Goal: Task Accomplishment & Management: Complete application form

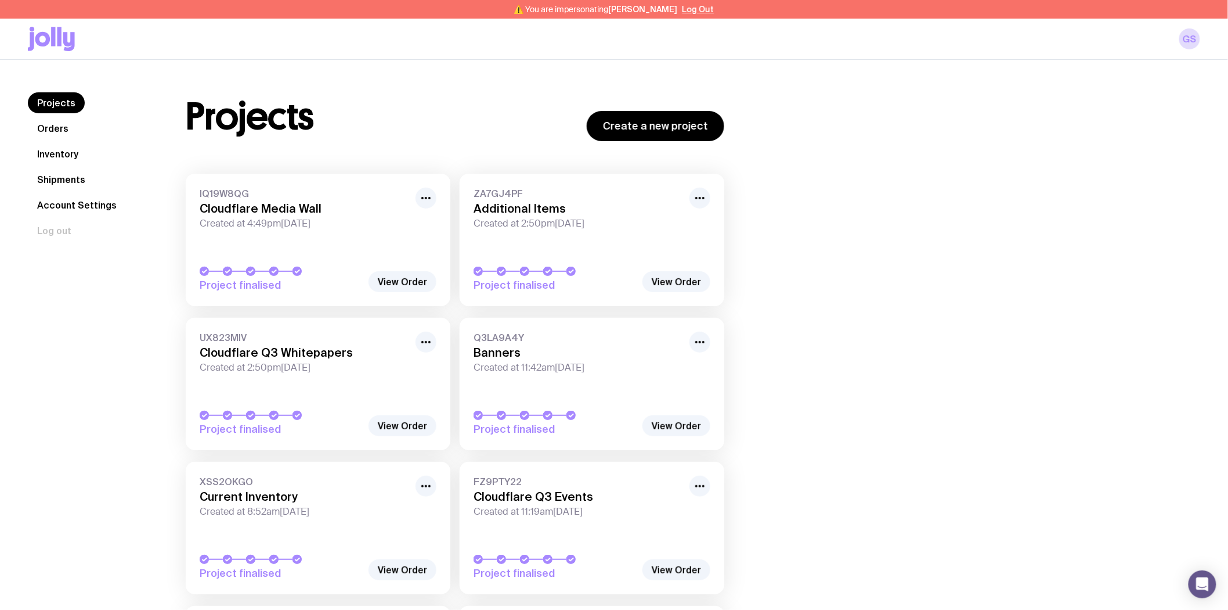
click at [54, 179] on link "Shipments" at bounding box center [61, 179] width 67 height 21
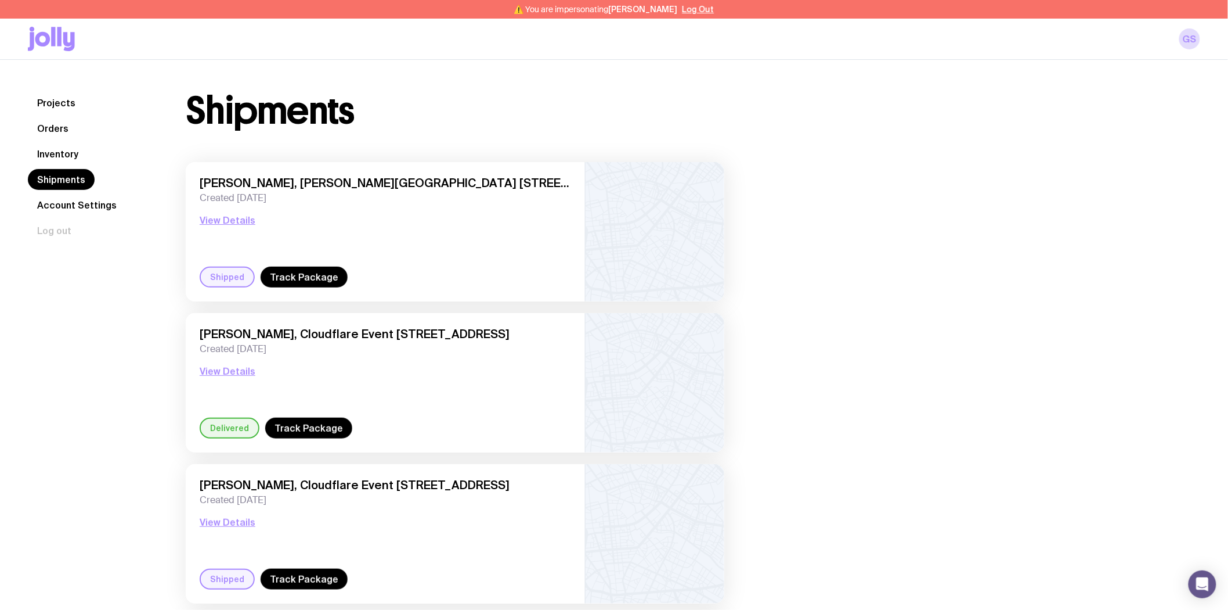
click at [64, 157] on link "Inventory" at bounding box center [58, 153] width 60 height 21
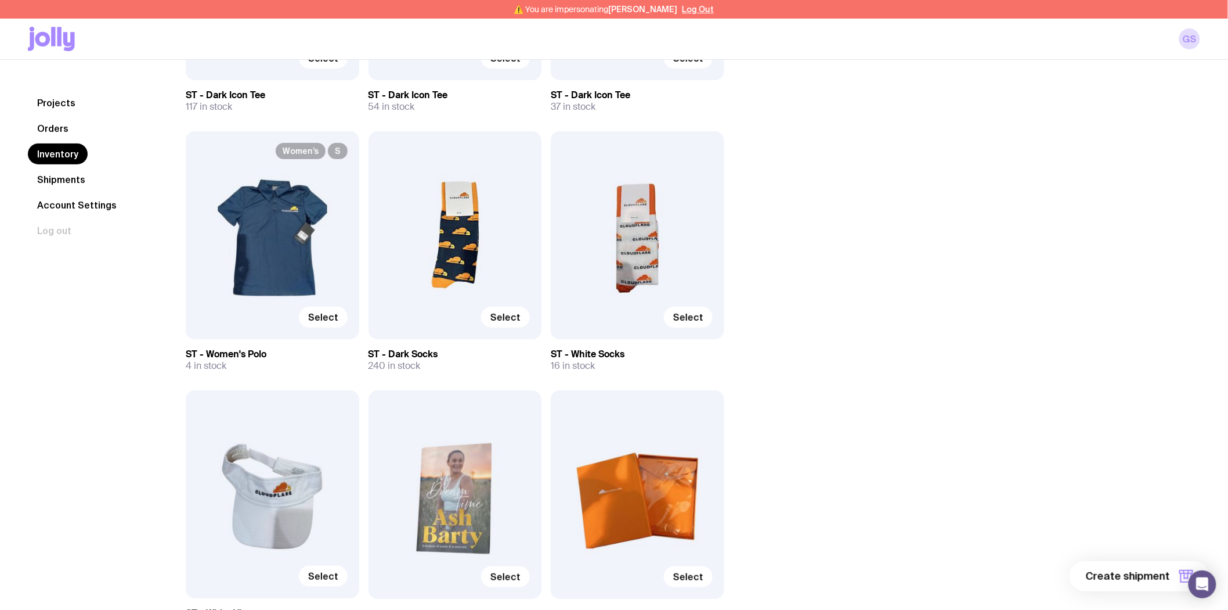
scroll to position [3805, 0]
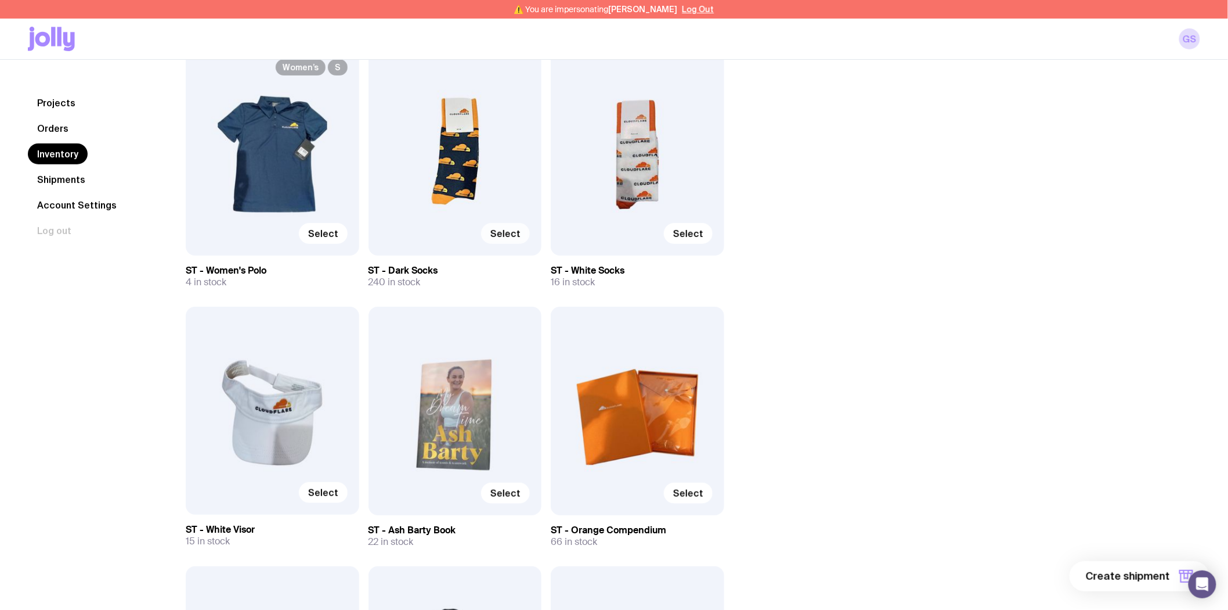
click at [506, 230] on span "Select" at bounding box center [506, 234] width 30 height 12
click at [0, 0] on input "Select" at bounding box center [0, 0] width 0 height 0
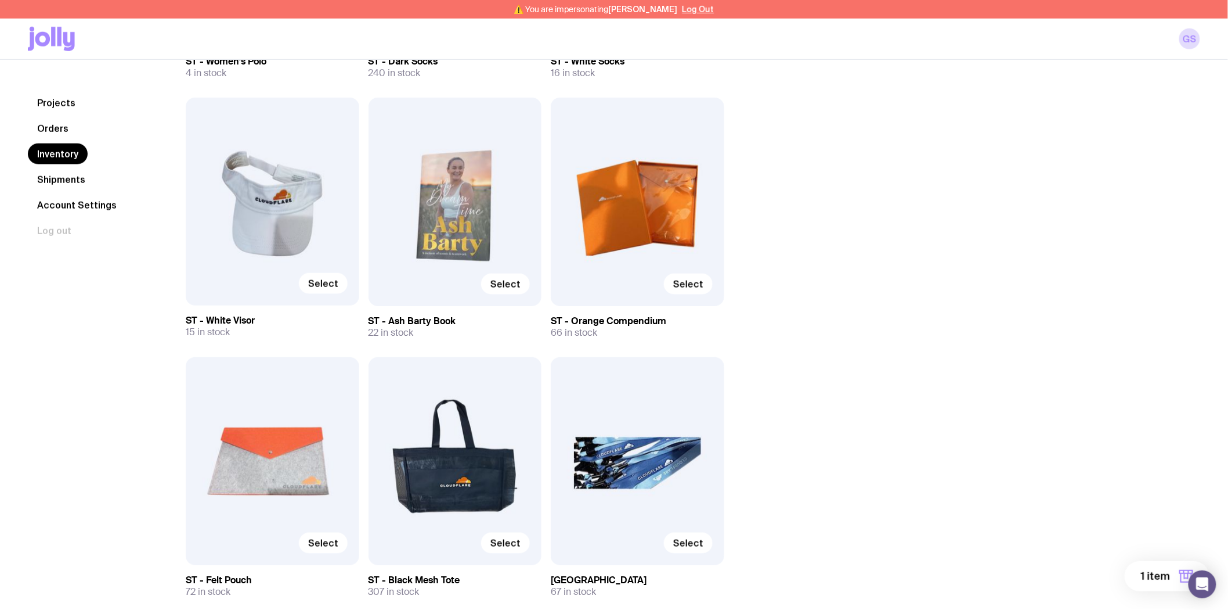
scroll to position [4193, 0]
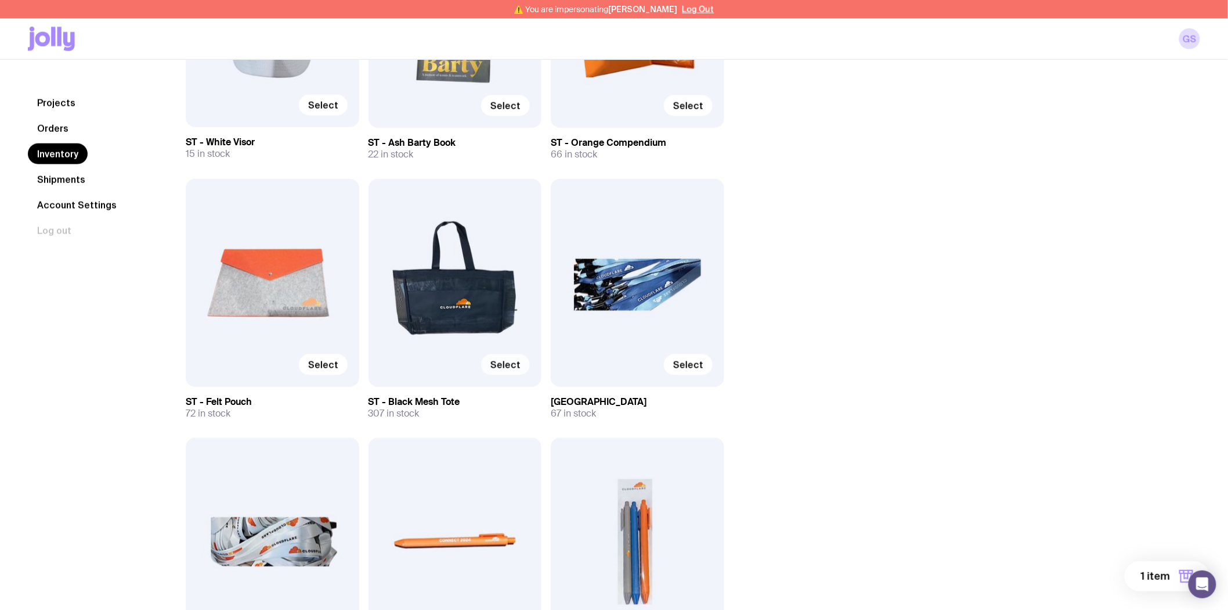
click at [514, 360] on span "Select" at bounding box center [506, 365] width 30 height 12
click at [0, 0] on input "Select" at bounding box center [0, 0] width 0 height 0
click at [1151, 570] on span "2 items" at bounding box center [1152, 576] width 38 height 14
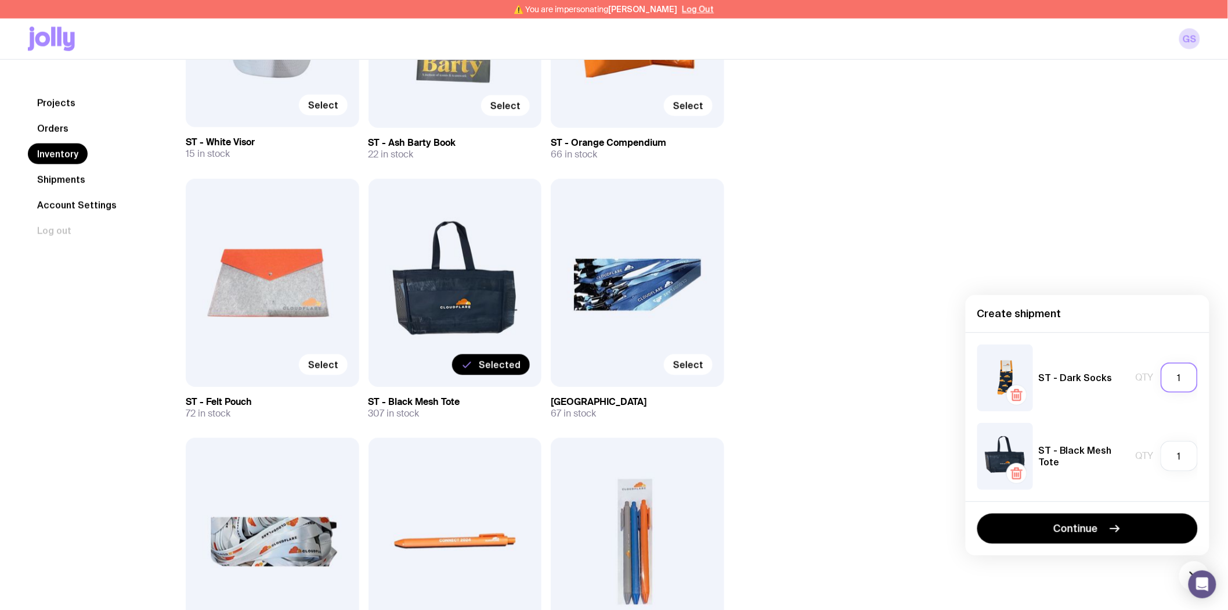
drag, startPoint x: 1184, startPoint y: 382, endPoint x: 1160, endPoint y: 382, distance: 24.4
click at [1160, 382] on div "Qty 1" at bounding box center [1167, 377] width 62 height 30
type input "20"
drag, startPoint x: 1187, startPoint y: 451, endPoint x: 1147, endPoint y: 454, distance: 40.2
click at [1147, 454] on div "Qty 1" at bounding box center [1167, 456] width 62 height 30
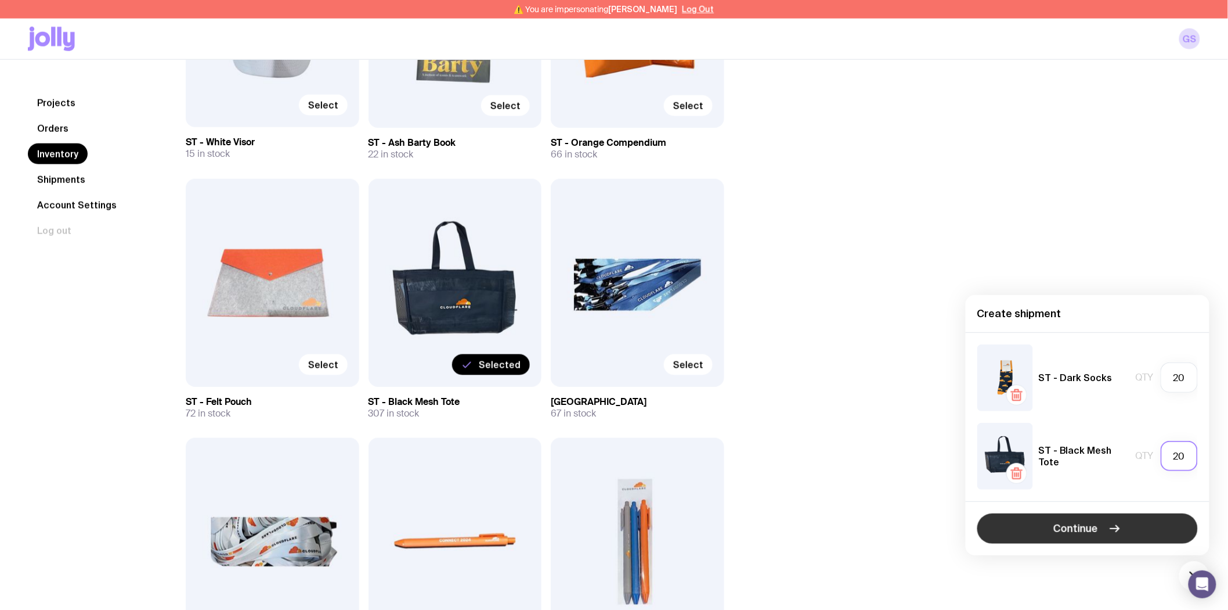
type input "20"
click at [1138, 522] on button "Continue" at bounding box center [1088, 528] width 221 height 30
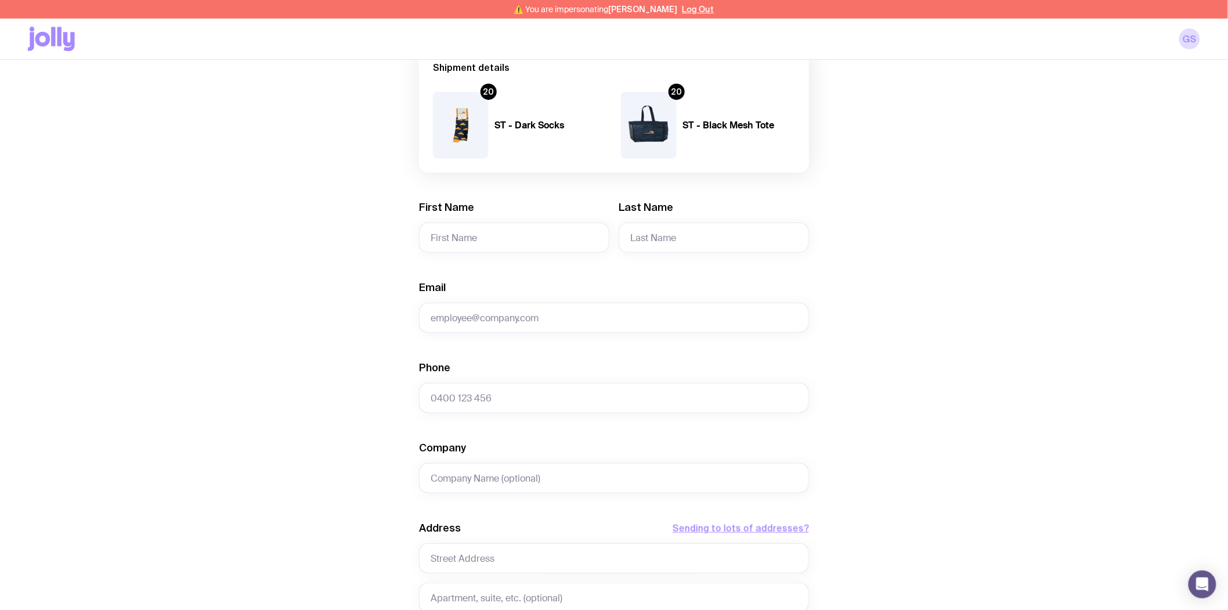
scroll to position [64, 0]
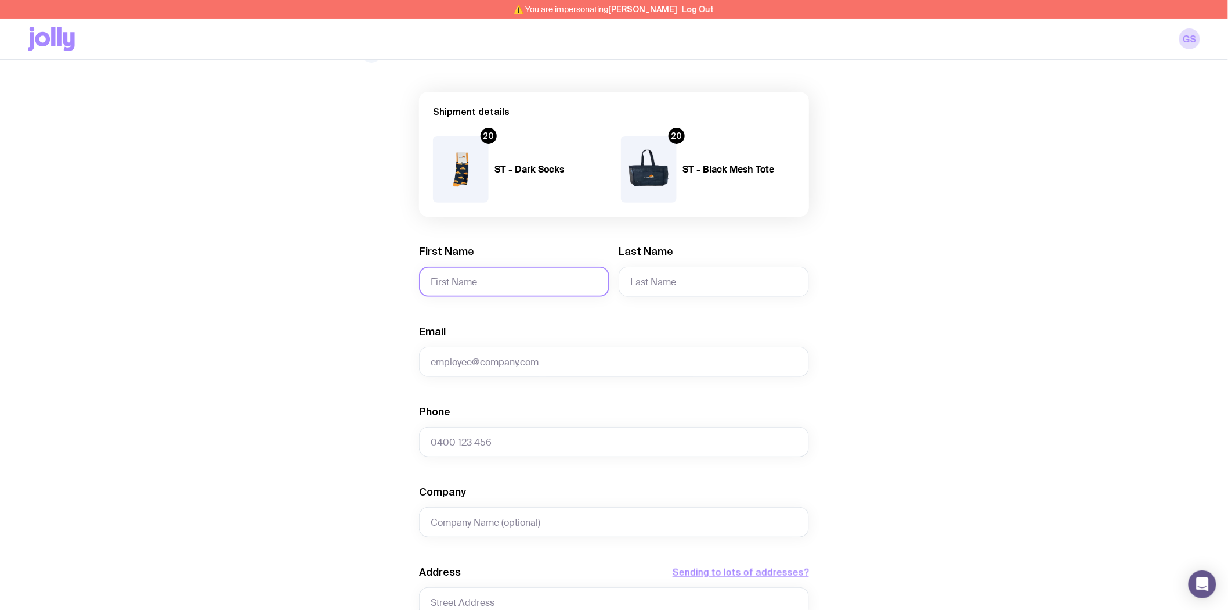
click at [523, 278] on input "First Name" at bounding box center [514, 281] width 190 height 30
paste input "[PERSON_NAME]"
type input "[PERSON_NAME]"
click at [677, 280] on input "Last Name" at bounding box center [714, 281] width 190 height 30
paste input "Fatouros"
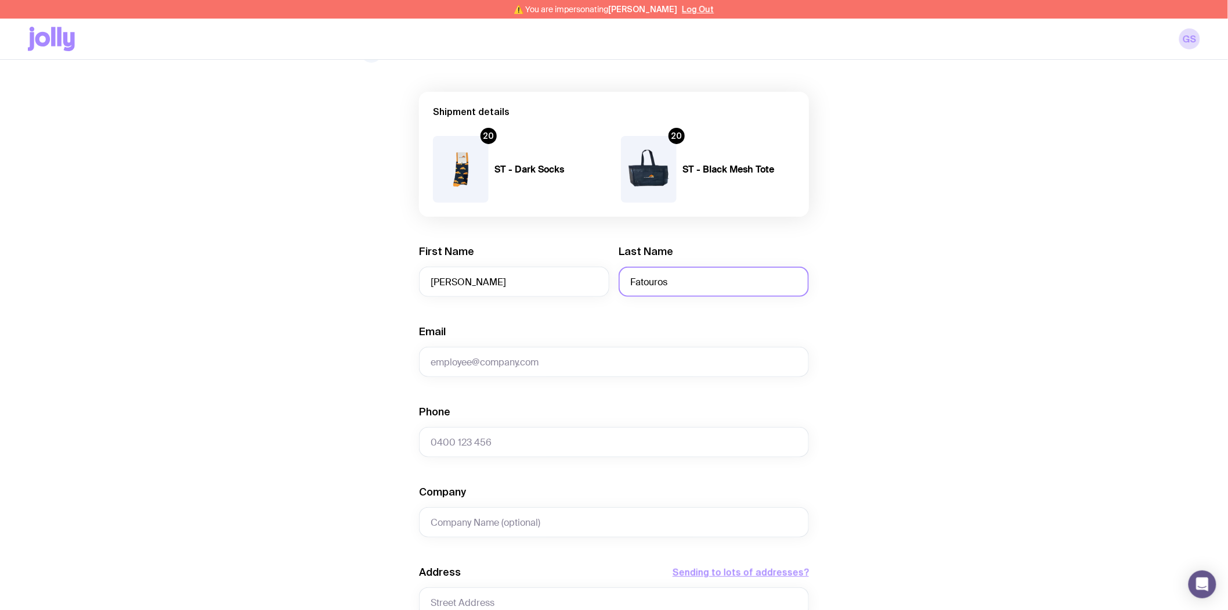
type input "Fatouros"
click at [524, 362] on input "Email" at bounding box center [614, 362] width 390 height 30
paste input "[EMAIL_ADDRESS][DOMAIN_NAME]"
type input "[EMAIL_ADDRESS][DOMAIN_NAME]"
click at [480, 442] on input "Phone" at bounding box center [614, 442] width 390 height 30
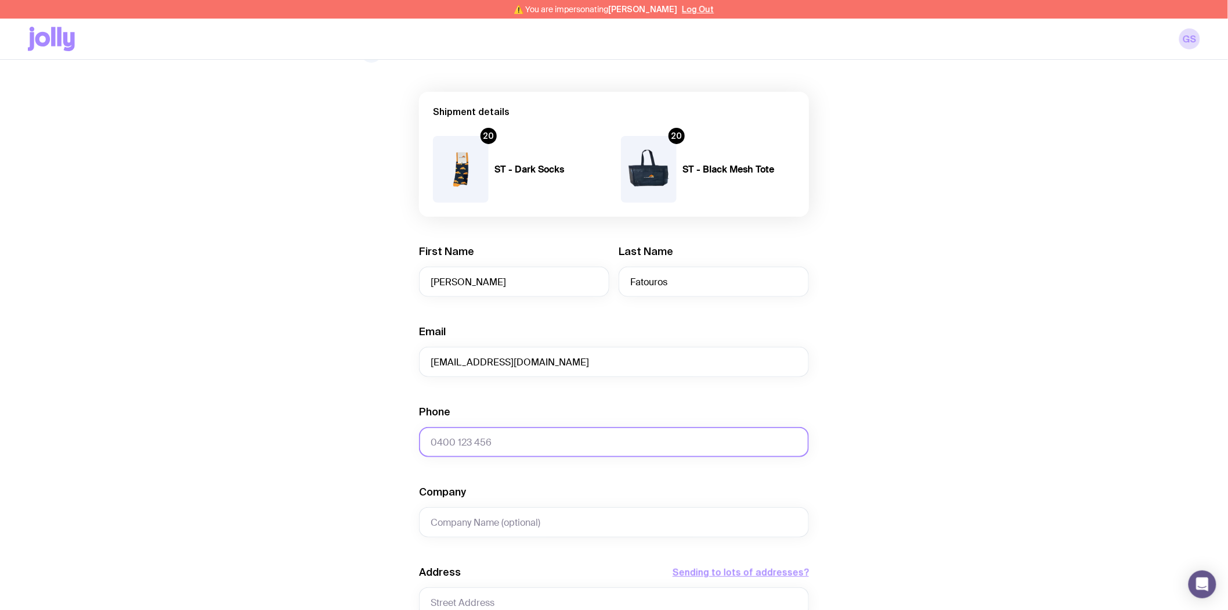
paste input "[PHONE_NUMBER]"
drag, startPoint x: 441, startPoint y: 443, endPoint x: 433, endPoint y: 442, distance: 8.1
click at [433, 442] on input "[PHONE_NUMBER]" at bounding box center [614, 442] width 390 height 30
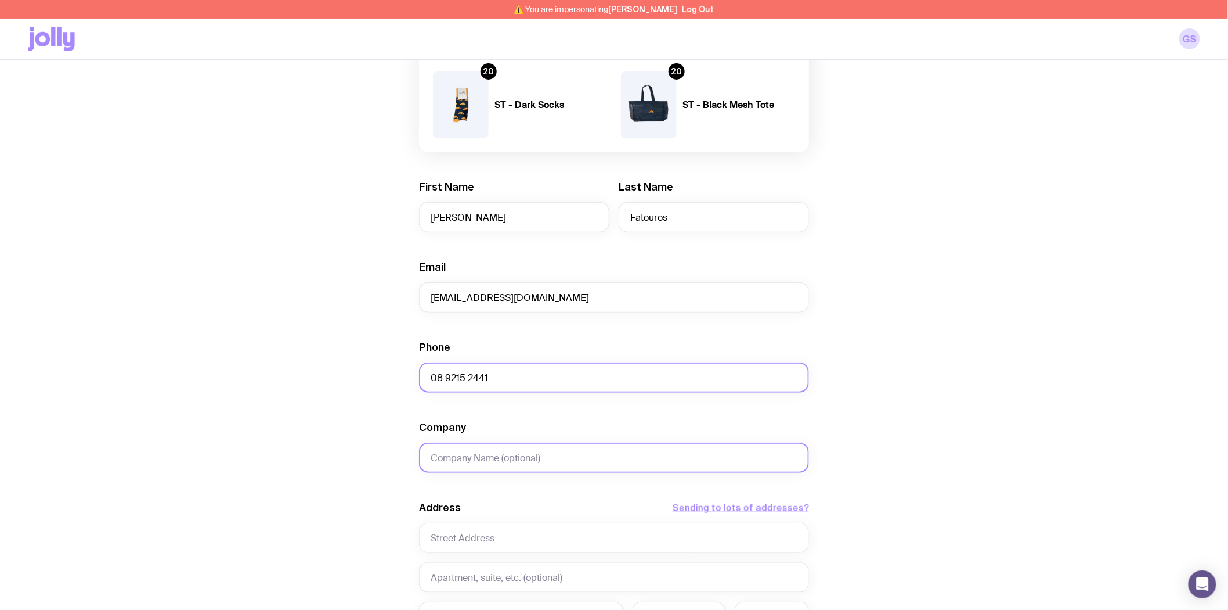
type input "08 9215 2441"
click at [453, 457] on input "Company" at bounding box center [614, 457] width 390 height 30
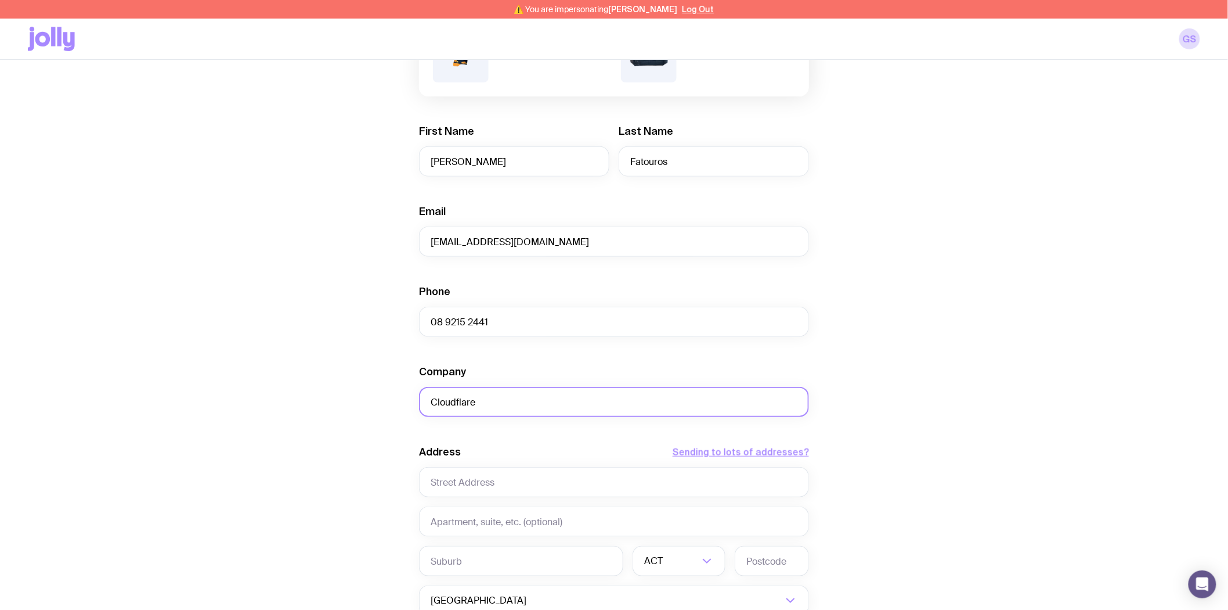
scroll to position [258, 0]
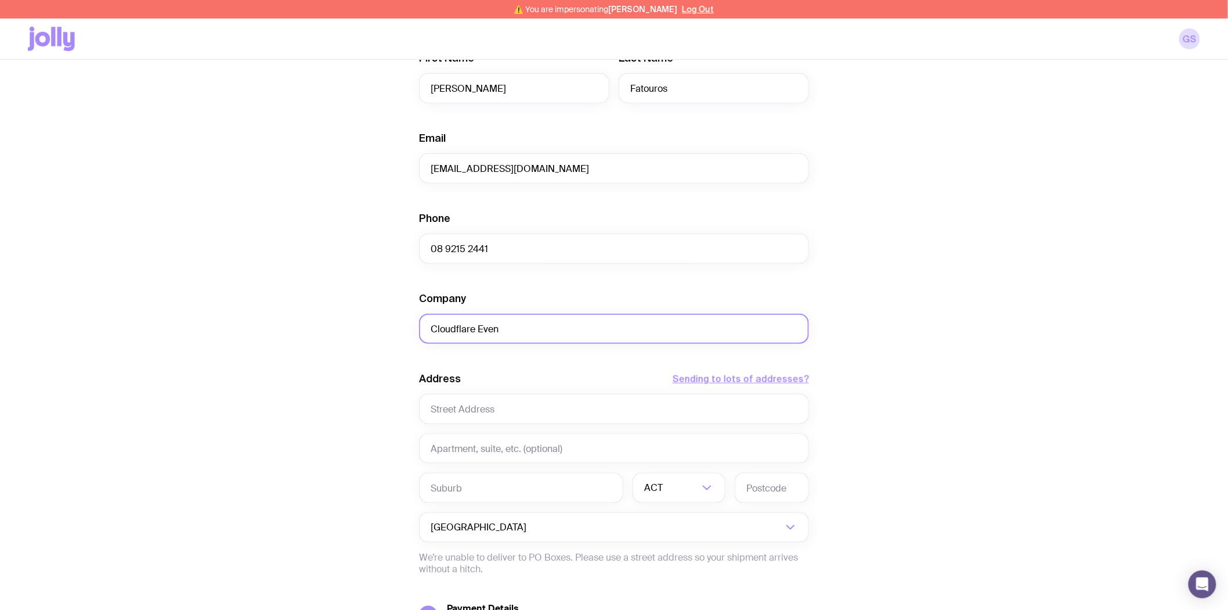
type input "Cloudflare Event"
drag, startPoint x: 529, startPoint y: 333, endPoint x: 403, endPoint y: 315, distance: 126.7
click at [397, 322] on div "Create shipment Shipment details 20 ST - Dark Socks 20 ST - Black Mesh Tote Fir…" at bounding box center [614, 289] width 1173 height 883
type input "Hyatt"
click at [323, 361] on div "Create shipment Shipment details 20 ST - Dark Socks 20 ST - Black Mesh Tote Fir…" at bounding box center [614, 289] width 1173 height 883
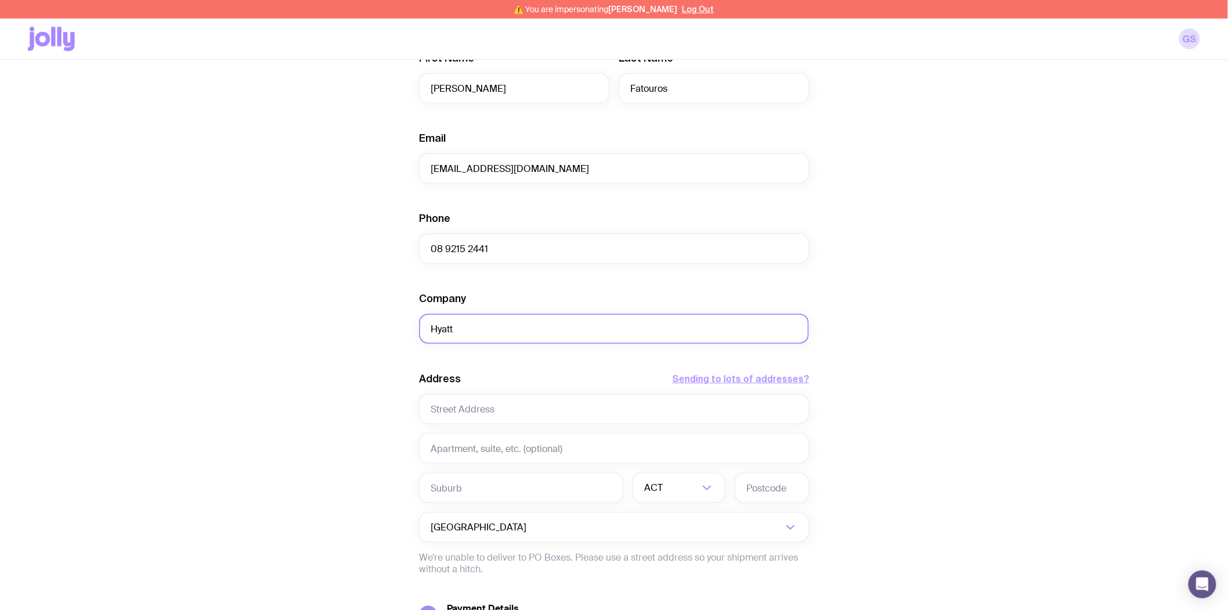
type textarea "tt"
drag, startPoint x: 462, startPoint y: 326, endPoint x: 408, endPoint y: 331, distance: 54.8
click at [408, 331] on div "Create shipment Shipment details 20 ST - Dark Socks 20 ST - Black Mesh Tote Fir…" at bounding box center [614, 289] width 1173 height 883
paste input "Parmelia [GEOGRAPHIC_DATA]"
drag, startPoint x: 496, startPoint y: 324, endPoint x: 588, endPoint y: 330, distance: 91.3
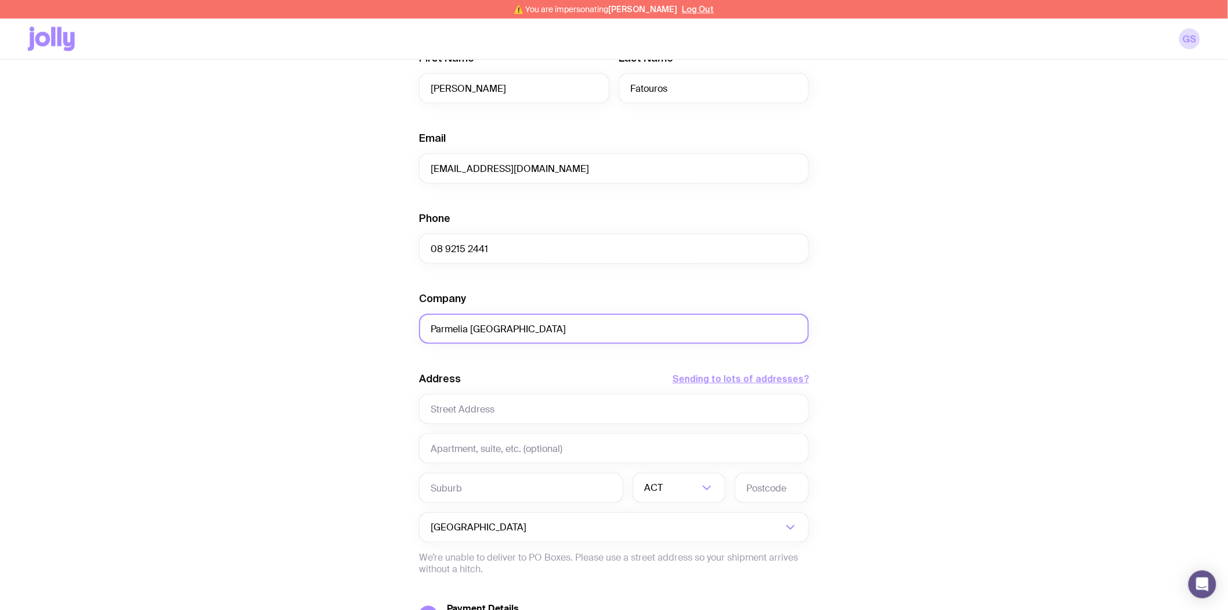
click at [588, 330] on input "Parmelia [GEOGRAPHIC_DATA]" at bounding box center [614, 328] width 390 height 30
type input "Parmelia Hilto"
click at [456, 409] on input "text" at bounding box center [614, 409] width 390 height 30
paste input "[STREET_ADDRESS]"
type input "[STREET_ADDRESS]"
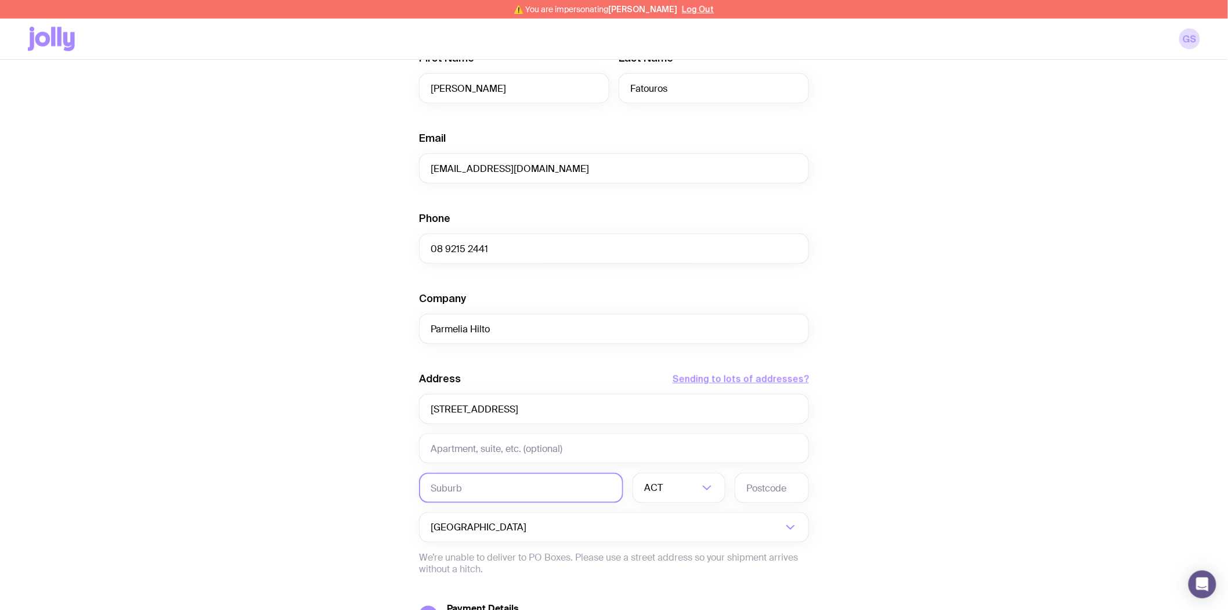
click at [460, 484] on input "text" at bounding box center [521, 488] width 204 height 30
type input "[GEOGRAPHIC_DATA]"
click at [691, 492] on input "Search for option" at bounding box center [682, 488] width 34 height 30
drag, startPoint x: 665, startPoint y: 583, endPoint x: 744, endPoint y: 498, distance: 117.1
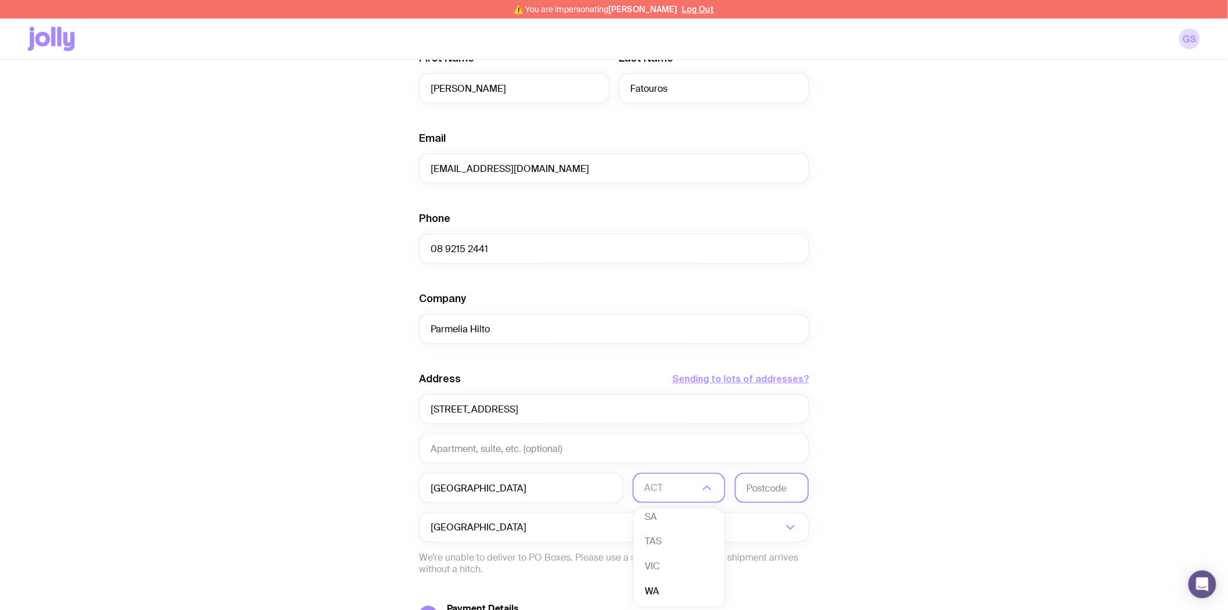
click at [665, 583] on li "WA" at bounding box center [679, 591] width 92 height 25
click at [761, 491] on input "text" at bounding box center [772, 488] width 74 height 30
type input "6000"
click at [1062, 442] on div "Create shipment Shipment details 20 ST - Dark Socks 20 ST - Black Mesh Tote Fir…" at bounding box center [614, 289] width 1173 height 883
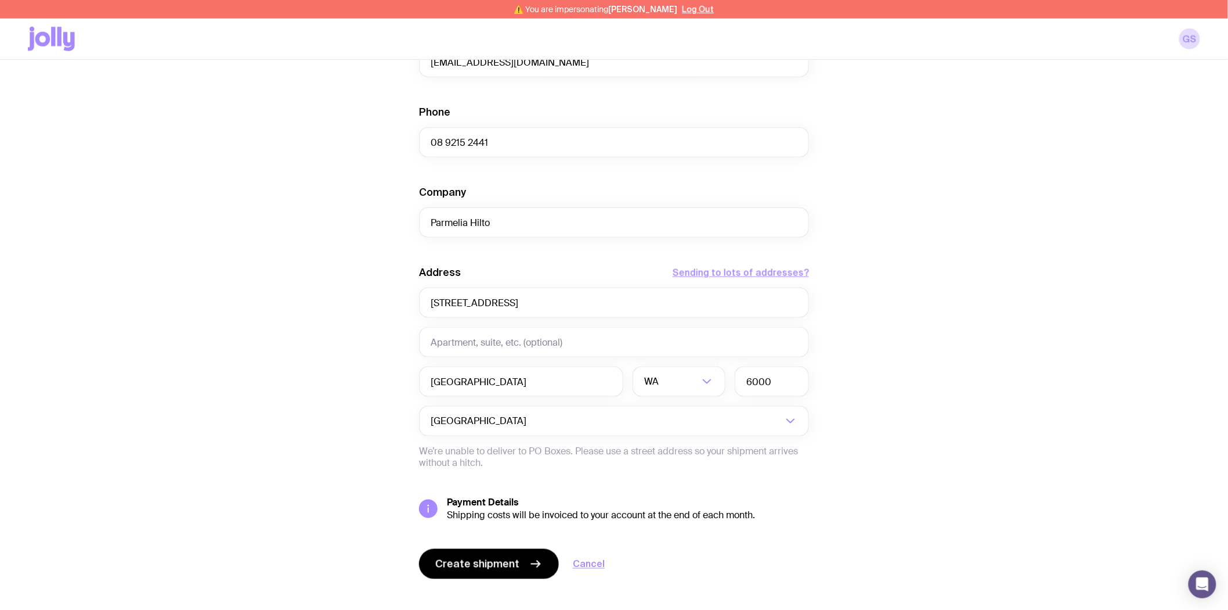
scroll to position [380, 0]
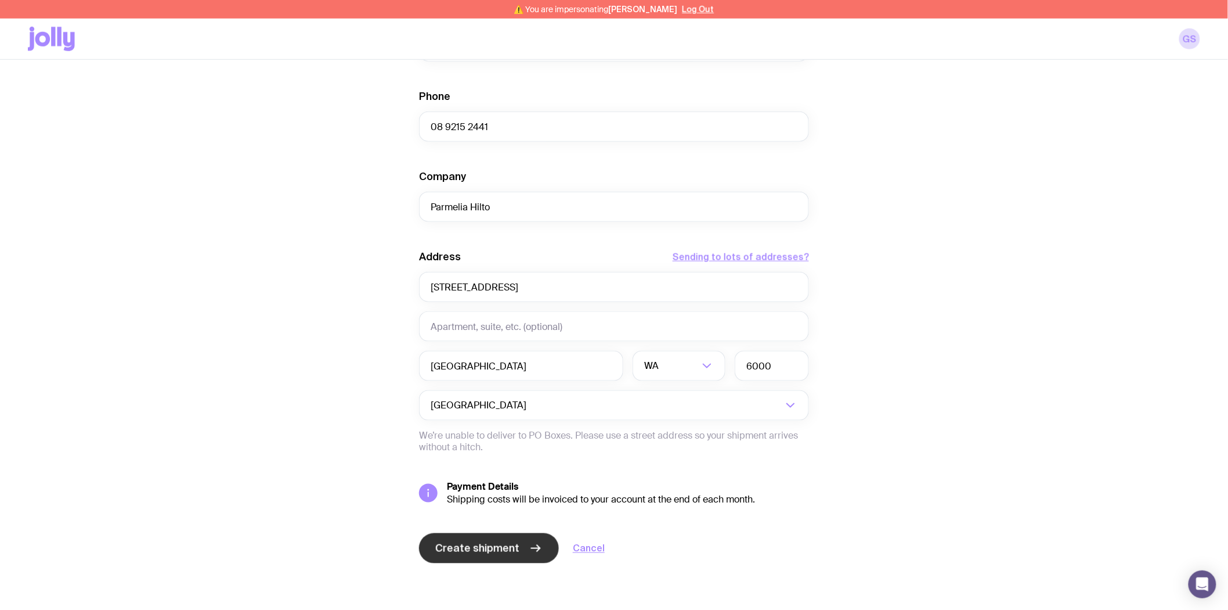
click at [481, 548] on span "Create shipment" at bounding box center [477, 548] width 84 height 14
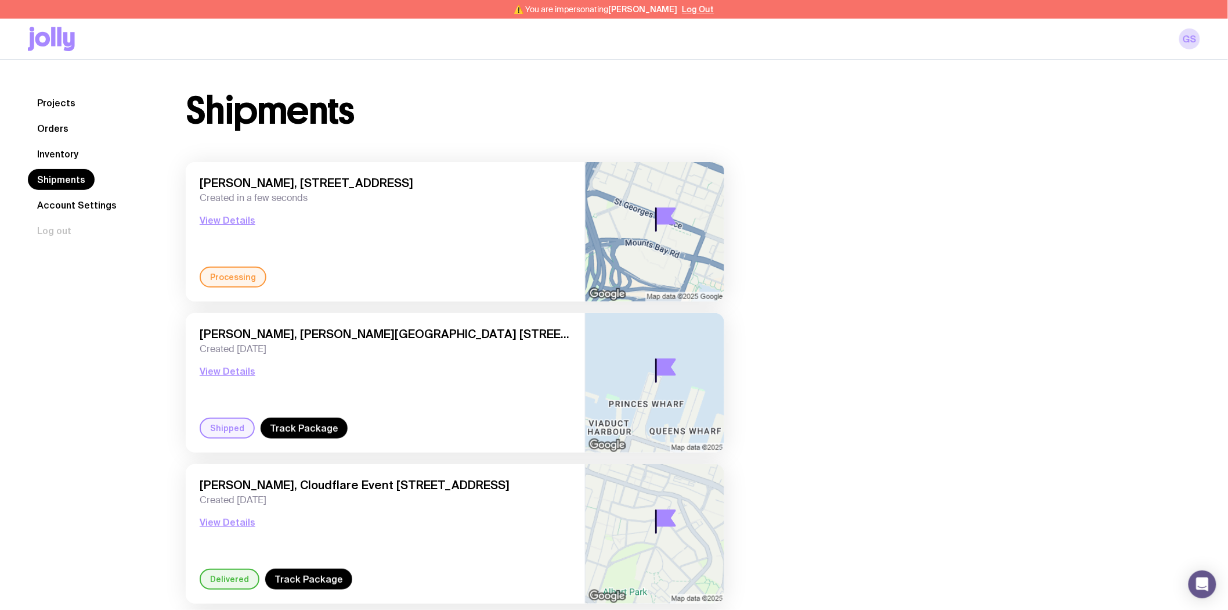
click at [59, 153] on link "Inventory" at bounding box center [58, 153] width 60 height 21
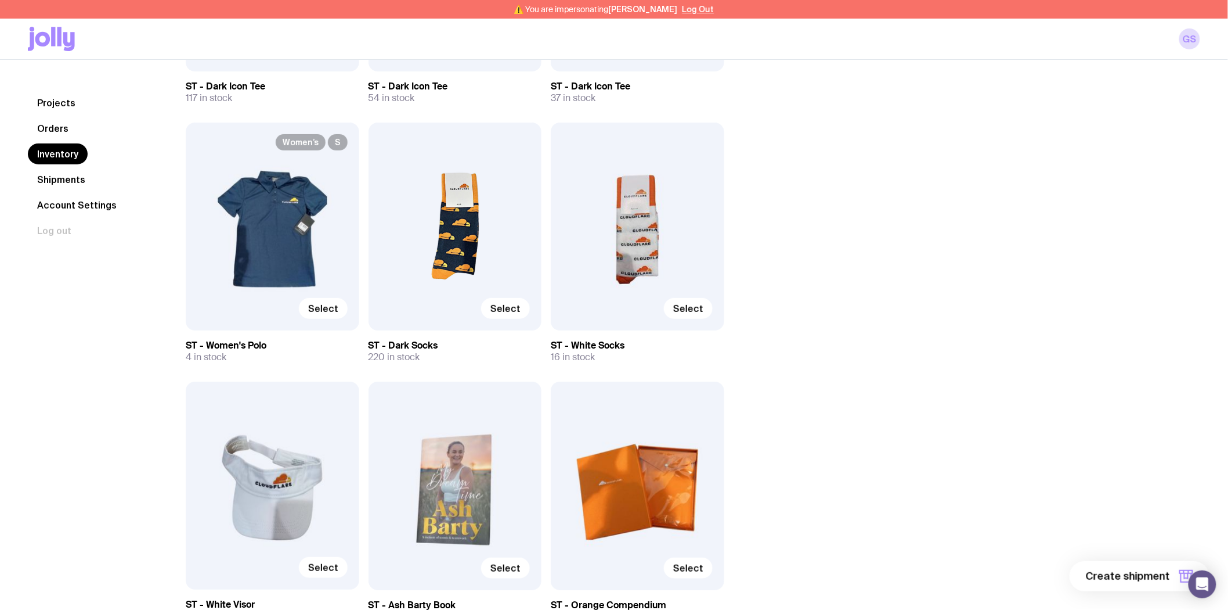
scroll to position [3741, 0]
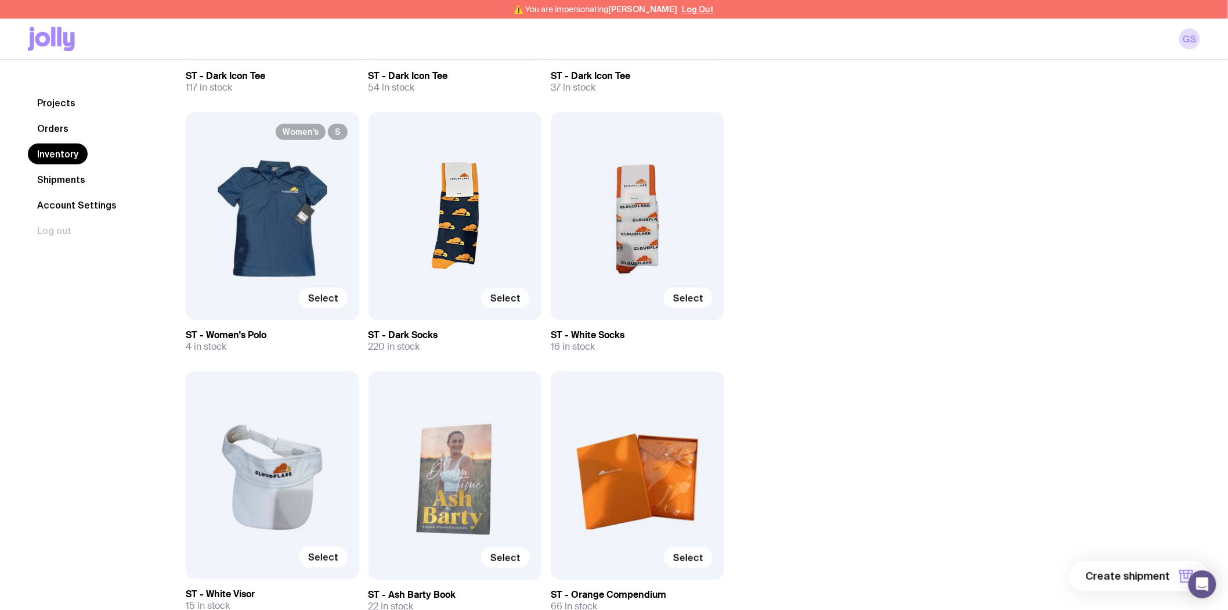
click at [507, 298] on span "Select" at bounding box center [506, 298] width 30 height 12
click at [0, 0] on input "Select" at bounding box center [0, 0] width 0 height 0
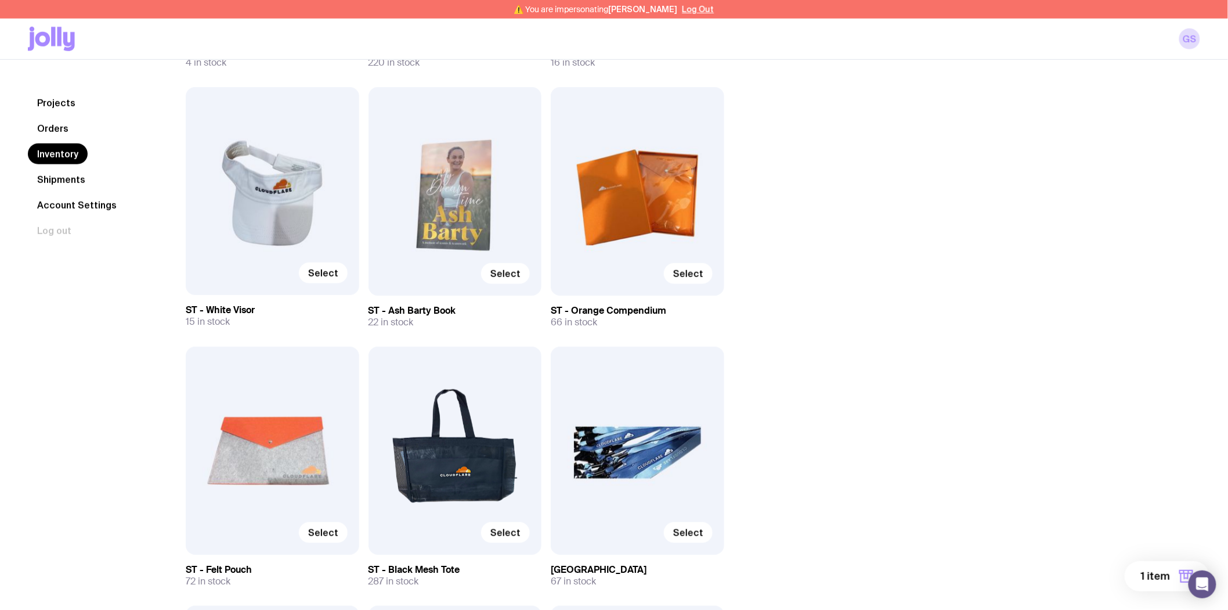
scroll to position [4064, 0]
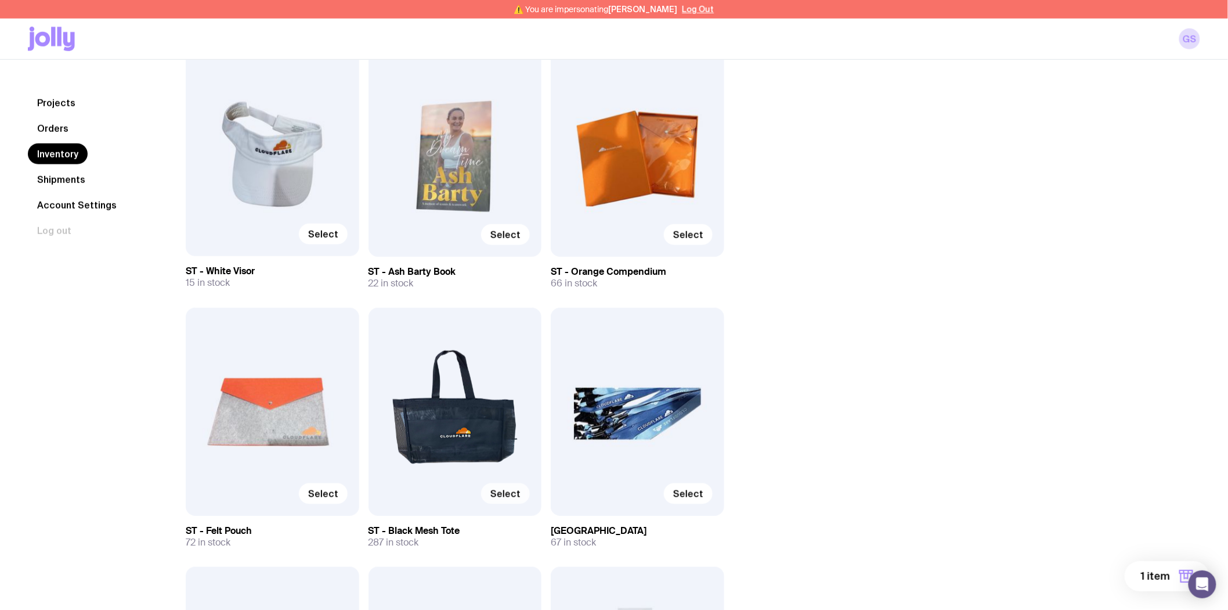
click at [496, 491] on span "Select" at bounding box center [506, 494] width 30 height 12
click at [0, 0] on input "Select" at bounding box center [0, 0] width 0 height 0
click at [1152, 573] on span "2 items" at bounding box center [1152, 576] width 38 height 14
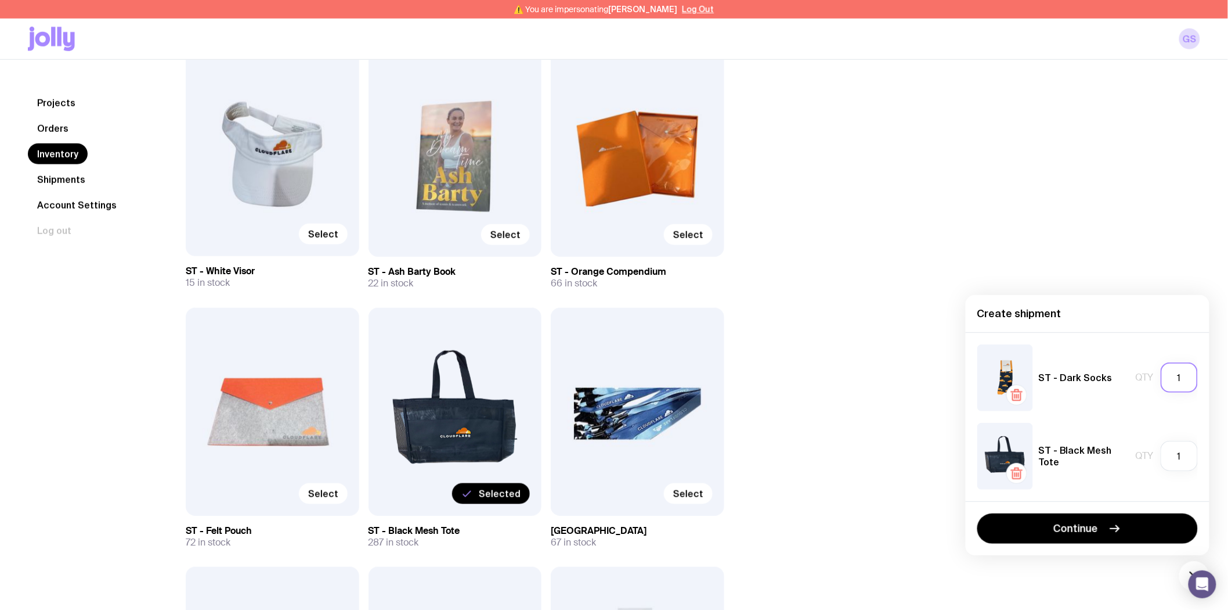
drag, startPoint x: 1183, startPoint y: 378, endPoint x: 1154, endPoint y: 378, distance: 29.0
click at [1154, 378] on div "Qty 1" at bounding box center [1167, 377] width 62 height 30
type input "20"
drag, startPoint x: 1185, startPoint y: 459, endPoint x: 1127, endPoint y: 457, distance: 58.7
click at [1127, 457] on div "ST - Black Mesh Tote Qty 1" at bounding box center [1088, 456] width 221 height 67
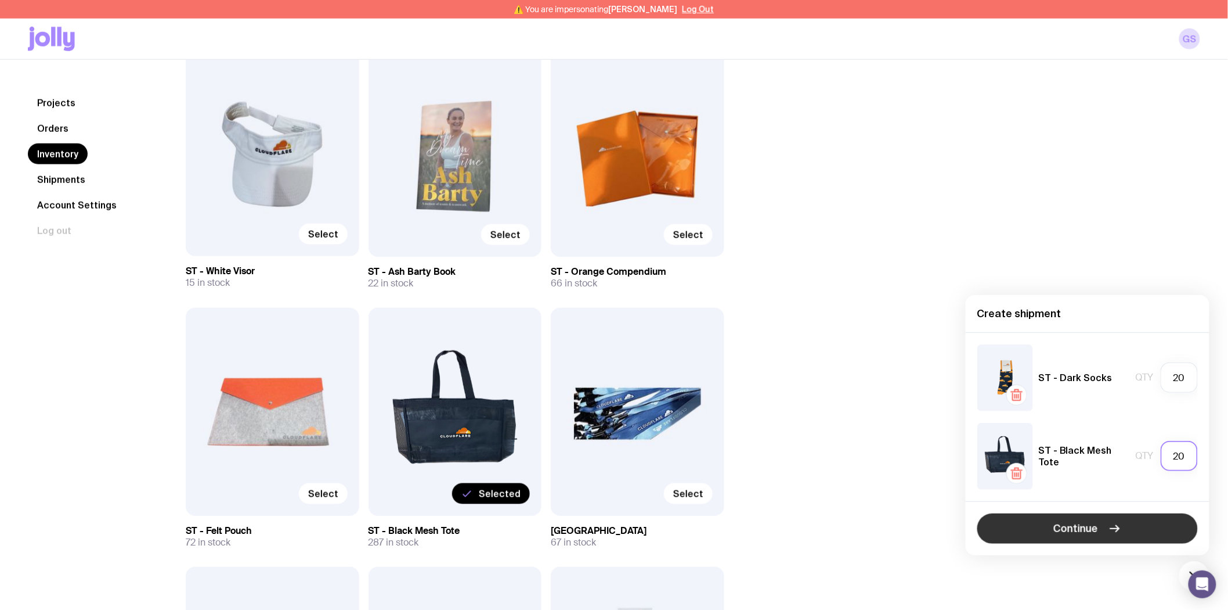
type input "20"
click at [1116, 529] on icon "button" at bounding box center [1115, 528] width 14 height 14
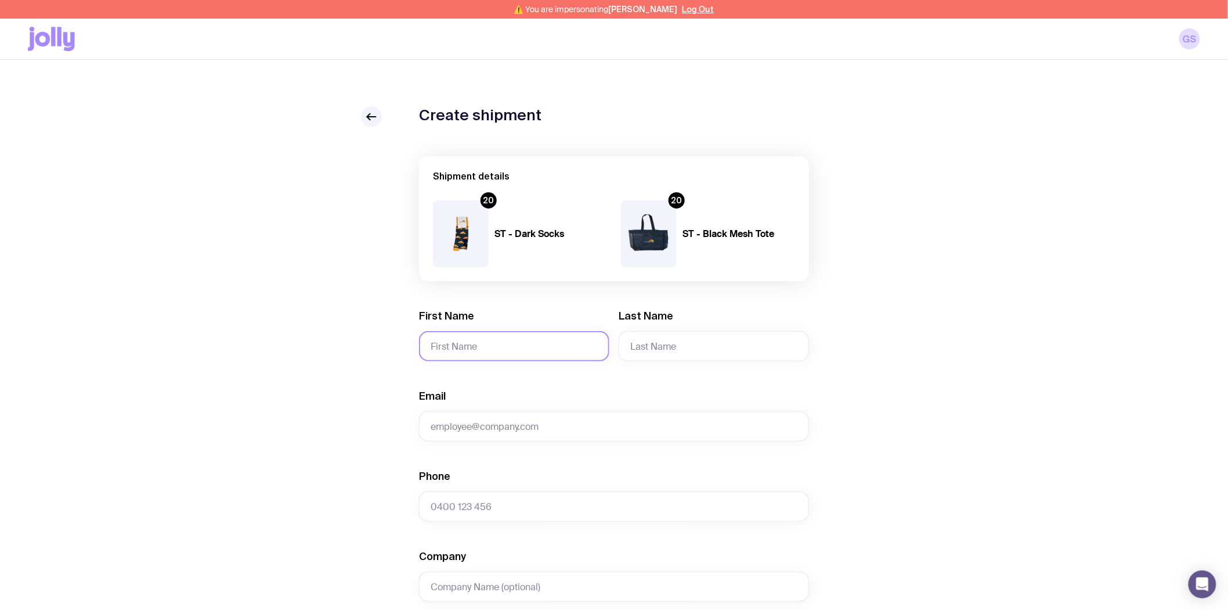
click at [495, 343] on input "First Name" at bounding box center [514, 346] width 190 height 30
paste input "[US_STATE]"
type input "[US_STATE]"
click at [645, 344] on input "Last Name" at bounding box center [714, 346] width 190 height 30
type input "[PERSON_NAME]"
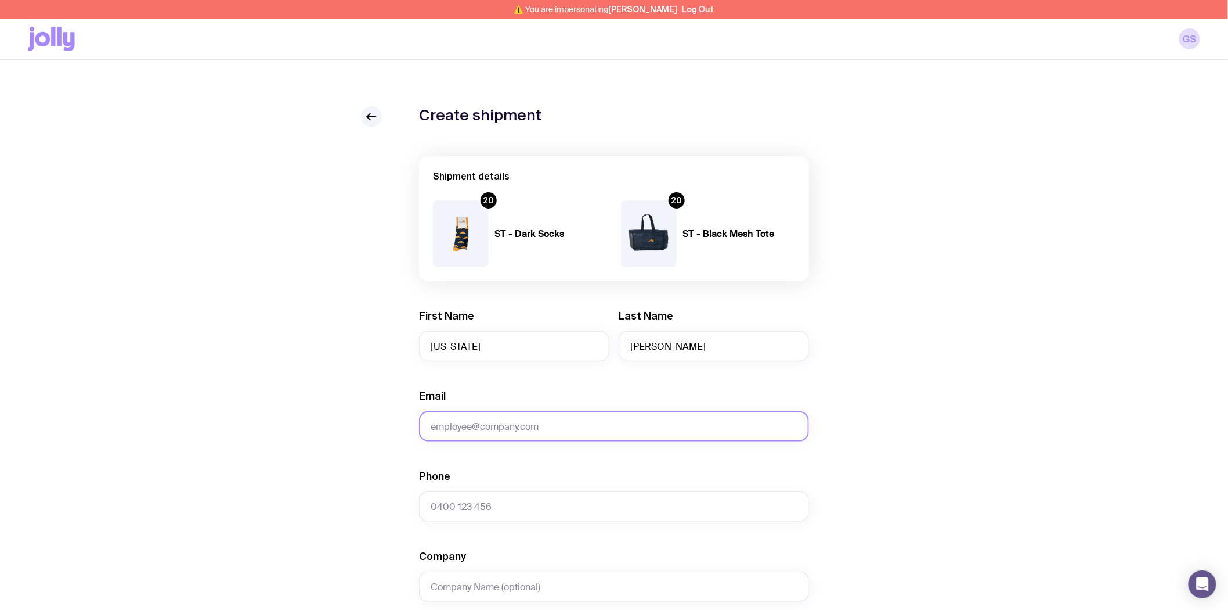
click at [460, 427] on input "Email" at bounding box center [614, 426] width 390 height 30
paste input "[EMAIL_ADDRESS][DOMAIN_NAME]"
type input "[EMAIL_ADDRESS][DOMAIN_NAME]"
click at [471, 504] on input "Phone" at bounding box center [614, 506] width 390 height 30
paste input "64 4 498 3774"
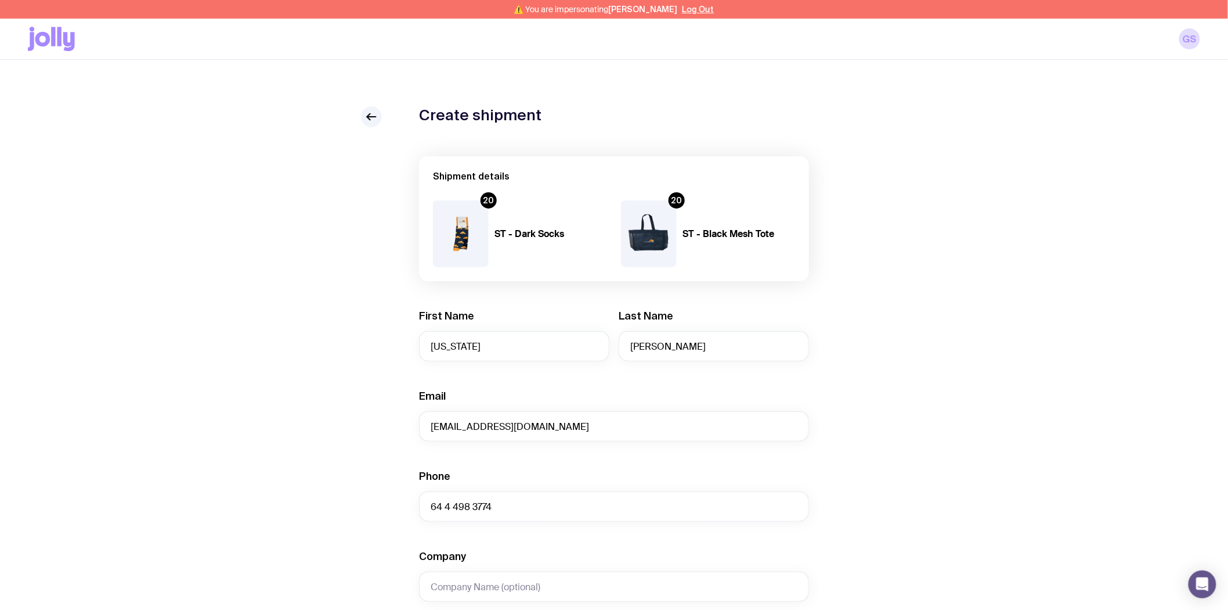
click at [298, 482] on div "Create shipment Shipment details 20 ST - Dark Socks 20 ST - Black Mesh Tote Fir…" at bounding box center [614, 547] width 1173 height 883
drag, startPoint x: 446, startPoint y: 505, endPoint x: 399, endPoint y: 505, distance: 46.4
click at [399, 505] on div "Create shipment Shipment details 20 ST - Dark Socks 20 ST - Black Mesh Tote Fir…" at bounding box center [614, 547] width 1173 height 883
click at [427, 508] on input "64 4 498 3774" at bounding box center [614, 506] width 390 height 30
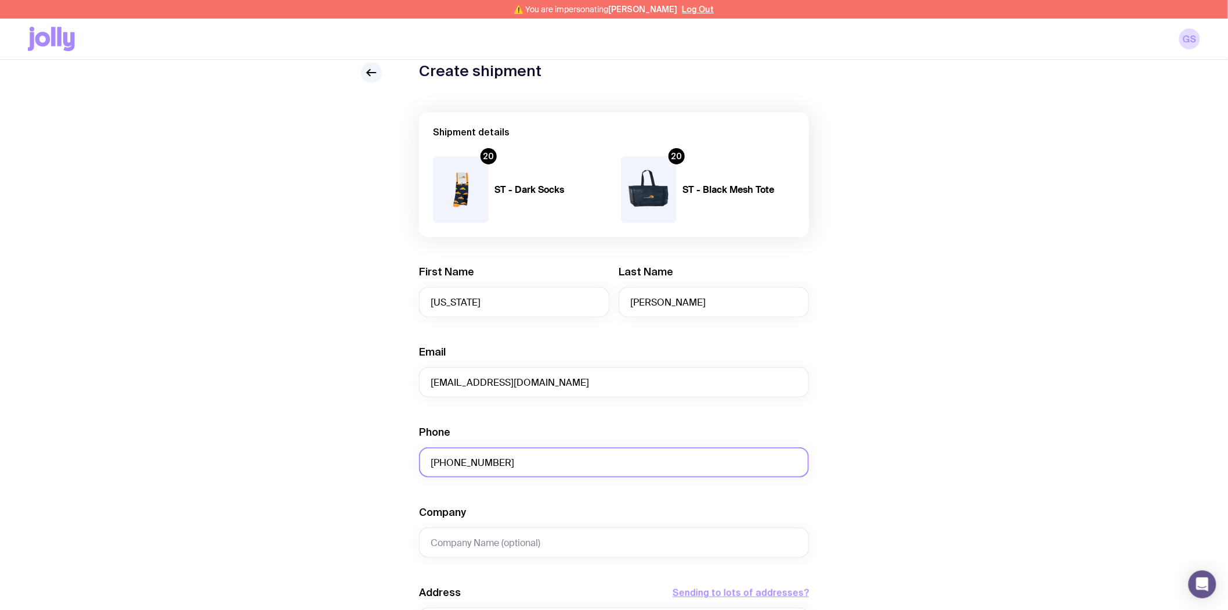
scroll to position [64, 0]
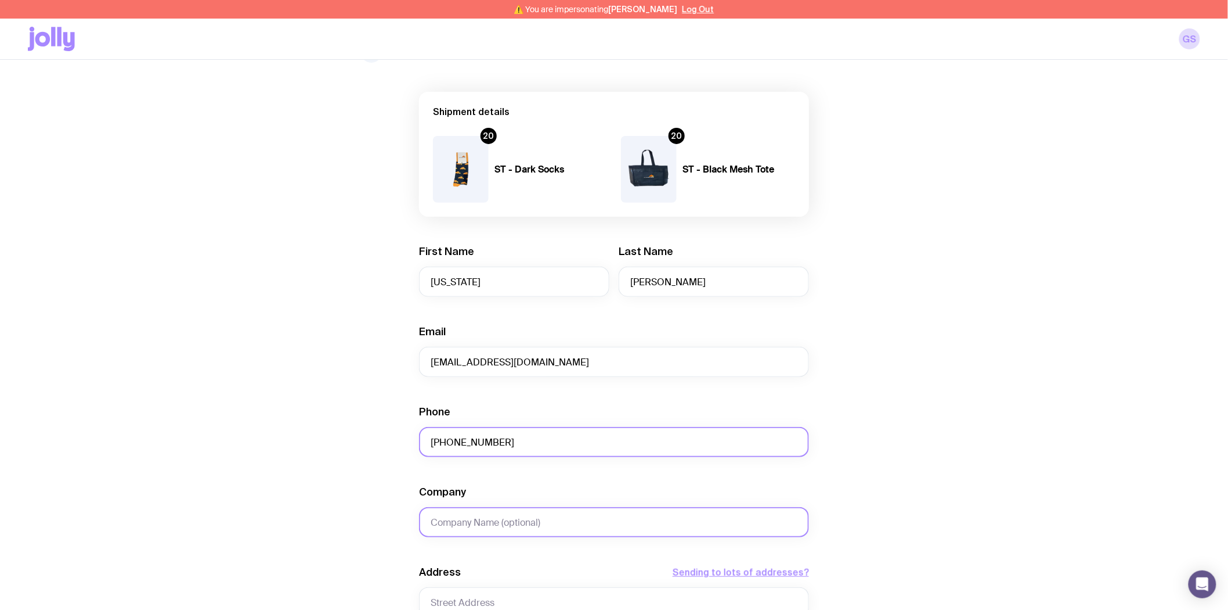
type input "[PHONE_NUMBER]"
click at [483, 523] on input "Company" at bounding box center [614, 522] width 390 height 30
click at [555, 518] on input "Company" at bounding box center [614, 522] width 390 height 30
paste input "Rydges"
type input "Rydges"
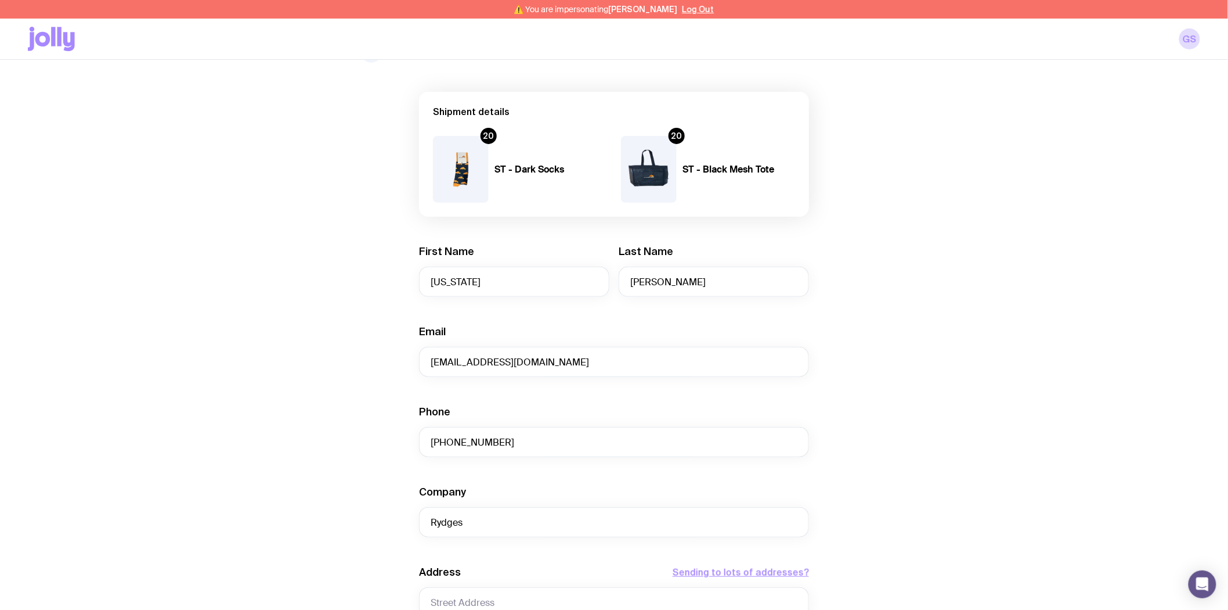
click at [289, 482] on div "Create shipment Shipment details 20 ST - Dark Socks 20 ST - Black Mesh Tote Fir…" at bounding box center [614, 483] width 1173 height 883
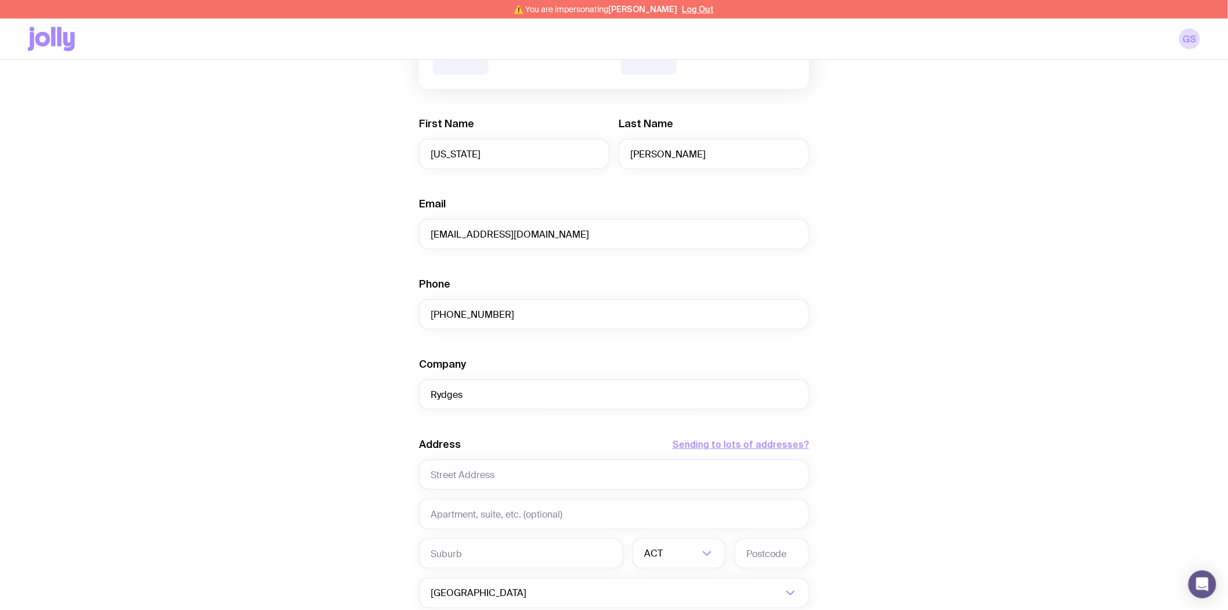
scroll to position [193, 0]
click at [471, 473] on input "text" at bounding box center [614, 473] width 390 height 30
paste input "[STREET_ADDRESS][PERSON_NAME]"
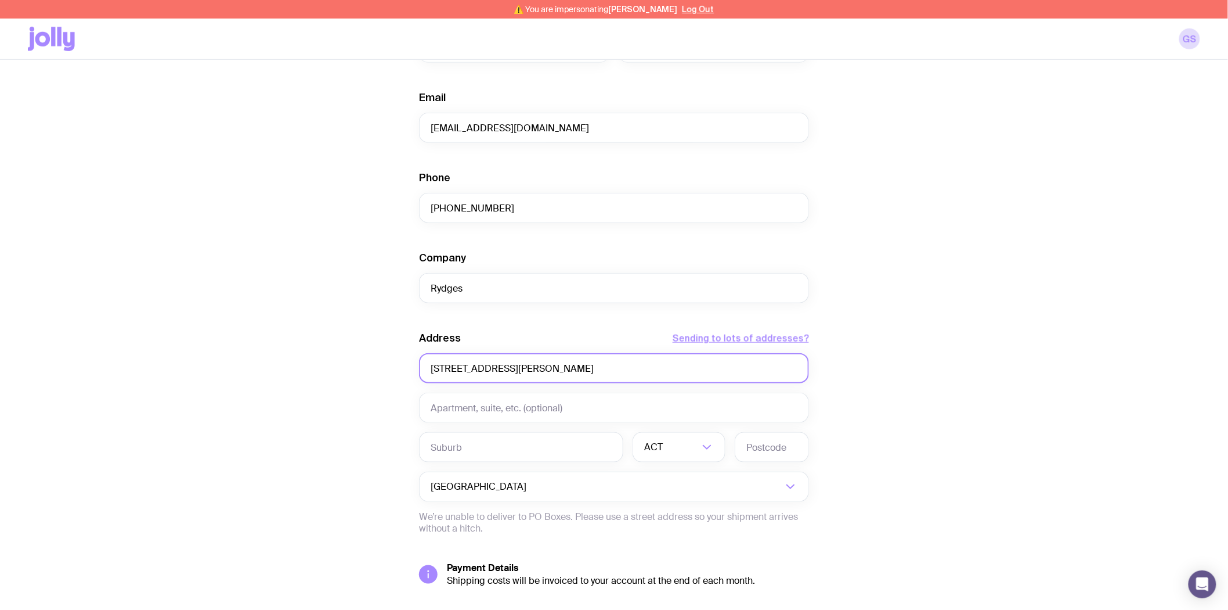
scroll to position [322, 0]
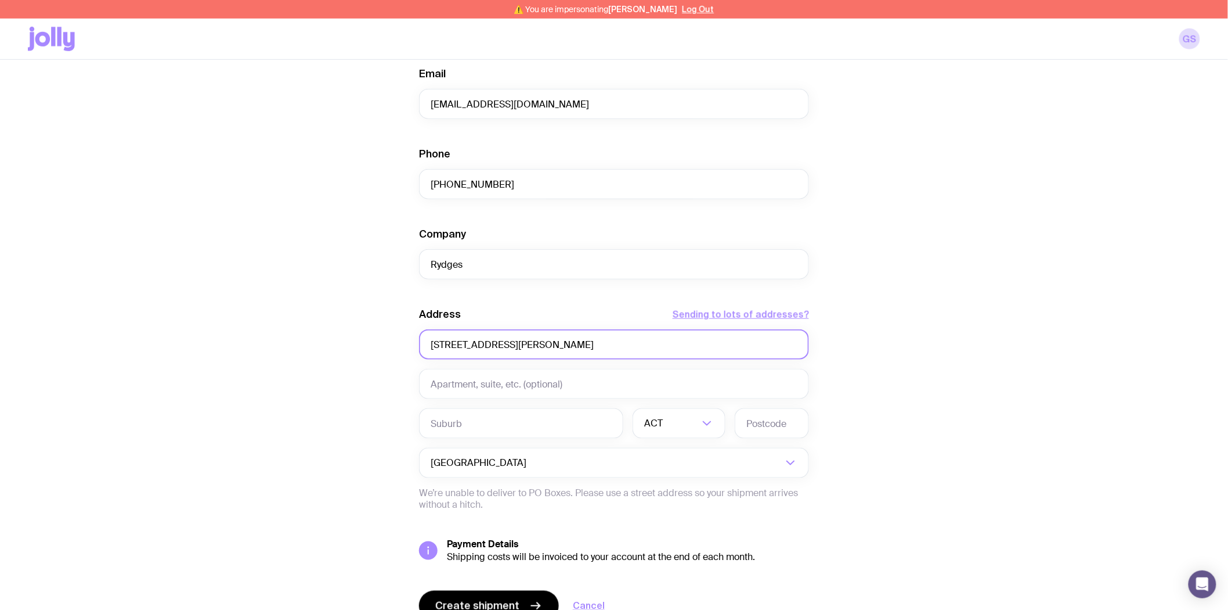
type input "[STREET_ADDRESS][PERSON_NAME]"
click at [474, 420] on input "text" at bounding box center [521, 423] width 204 height 30
paste input "Wellington Central"
type input "Wellington Central"
click at [529, 459] on input "Search for option" at bounding box center [656, 463] width 254 height 30
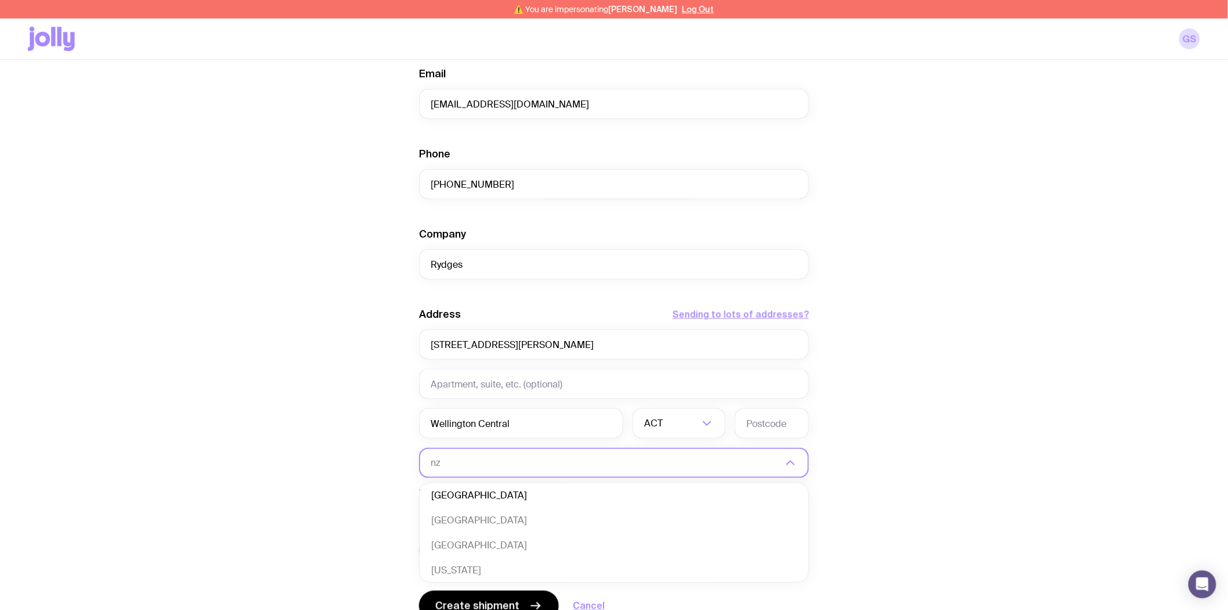
scroll to position [0, 0]
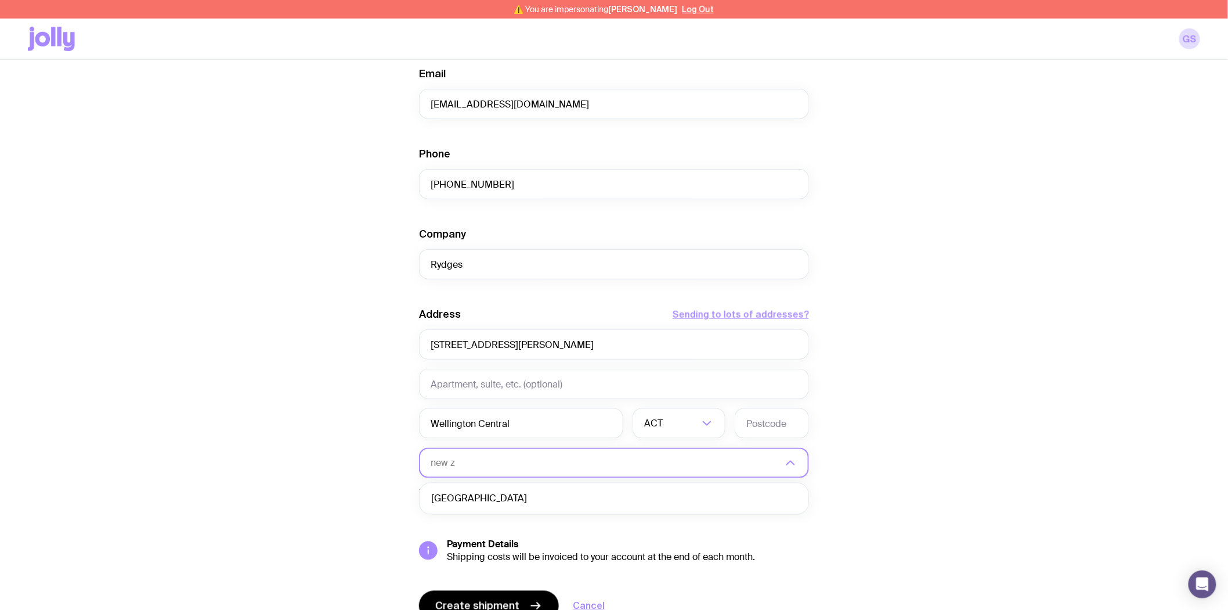
click at [484, 498] on li "[GEOGRAPHIC_DATA]" at bounding box center [614, 498] width 389 height 25
type input "new z"
click at [680, 424] on input "text" at bounding box center [679, 423] width 93 height 30
paste input "[GEOGRAPHIC_DATA]"
type input "[GEOGRAPHIC_DATA]"
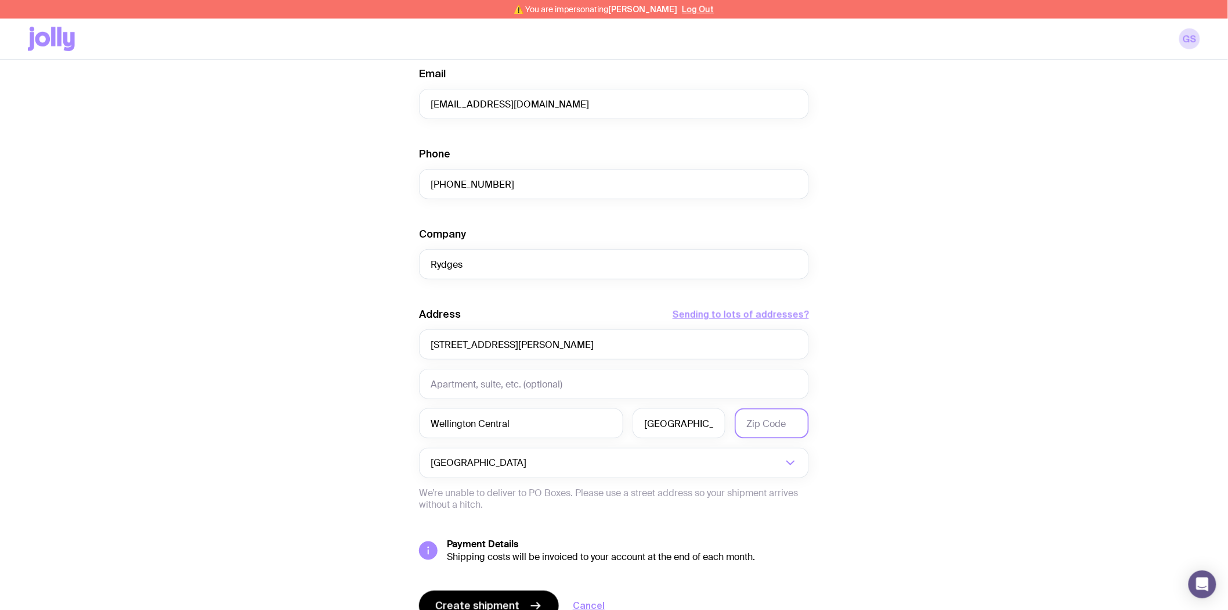
click at [772, 416] on input "text" at bounding box center [772, 423] width 74 height 30
type input "6011"
click at [1077, 366] on div "Create shipment Shipment details 20 ST - Dark Socks 20 ST - Black Mesh Tote Fir…" at bounding box center [614, 225] width 1173 height 883
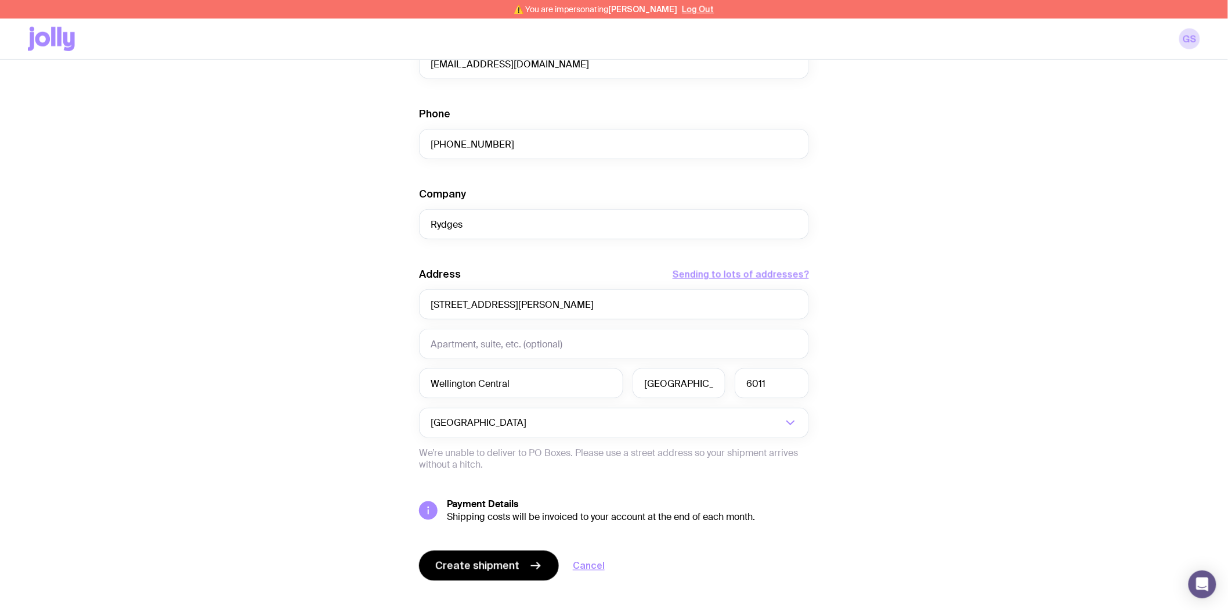
scroll to position [380, 0]
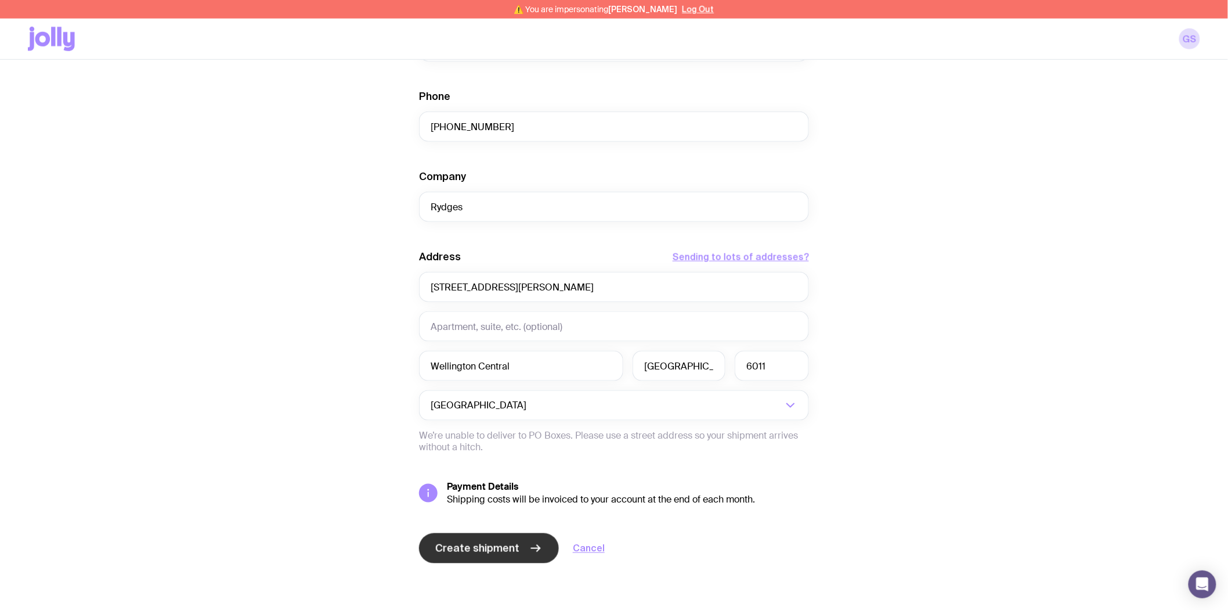
click at [467, 547] on span "Create shipment" at bounding box center [477, 548] width 84 height 14
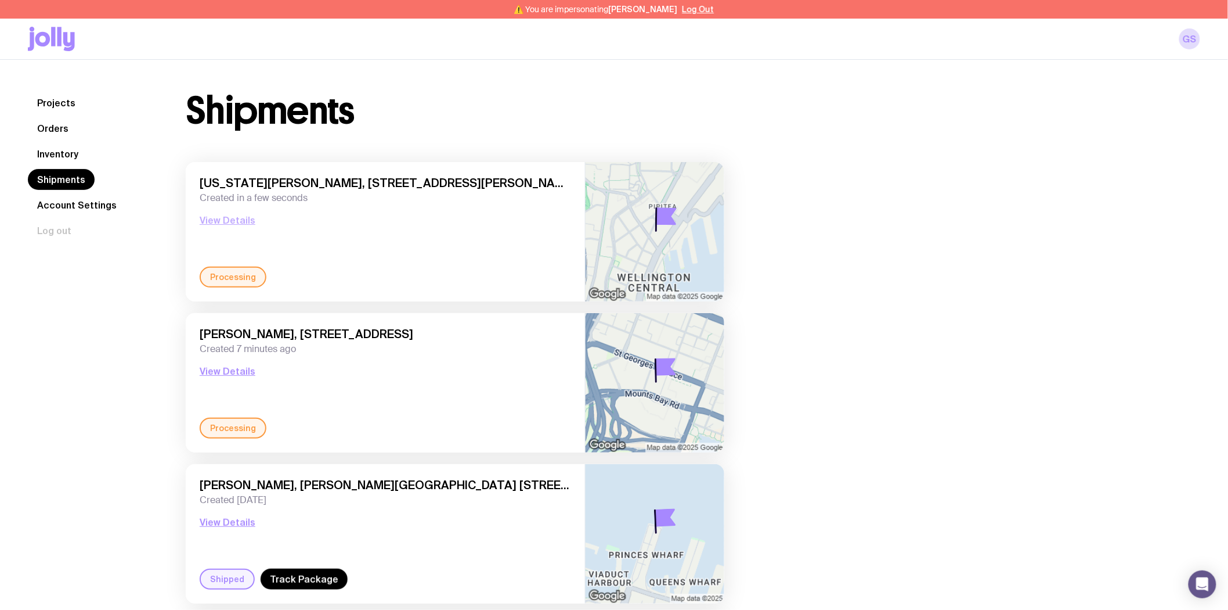
click at [231, 218] on button "View Details" at bounding box center [228, 220] width 56 height 14
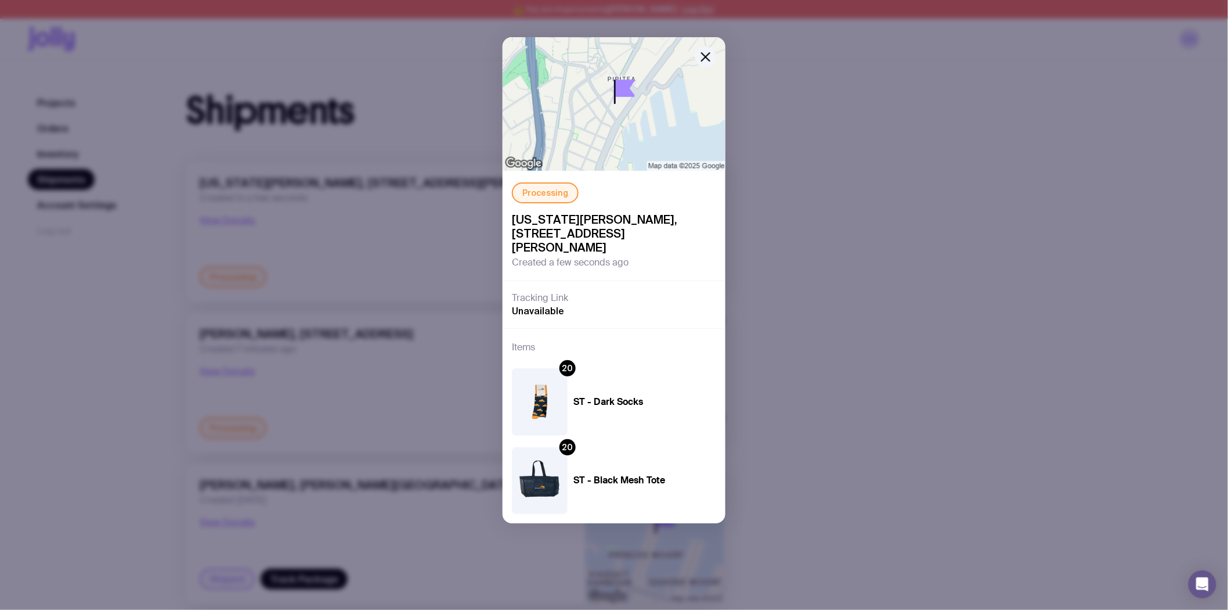
drag, startPoint x: 699, startPoint y: 56, endPoint x: 347, endPoint y: 199, distance: 379.5
click at [697, 56] on button "button" at bounding box center [705, 56] width 21 height 21
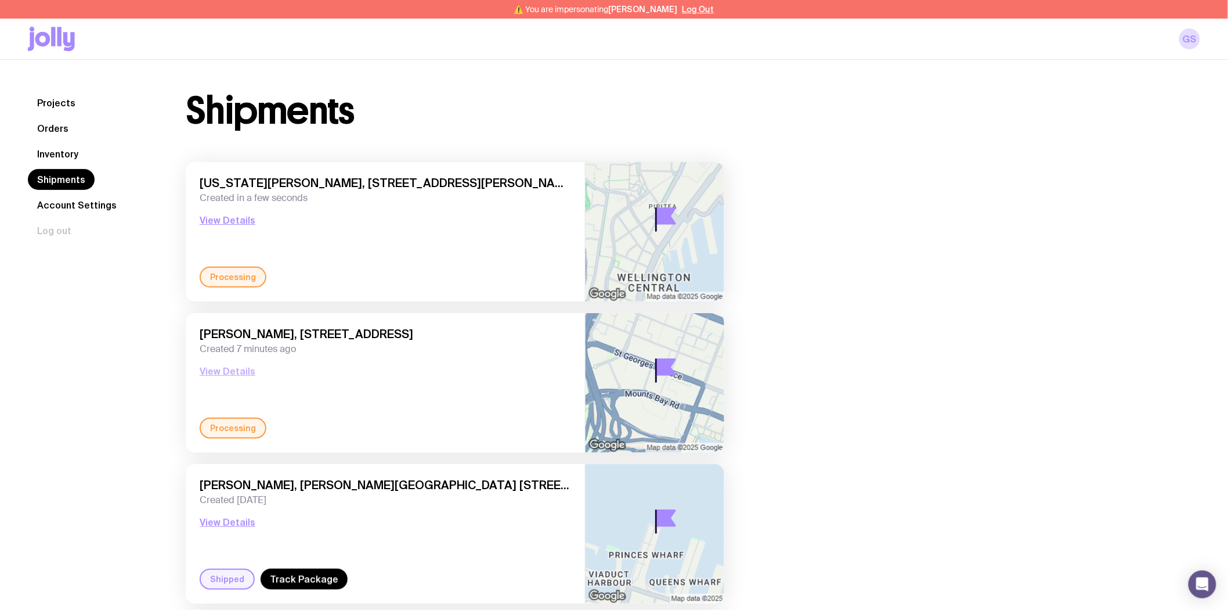
click at [224, 372] on button "View Details" at bounding box center [228, 371] width 56 height 14
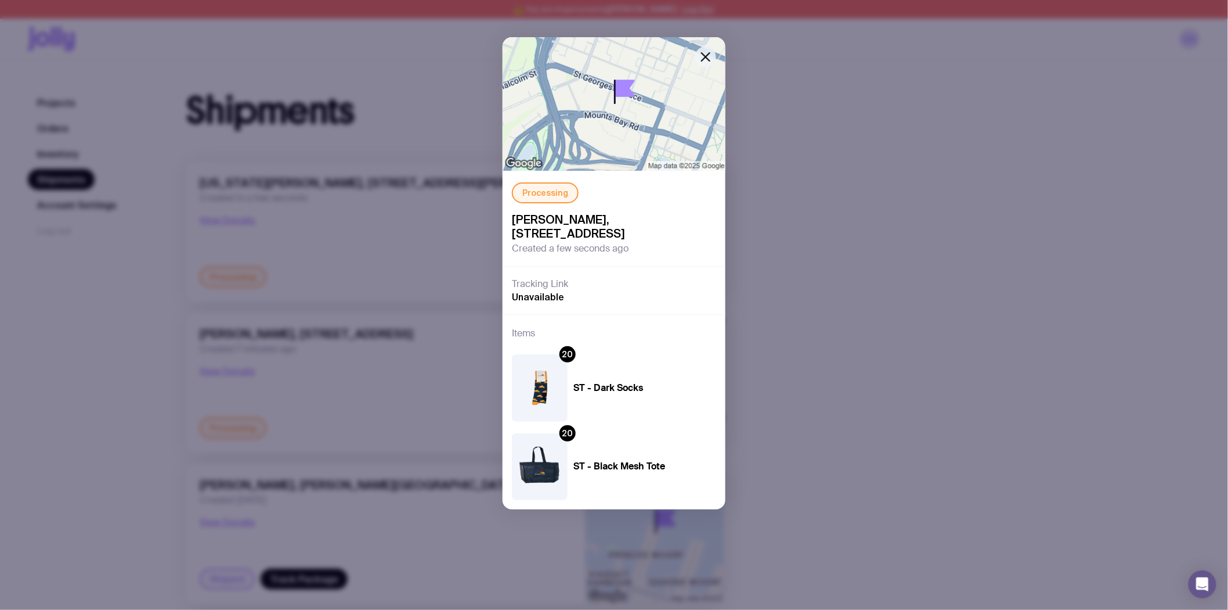
click at [709, 51] on icon "button" at bounding box center [706, 57] width 14 height 14
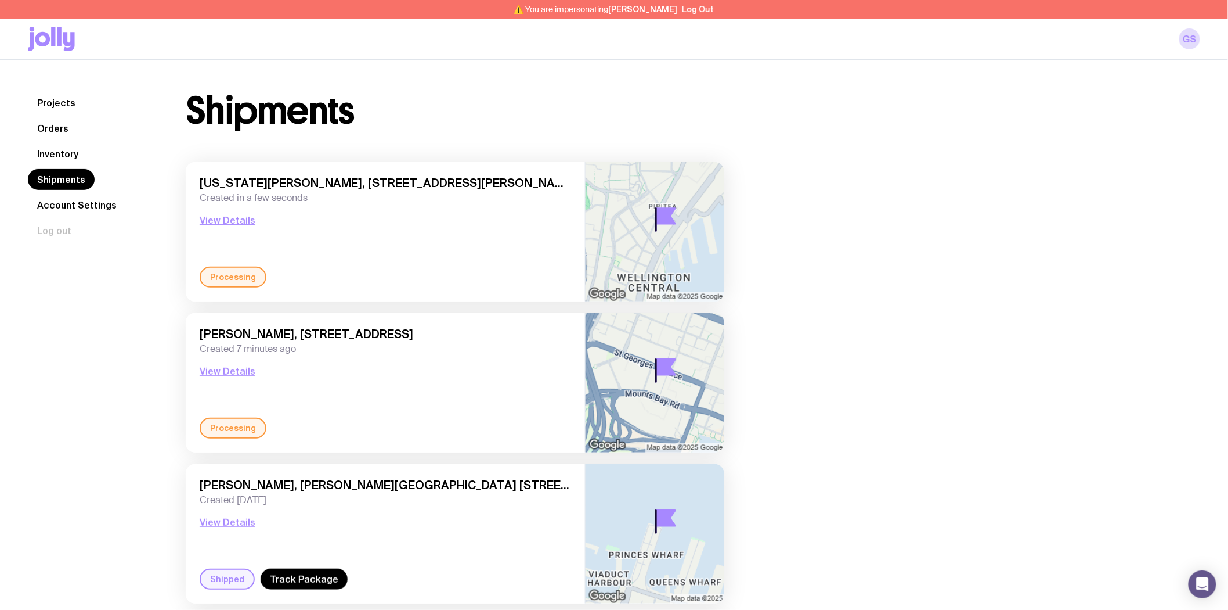
click at [1046, 471] on div "Shipments [US_STATE][PERSON_NAME], [STREET_ADDRESS][PERSON_NAME] Created in a f…" at bounding box center [679, 601] width 1043 height 1019
click at [59, 154] on link "Inventory" at bounding box center [58, 153] width 60 height 21
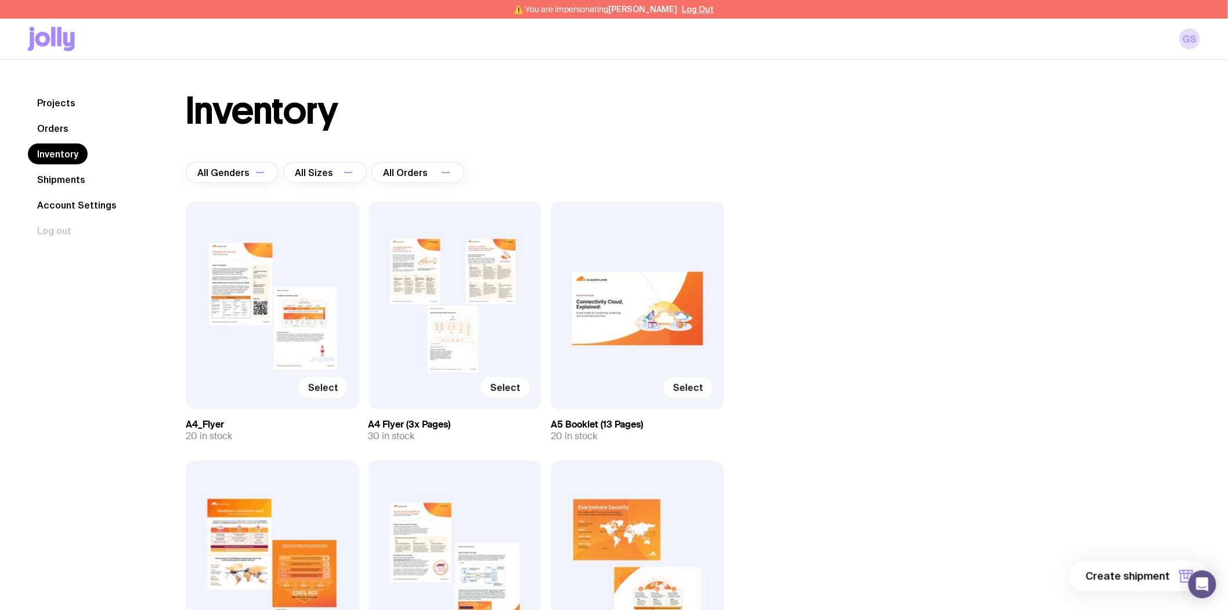
click at [62, 176] on link "Shipments" at bounding box center [61, 179] width 67 height 21
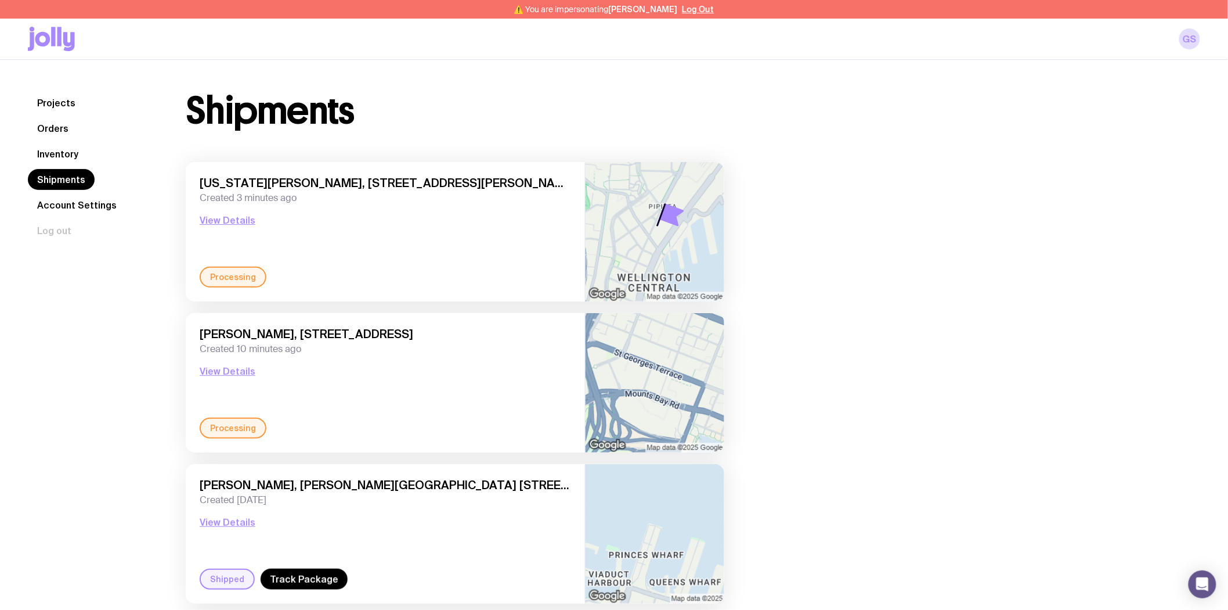
click at [49, 154] on link "Inventory" at bounding box center [58, 153] width 60 height 21
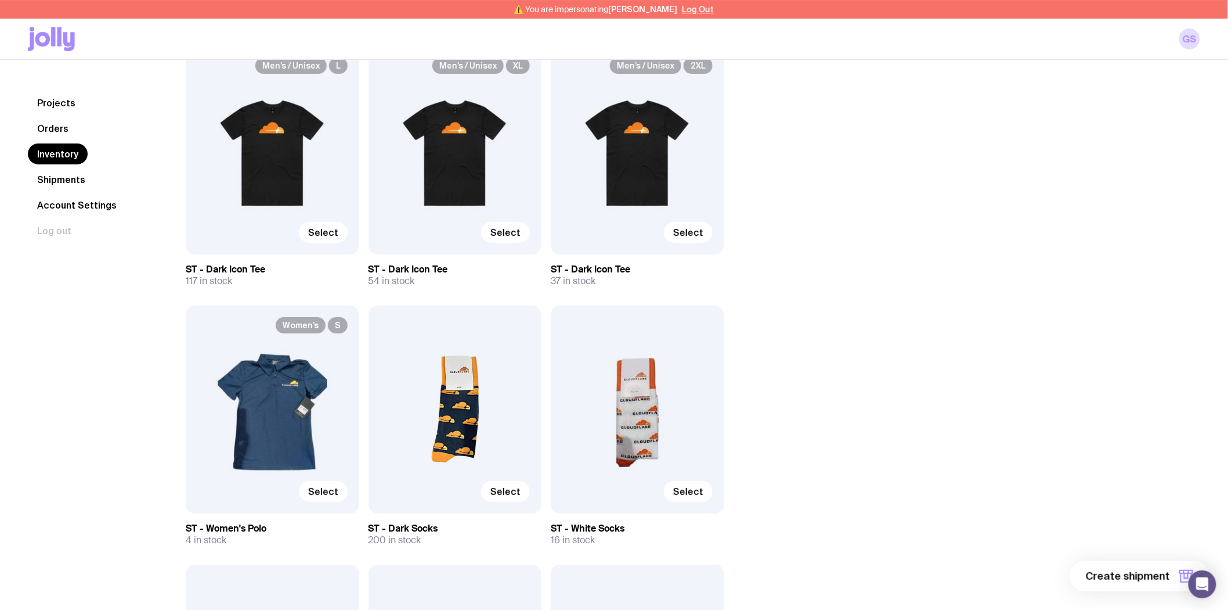
scroll to position [3741, 0]
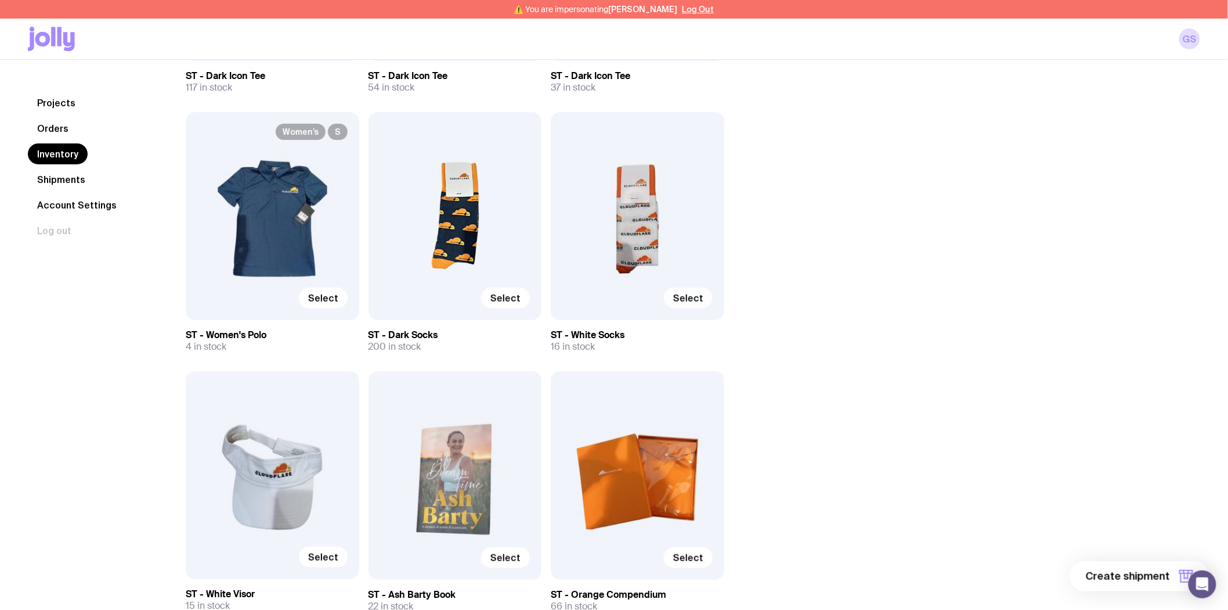
click at [693, 297] on span "Select" at bounding box center [688, 298] width 30 height 12
click at [0, 0] on input "Select" at bounding box center [0, 0] width 0 height 0
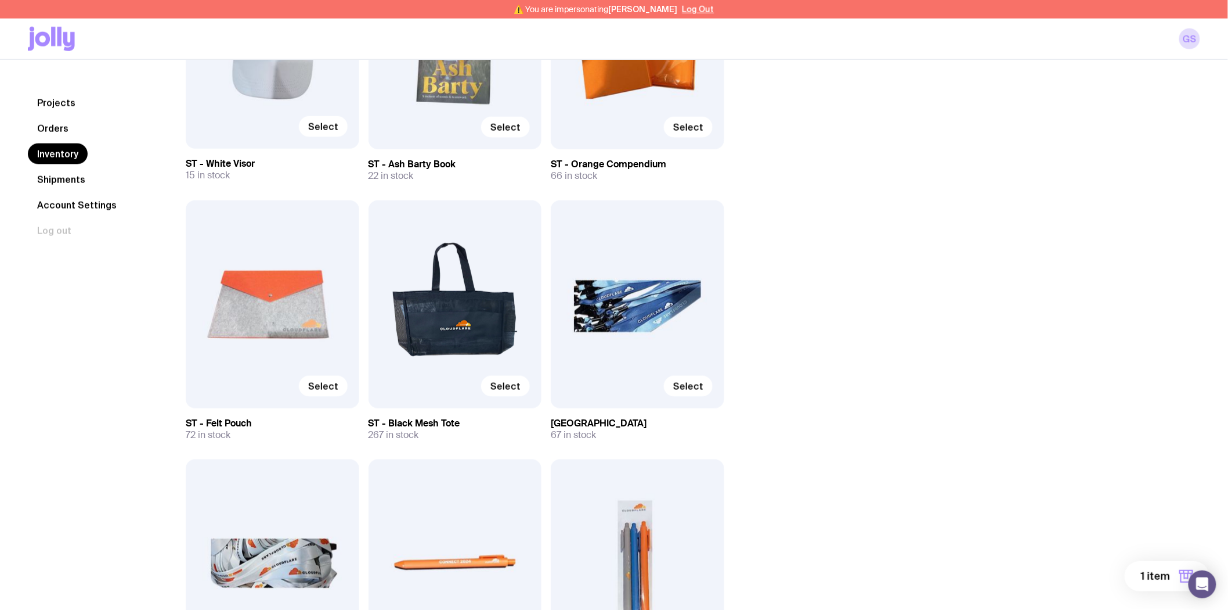
scroll to position [4257, 0]
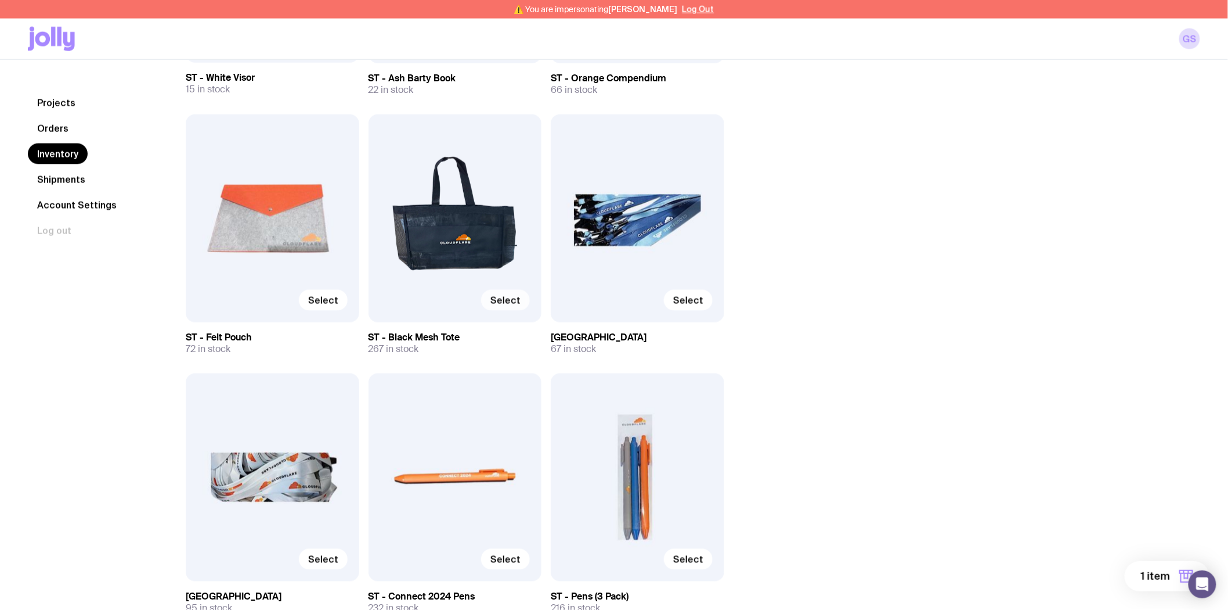
click at [507, 298] on span "Select" at bounding box center [506, 300] width 30 height 12
click at [0, 0] on input "Select" at bounding box center [0, 0] width 0 height 0
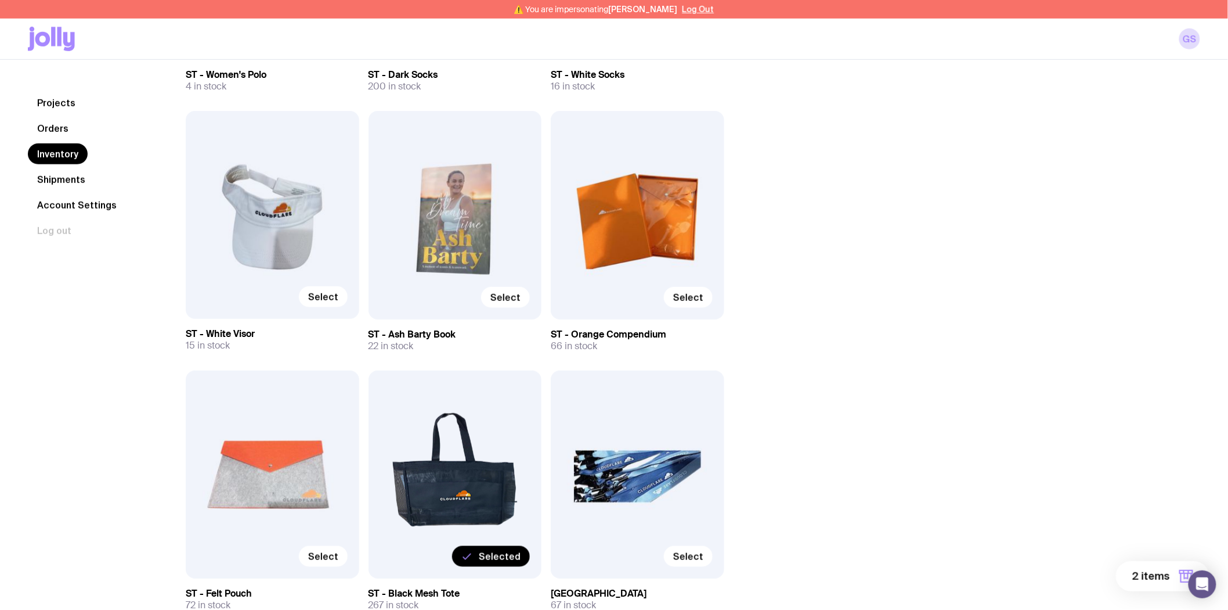
scroll to position [3999, 0]
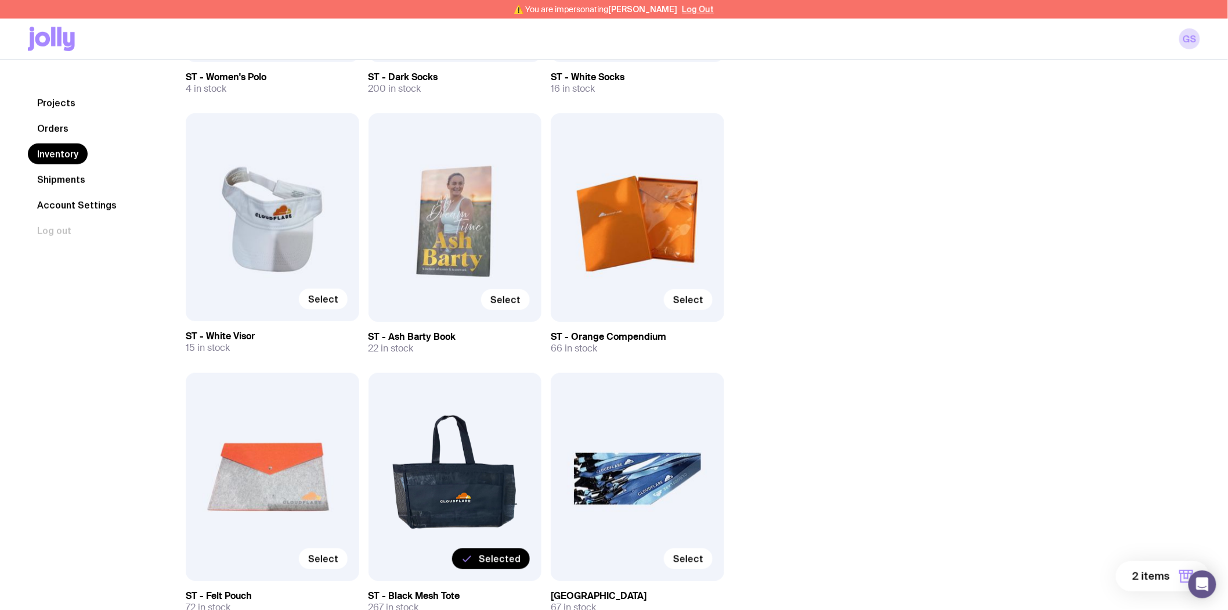
click at [1144, 571] on span "2 items" at bounding box center [1152, 576] width 38 height 14
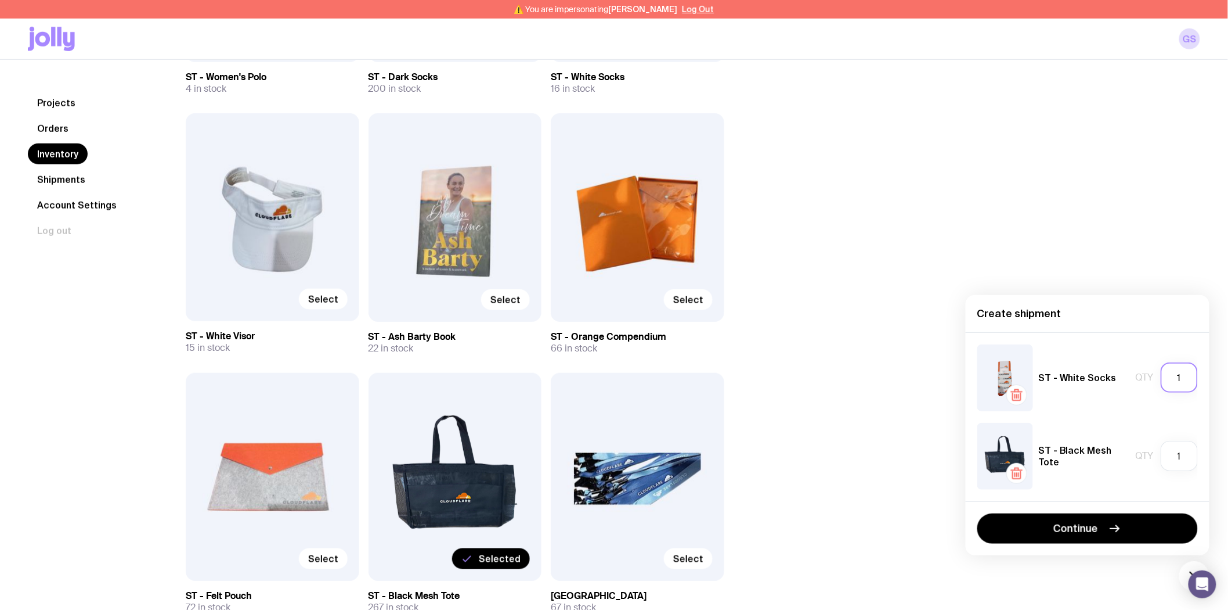
drag, startPoint x: 1183, startPoint y: 370, endPoint x: 1163, endPoint y: 370, distance: 19.7
click at [1163, 370] on input "1" at bounding box center [1179, 377] width 37 height 30
type input "15"
drag, startPoint x: 1186, startPoint y: 454, endPoint x: 1168, endPoint y: 454, distance: 18.0
click at [1168, 454] on input "1" at bounding box center [1179, 456] width 37 height 30
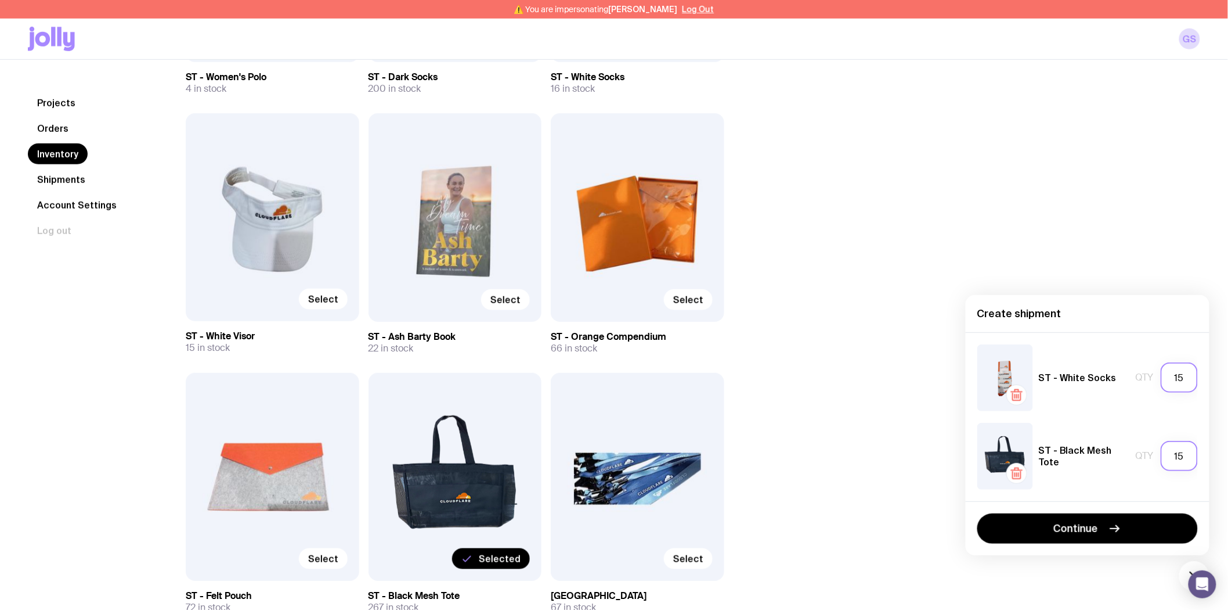
type input "15"
click at [1185, 380] on input "15" at bounding box center [1179, 377] width 37 height 30
type input "16"
click at [1107, 347] on div "ST - White Socks Qty 16" at bounding box center [1088, 377] width 221 height 67
click at [1093, 531] on span "Continue" at bounding box center [1076, 528] width 45 height 14
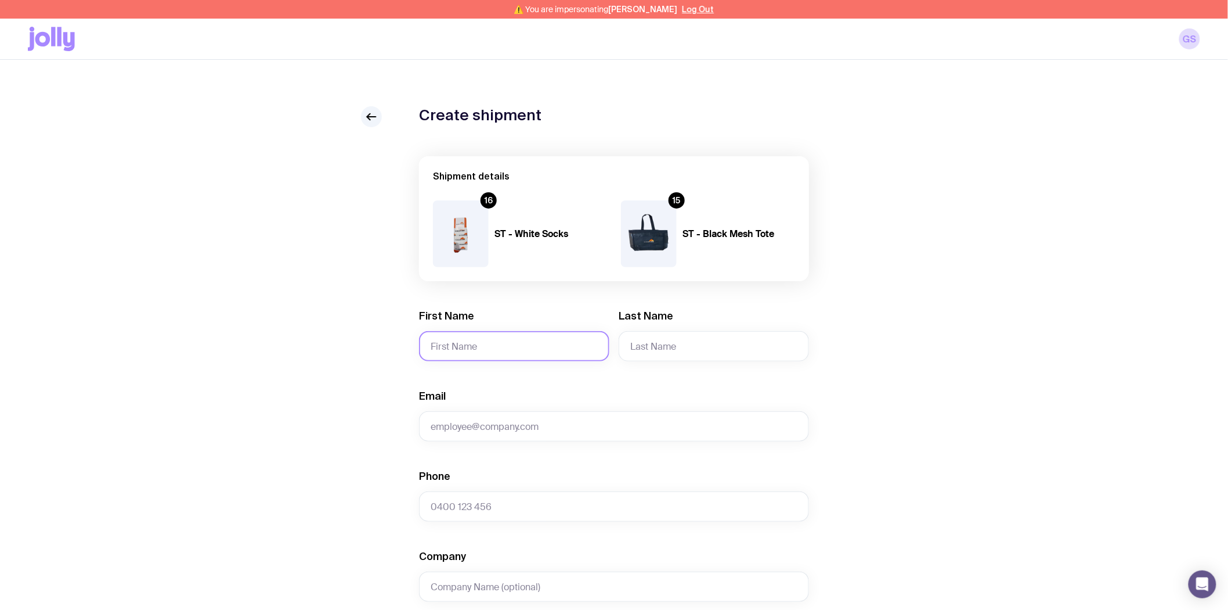
click at [454, 349] on input "First Name" at bounding box center [514, 346] width 190 height 30
type input "[PERSON_NAME]"
click at [672, 346] on input "Last Name" at bounding box center [714, 346] width 190 height 30
type input "Alizart"
click at [549, 420] on input "Email" at bounding box center [614, 426] width 390 height 30
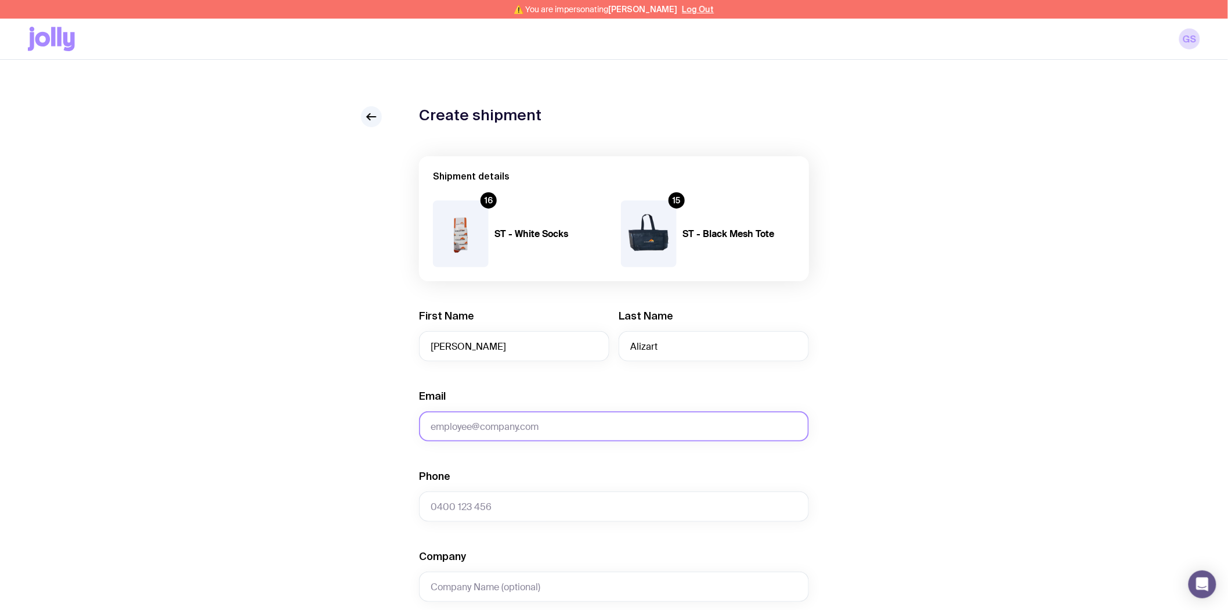
paste input "[EMAIL_ADDRESS][DOMAIN_NAME]"
type input "[EMAIL_ADDRESS][DOMAIN_NAME]"
click at [459, 514] on input "Phone" at bounding box center [614, 506] width 390 height 30
paste input "[PHONE_NUMBER]"
type input "[PHONE_NUMBER]"
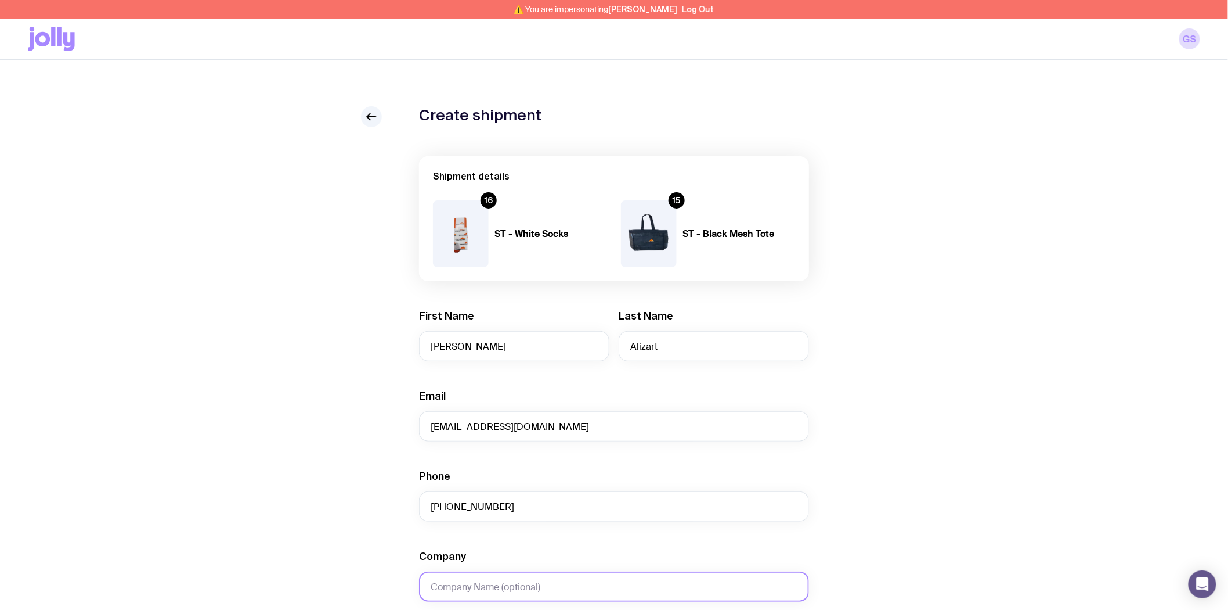
click at [473, 583] on input "Company" at bounding box center [614, 586] width 390 height 30
paste input "[GEOGRAPHIC_DATA]"
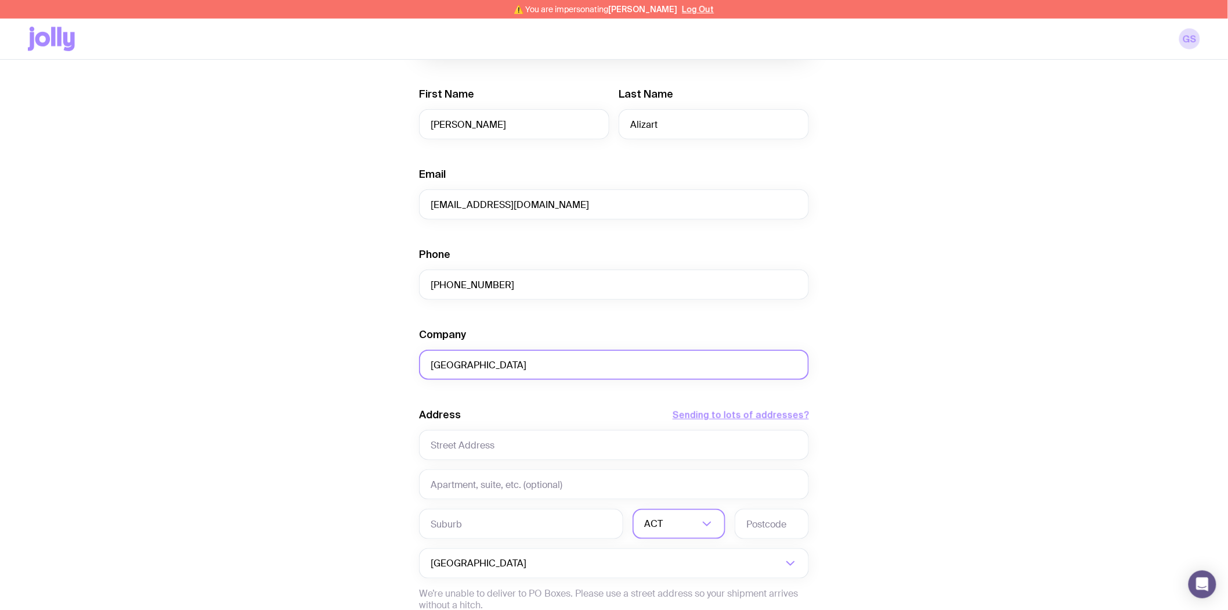
scroll to position [258, 0]
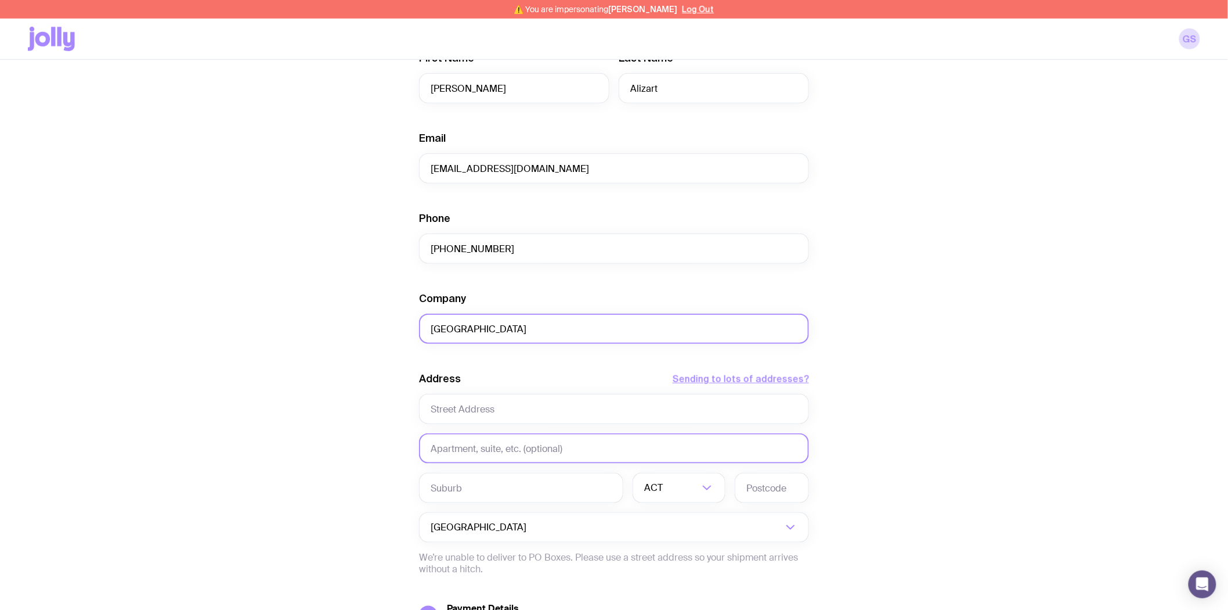
type input "[GEOGRAPHIC_DATA]"
click at [461, 449] on input "text" at bounding box center [614, 448] width 390 height 30
paste input "[GEOGRAPHIC_DATA]"
type input "[GEOGRAPHIC_DATA]"
click at [979, 424] on div "Create shipment Shipment details 16 ST - White Socks 15 ST - Black Mesh Tote Fi…" at bounding box center [614, 289] width 1173 height 883
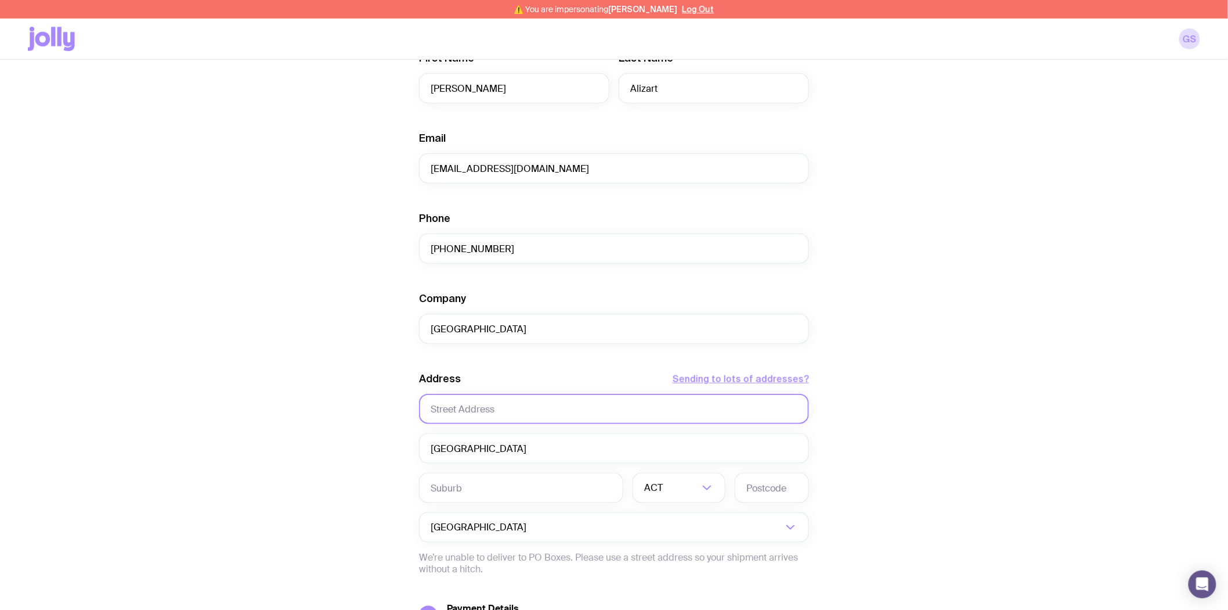
click at [473, 407] on input "text" at bounding box center [614, 409] width 390 height 30
paste input "[STREET_ADDRESS]"
type input "[STREET_ADDRESS]"
click at [456, 490] on input "text" at bounding box center [521, 488] width 204 height 30
paste input "Auckland CBD"
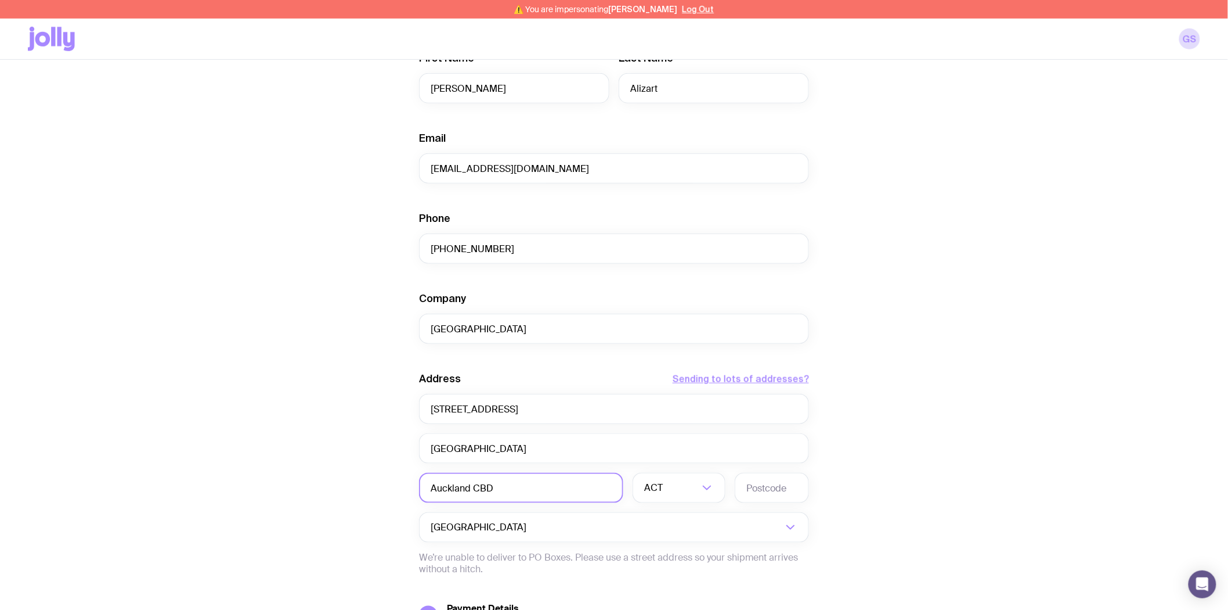
type input "Auckland CBD"
click at [485, 534] on input "Search for option" at bounding box center [607, 527] width 352 height 30
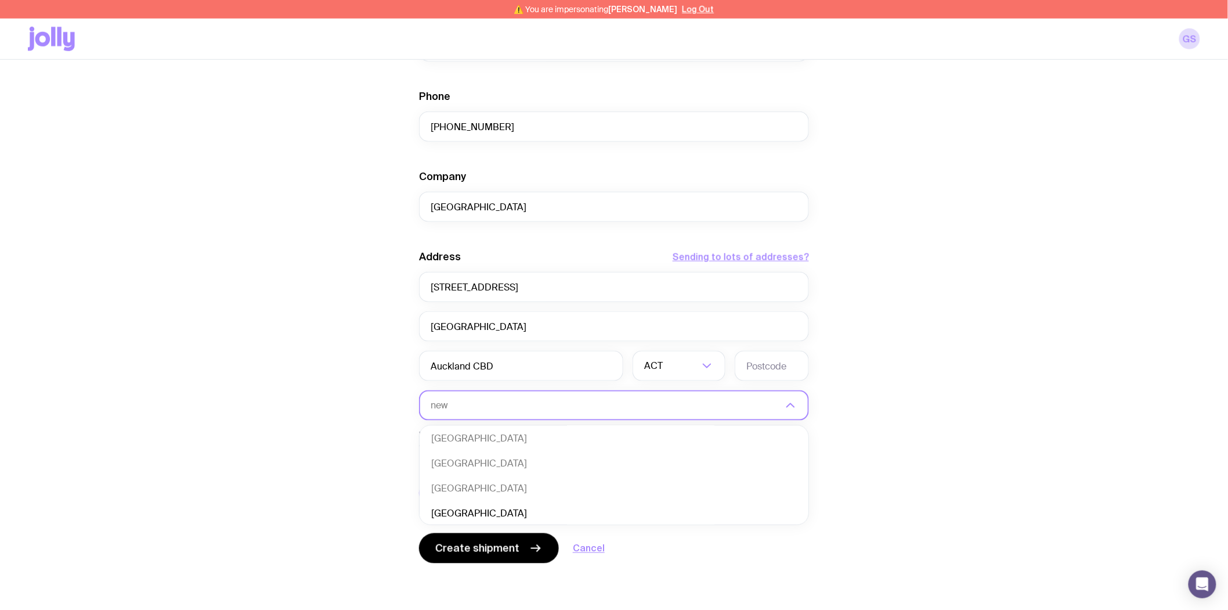
scroll to position [0, 0]
click at [488, 462] on li "[GEOGRAPHIC_DATA]" at bounding box center [614, 465] width 389 height 25
type input "new"
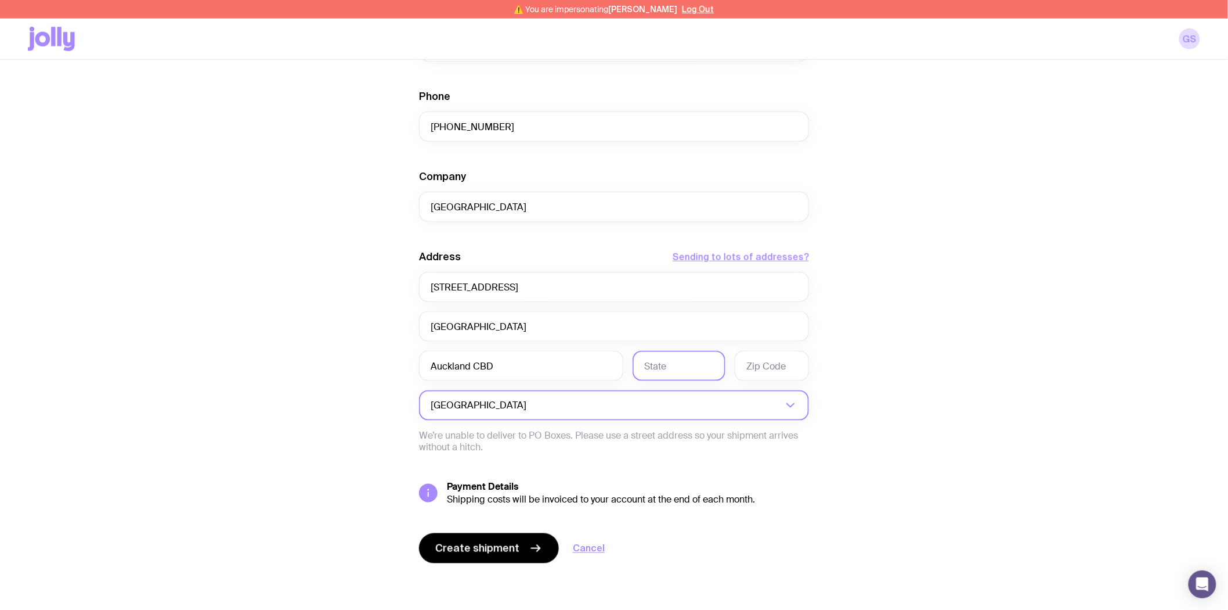
click at [658, 366] on input "text" at bounding box center [679, 366] width 93 height 30
paste input "[GEOGRAPHIC_DATA]"
type input "[GEOGRAPHIC_DATA]"
click at [773, 360] on input "text" at bounding box center [772, 366] width 74 height 30
type input "1010"
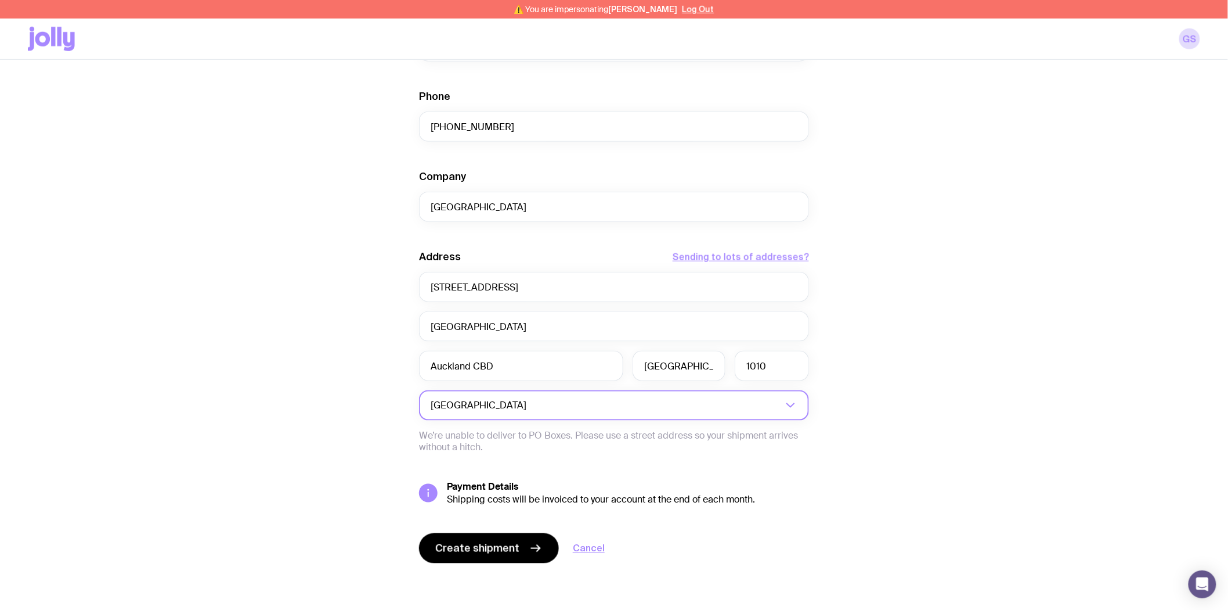
click at [916, 376] on div "Create shipment Shipment details 16 ST - White Socks 15 ST - Black Mesh Tote Fi…" at bounding box center [614, 168] width 1173 height 883
click at [479, 550] on span "Create shipment" at bounding box center [477, 548] width 84 height 14
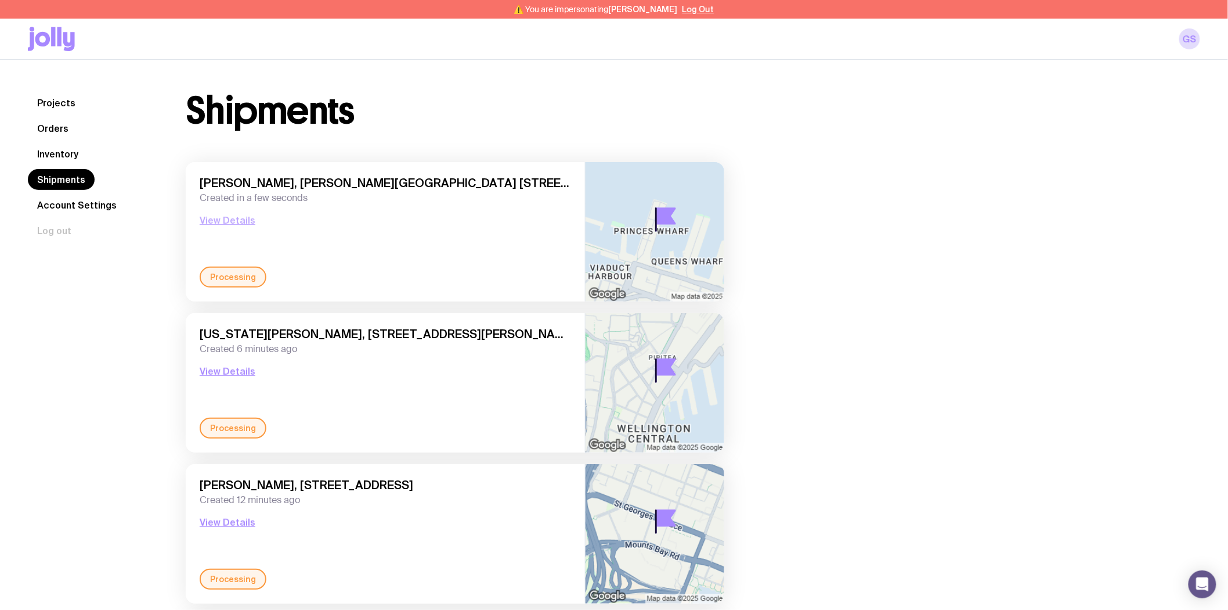
click at [232, 221] on button "View Details" at bounding box center [228, 220] width 56 height 14
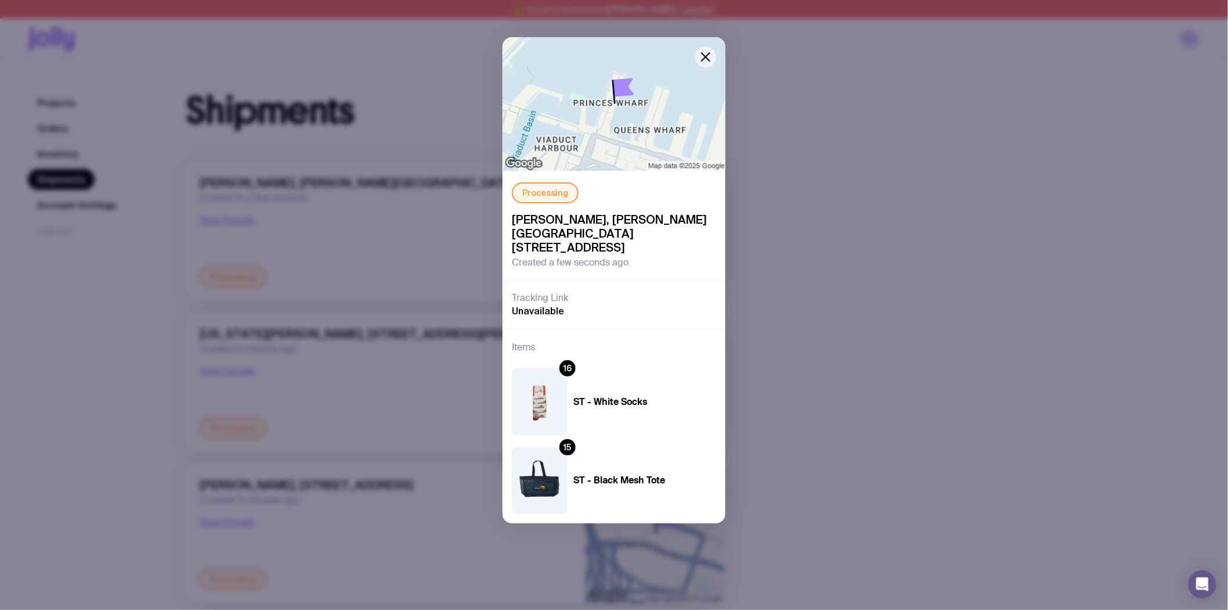
click at [230, 221] on div "Processing [PERSON_NAME], [PERSON_NAME][GEOGRAPHIC_DATA] [STREET_ADDRESS] Creat…" at bounding box center [614, 305] width 1228 height 610
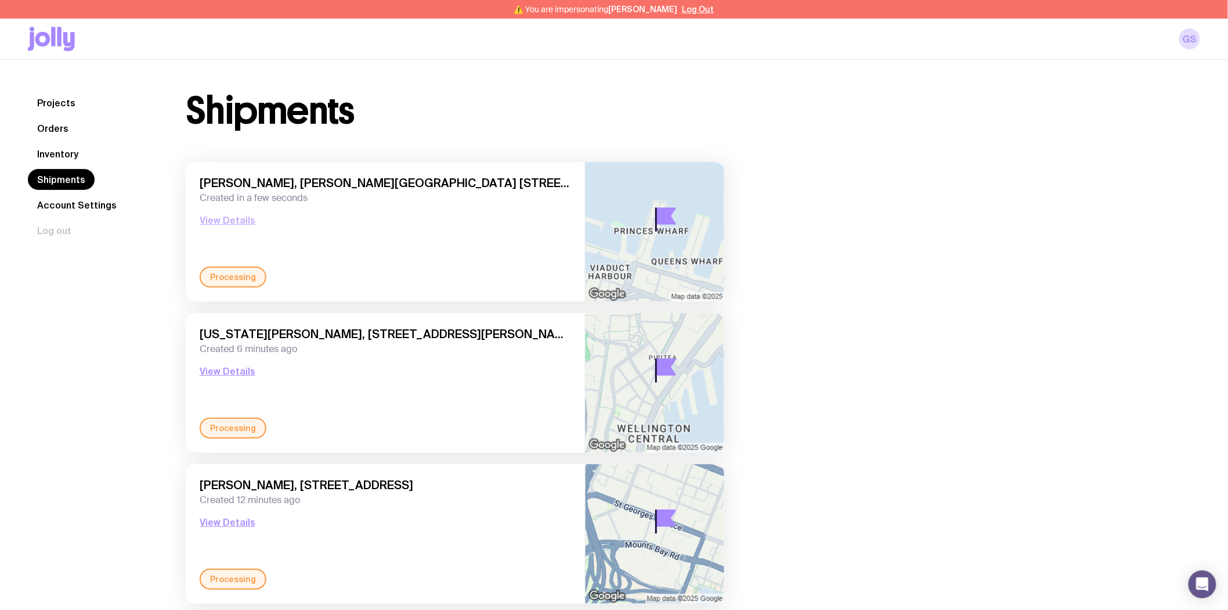
click at [231, 221] on button "View Details" at bounding box center [228, 220] width 56 height 14
click at [233, 522] on button "View Details" at bounding box center [228, 522] width 56 height 14
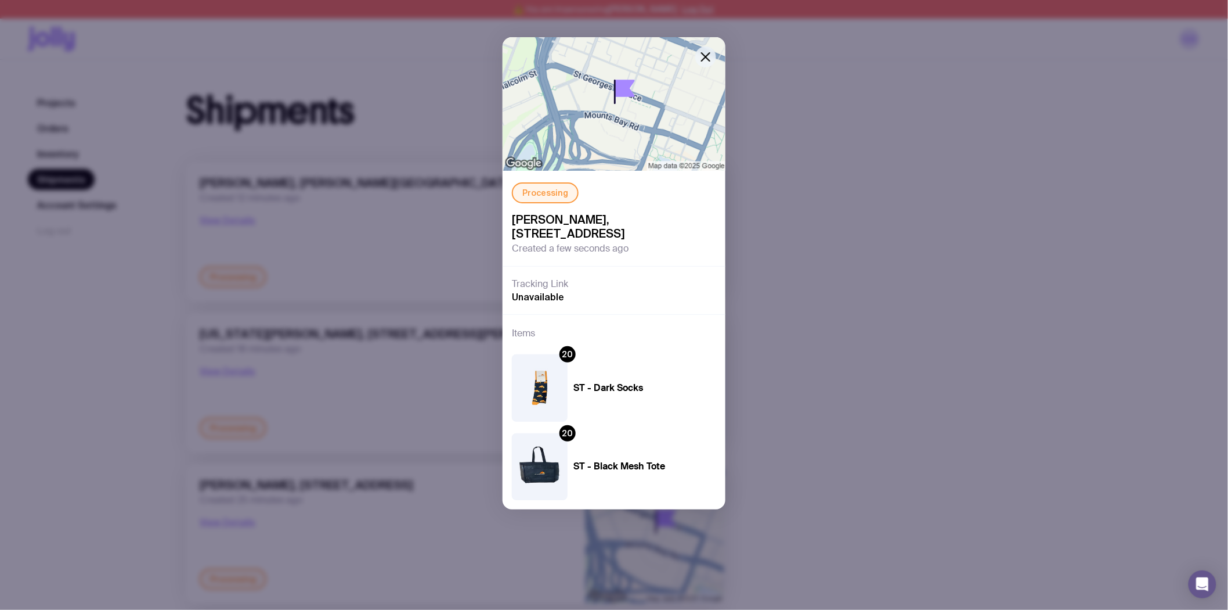
click at [709, 55] on icon "button" at bounding box center [706, 57] width 14 height 14
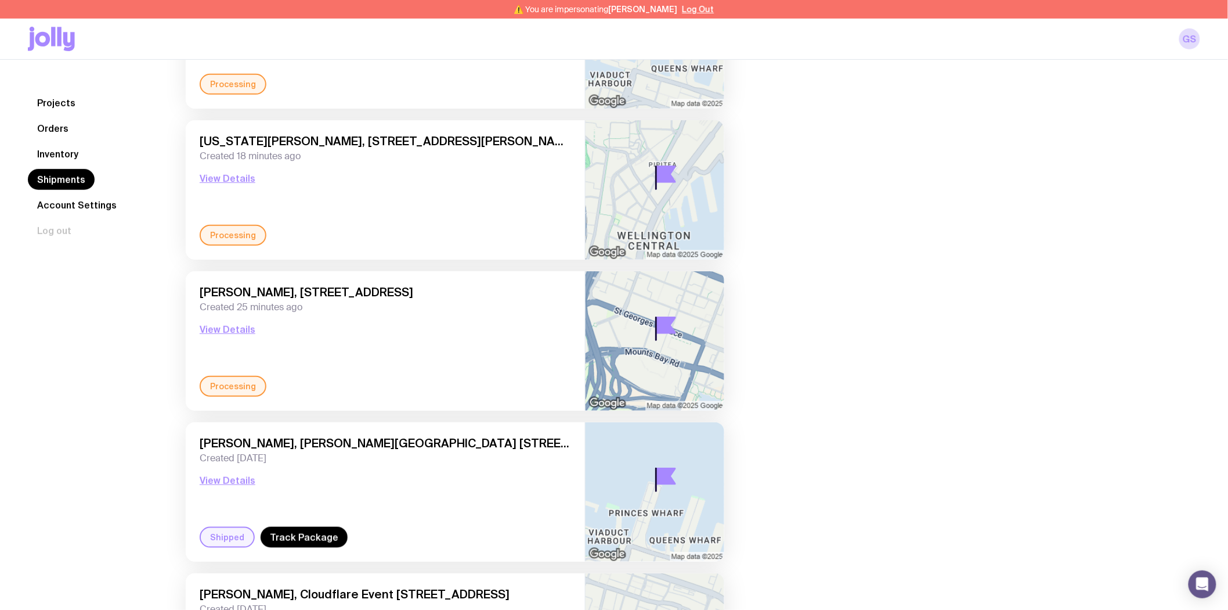
scroll to position [193, 0]
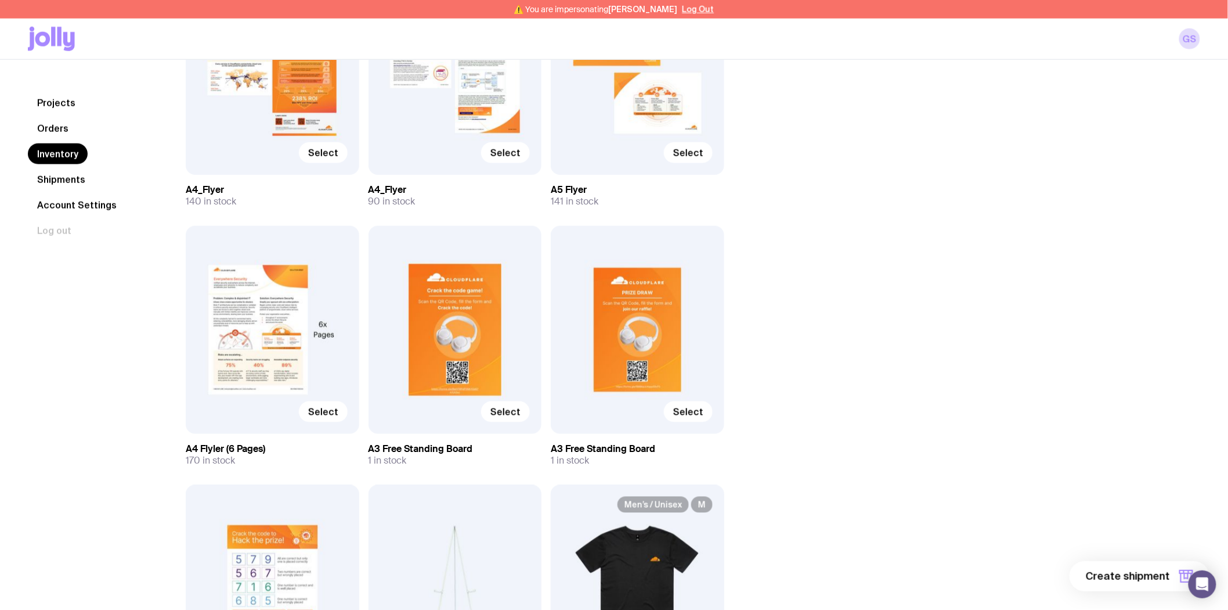
scroll to position [478, 0]
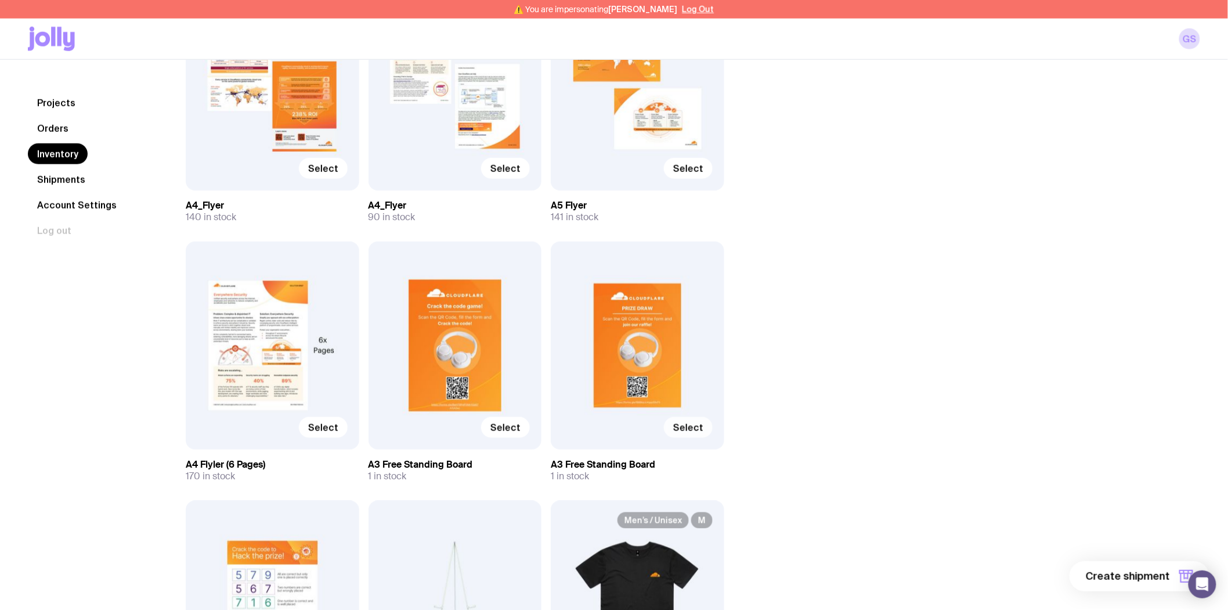
drag, startPoint x: 695, startPoint y: 426, endPoint x: 678, endPoint y: 428, distance: 17.5
click at [678, 428] on span "Select" at bounding box center [688, 427] width 30 height 12
click at [0, 0] on input "Select" at bounding box center [0, 0] width 0 height 0
drag, startPoint x: 687, startPoint y: 343, endPoint x: 675, endPoint y: 338, distance: 13.4
click at [686, 343] on div "Selected" at bounding box center [638, 346] width 174 height 208
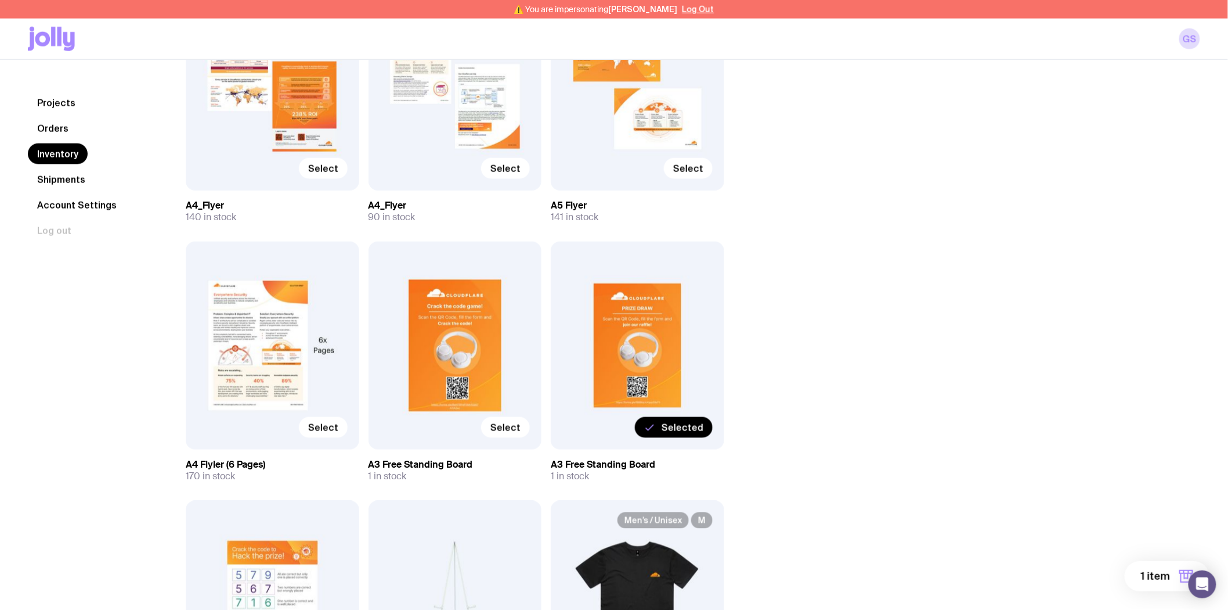
click at [618, 352] on div "Selected" at bounding box center [638, 346] width 174 height 208
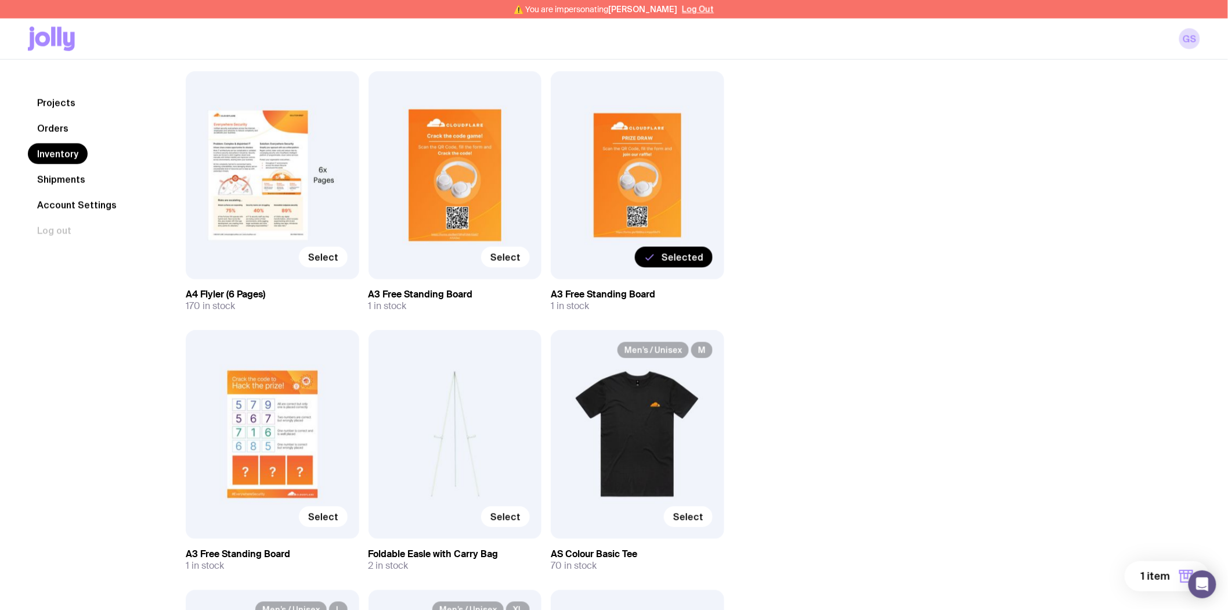
scroll to position [672, 0]
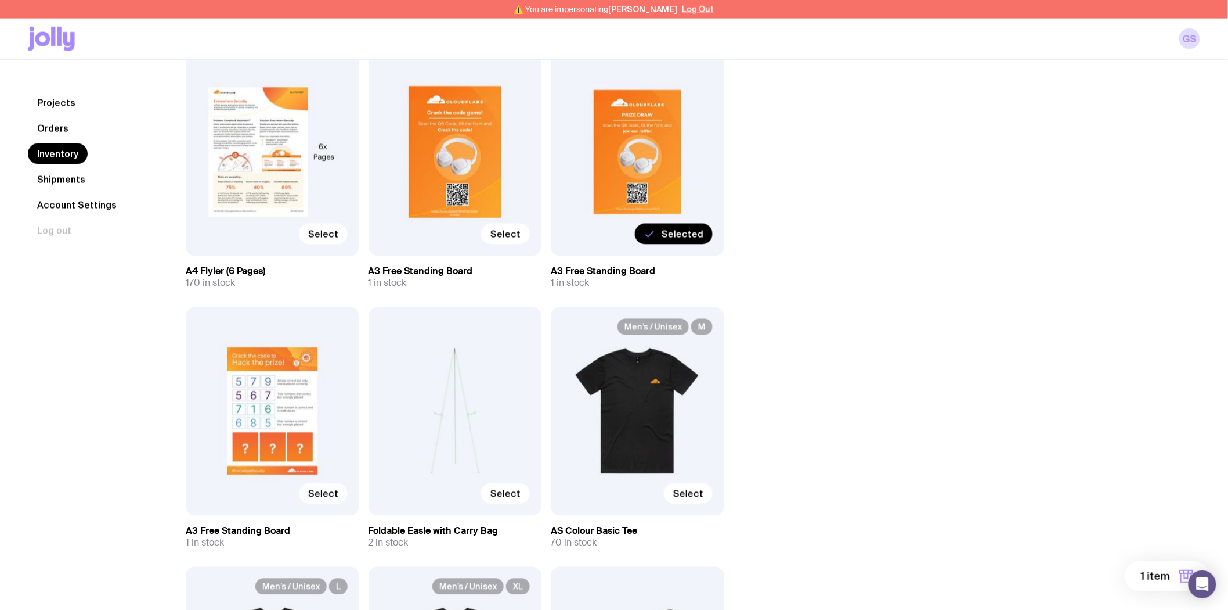
click at [324, 496] on span "Select" at bounding box center [323, 494] width 30 height 12
click at [0, 0] on input "Select" at bounding box center [0, 0] width 0 height 0
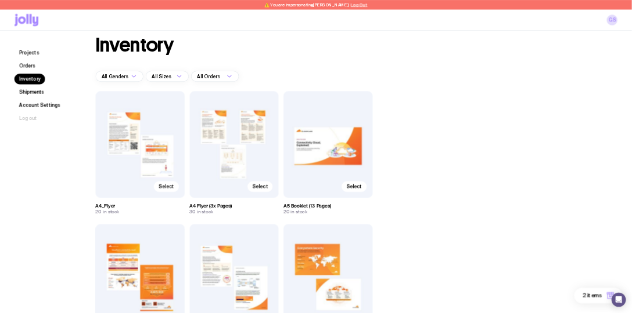
scroll to position [0, 0]
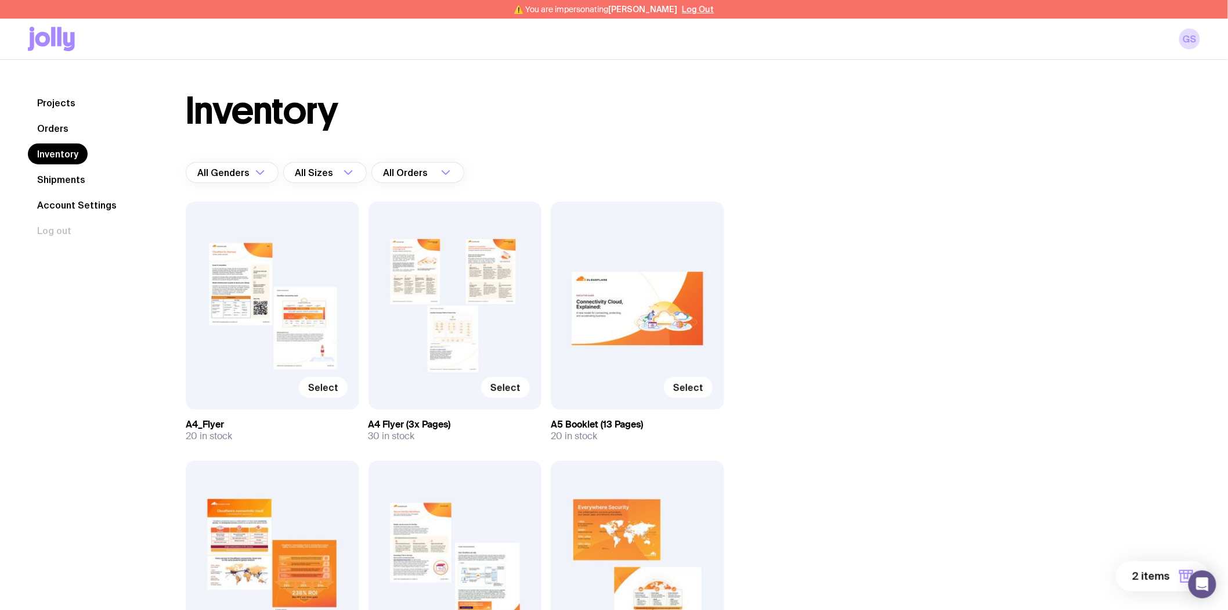
click at [239, 294] on div "Select" at bounding box center [273, 305] width 174 height 208
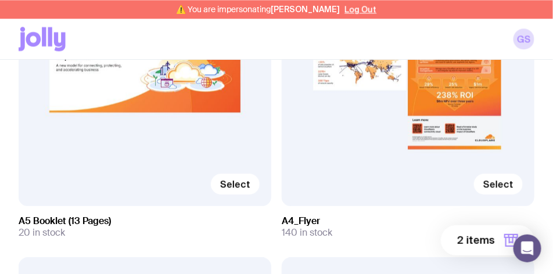
scroll to position [741, 0]
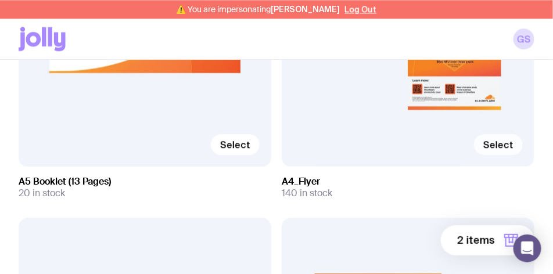
click at [509, 145] on span "Select" at bounding box center [498, 145] width 30 height 12
click at [0, 0] on input "Select" at bounding box center [0, 0] width 0 height 0
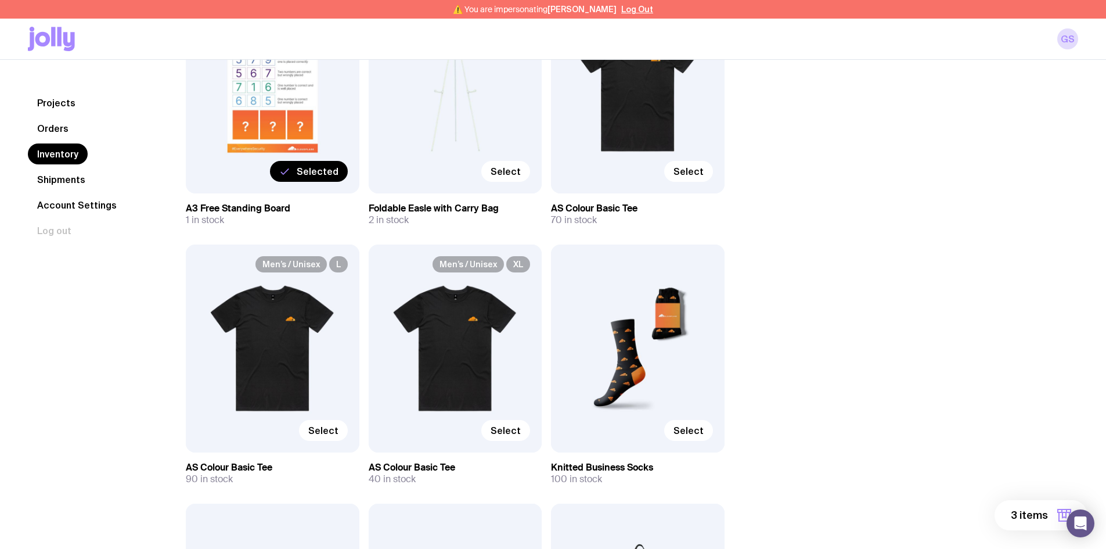
scroll to position [973, 0]
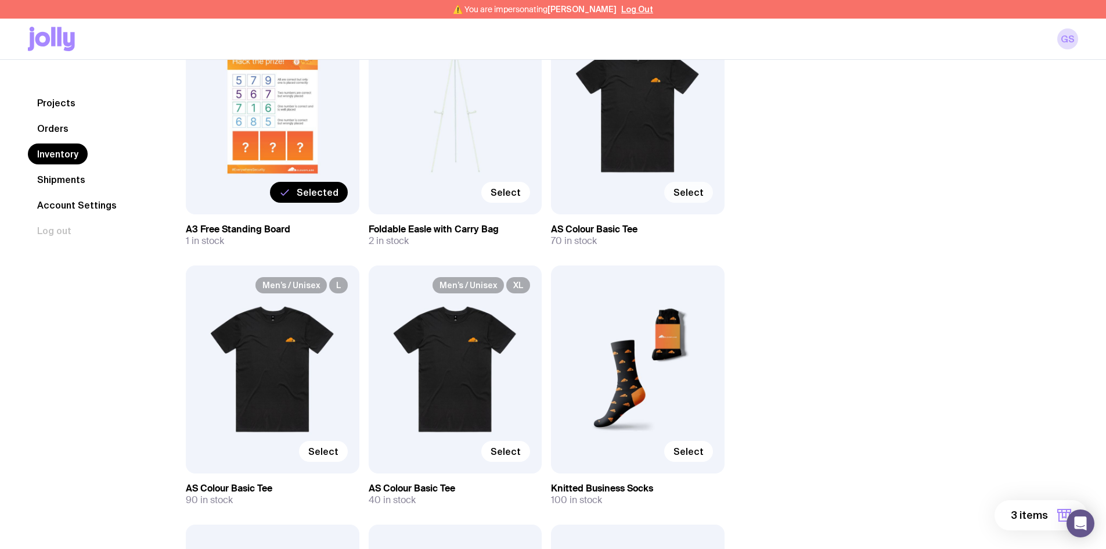
click at [691, 194] on span "Select" at bounding box center [688, 192] width 30 height 12
click at [0, 0] on input "Select" at bounding box center [0, 0] width 0 height 0
click at [322, 451] on span "Select" at bounding box center [323, 451] width 30 height 12
click at [0, 0] on input "Select" at bounding box center [0, 0] width 0 height 0
click at [506, 447] on span "Select" at bounding box center [506, 451] width 30 height 12
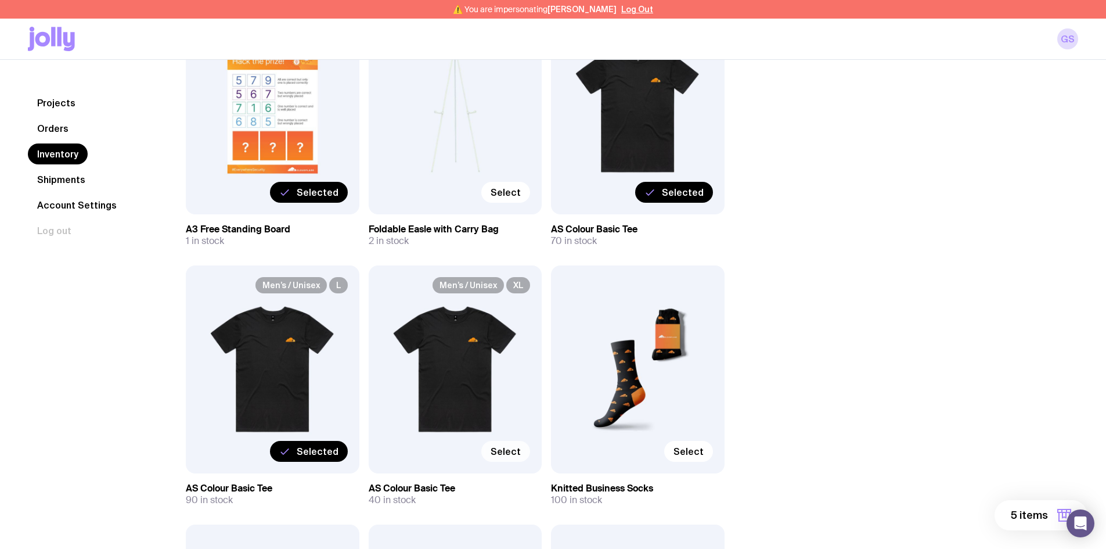
click at [0, 0] on input "Select" at bounding box center [0, 0] width 0 height 0
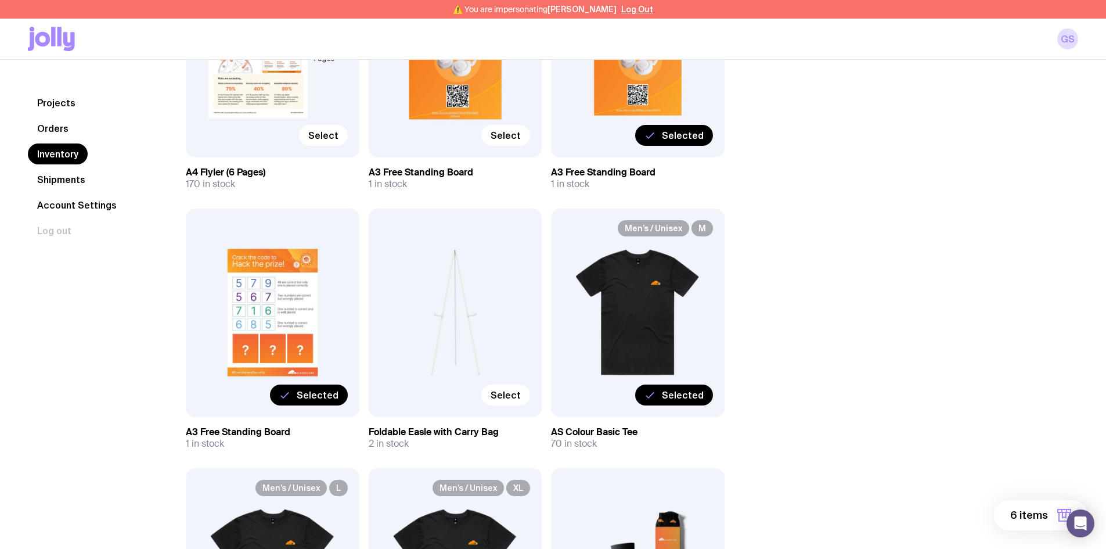
scroll to position [799, 0]
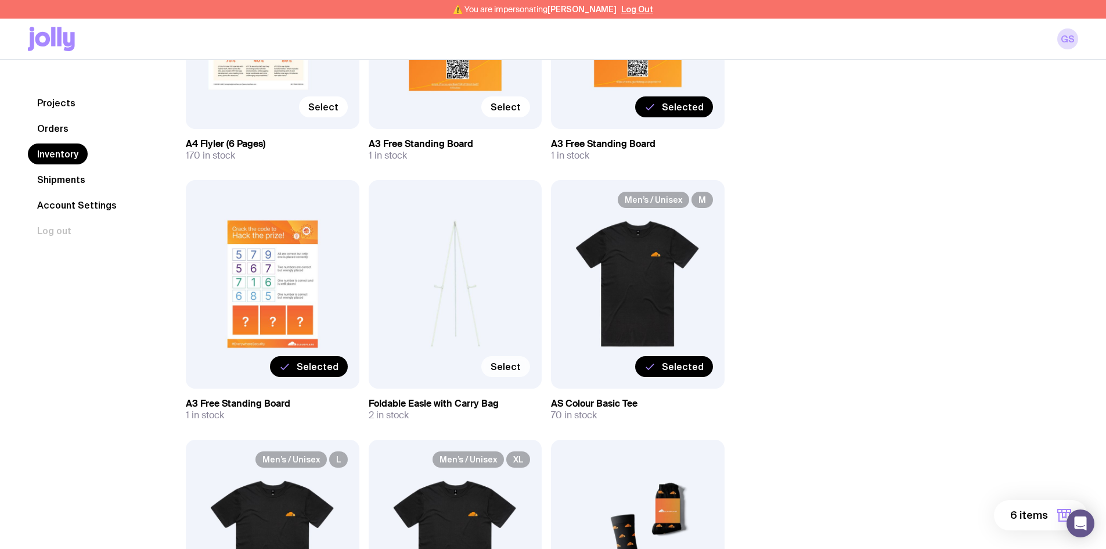
click at [502, 368] on span "Select" at bounding box center [506, 367] width 30 height 12
click at [0, 0] on input "Select" at bounding box center [0, 0] width 0 height 0
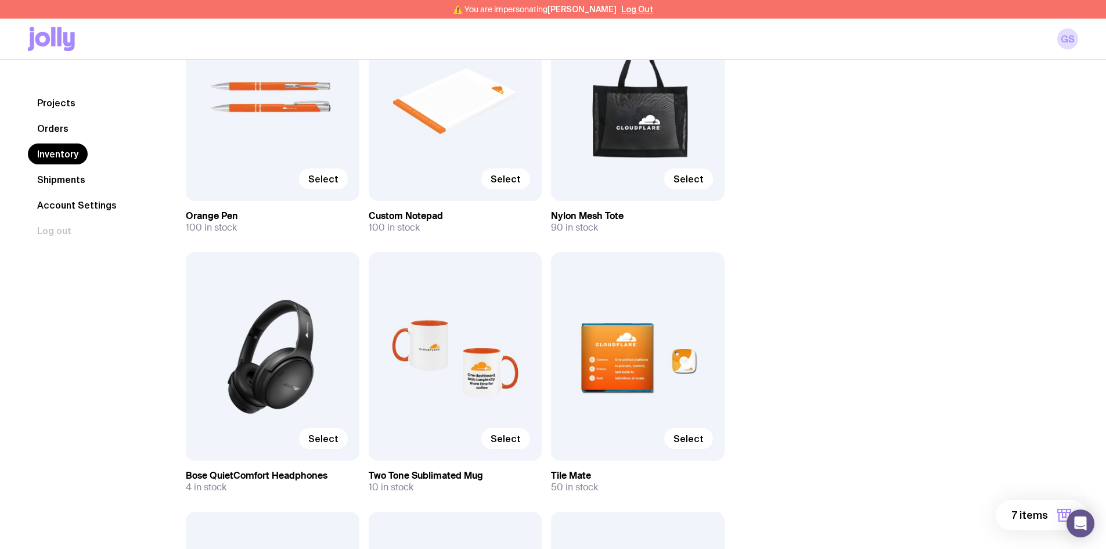
scroll to position [1742, 0]
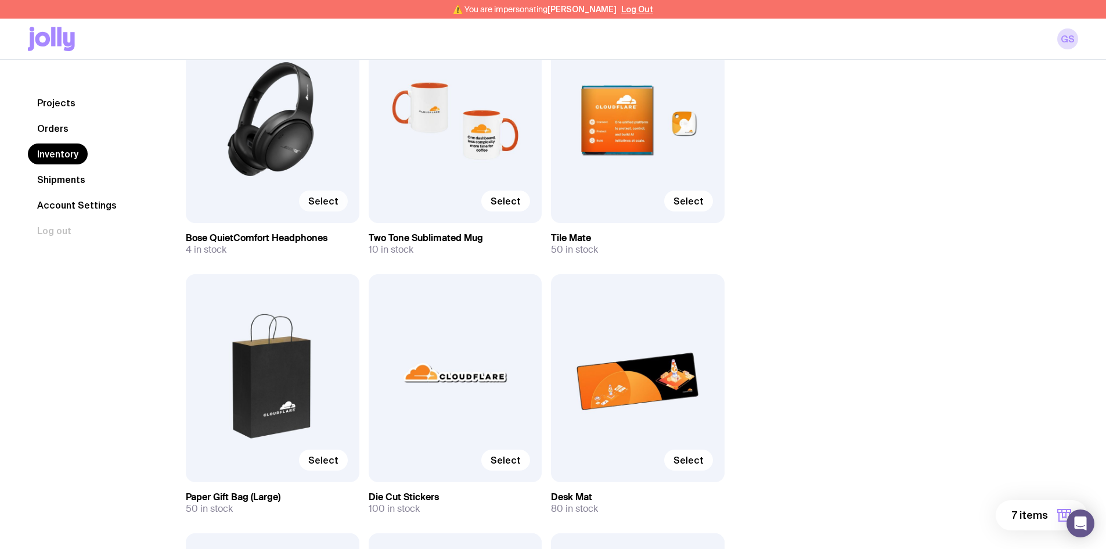
click at [325, 203] on span "Select" at bounding box center [323, 201] width 30 height 12
click at [0, 0] on input "Select" at bounding box center [0, 0] width 0 height 0
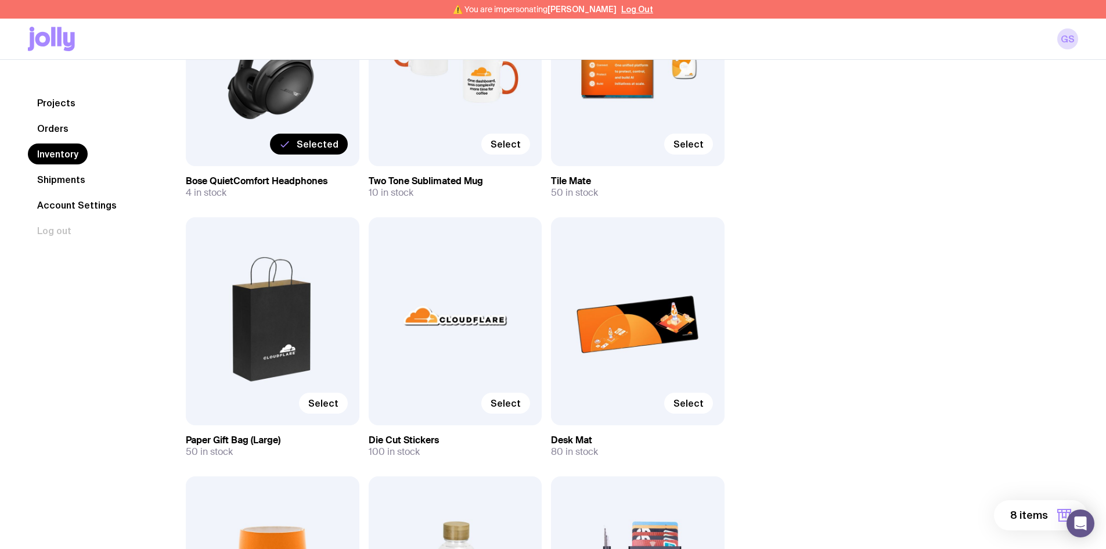
scroll to position [1800, 0]
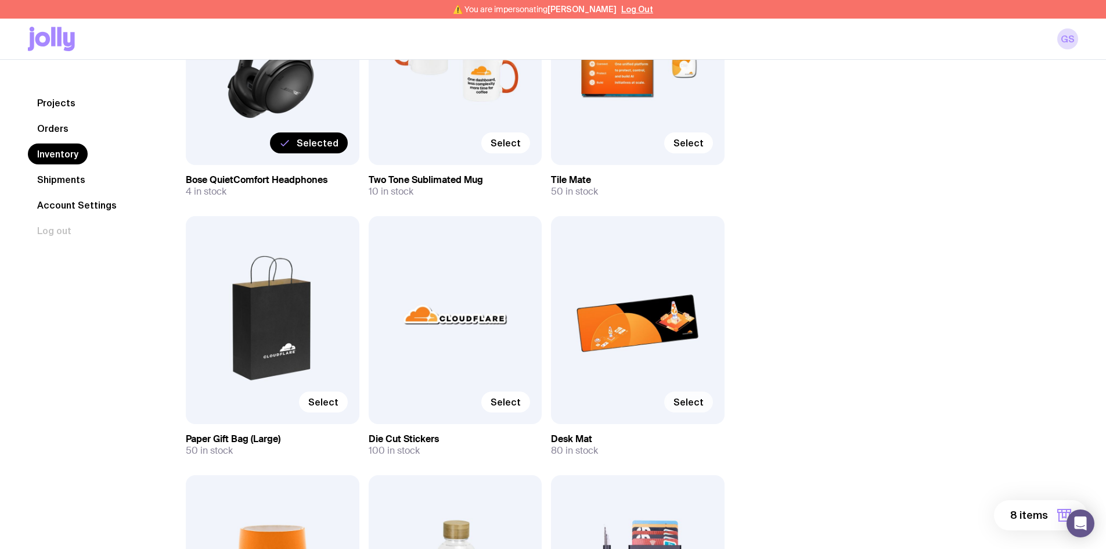
click at [697, 401] on span "Select" at bounding box center [688, 402] width 30 height 12
click at [0, 0] on input "Select" at bounding box center [0, 0] width 0 height 0
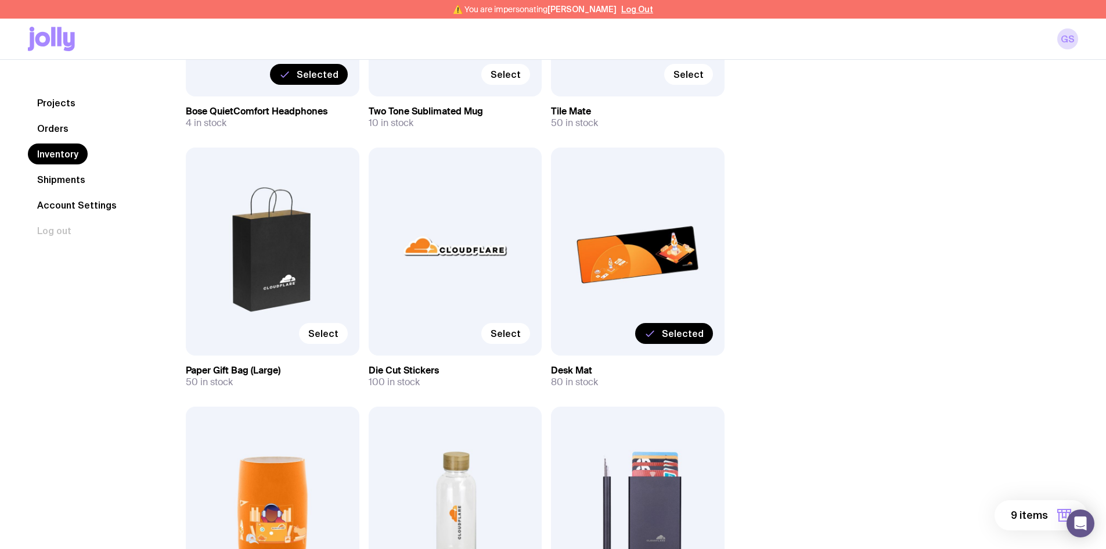
scroll to position [1974, 0]
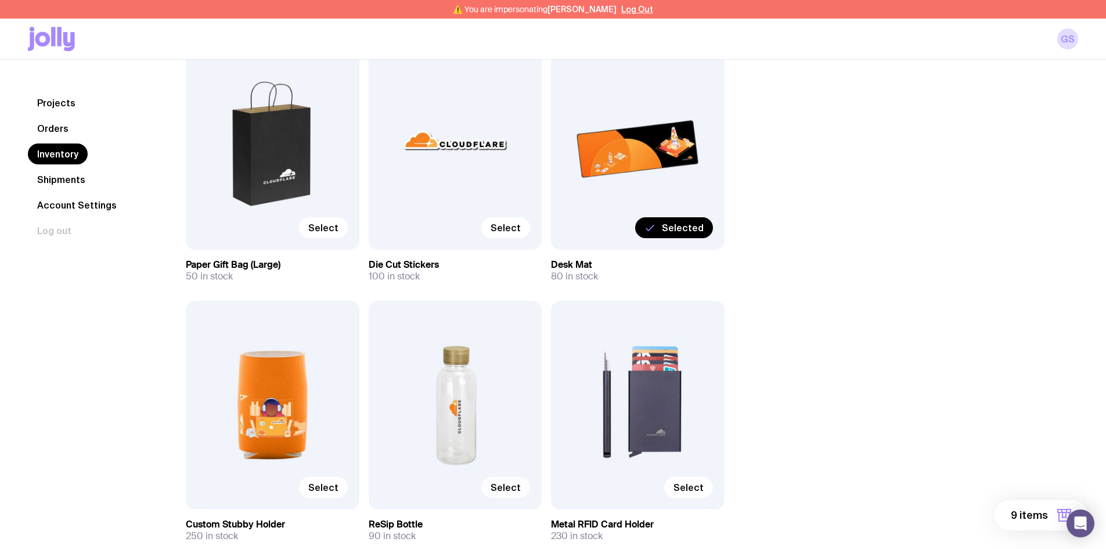
click at [507, 490] on span "Select" at bounding box center [506, 487] width 30 height 12
click at [0, 0] on input "Select" at bounding box center [0, 0] width 0 height 0
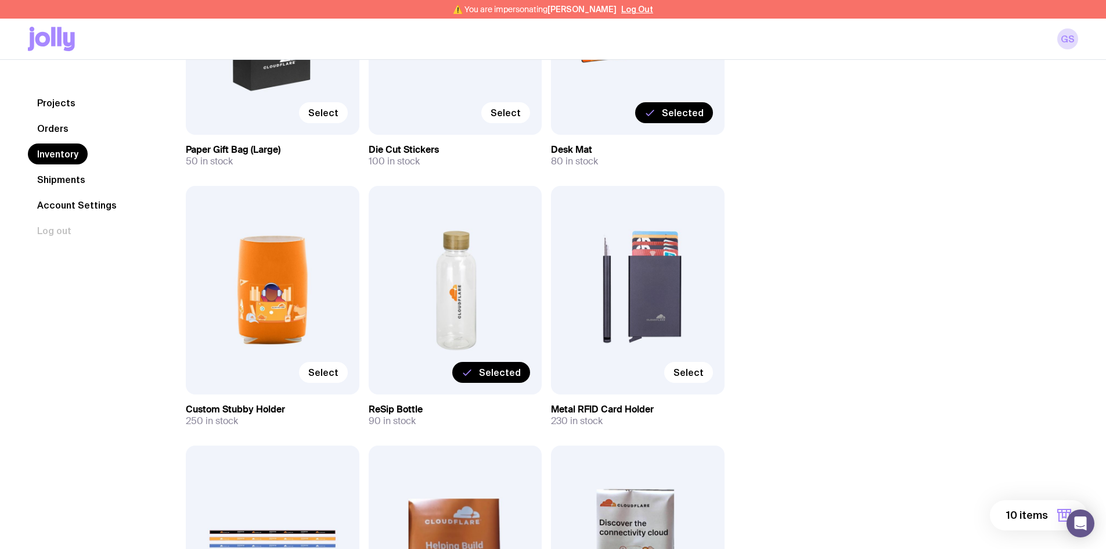
scroll to position [2090, 0]
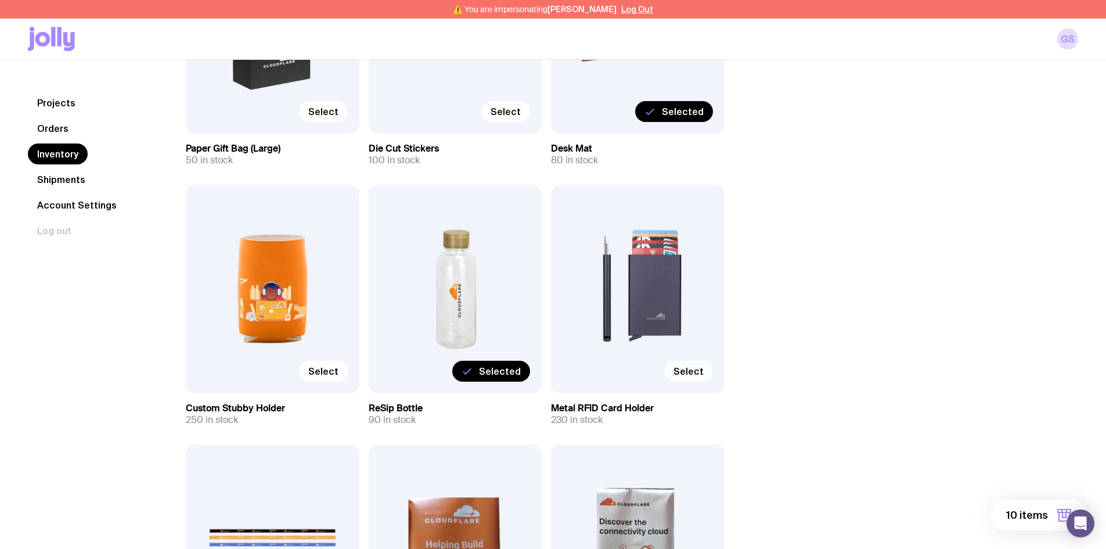
click at [696, 370] on span "Select" at bounding box center [688, 371] width 30 height 12
click at [0, 0] on input "Select" at bounding box center [0, 0] width 0 height 0
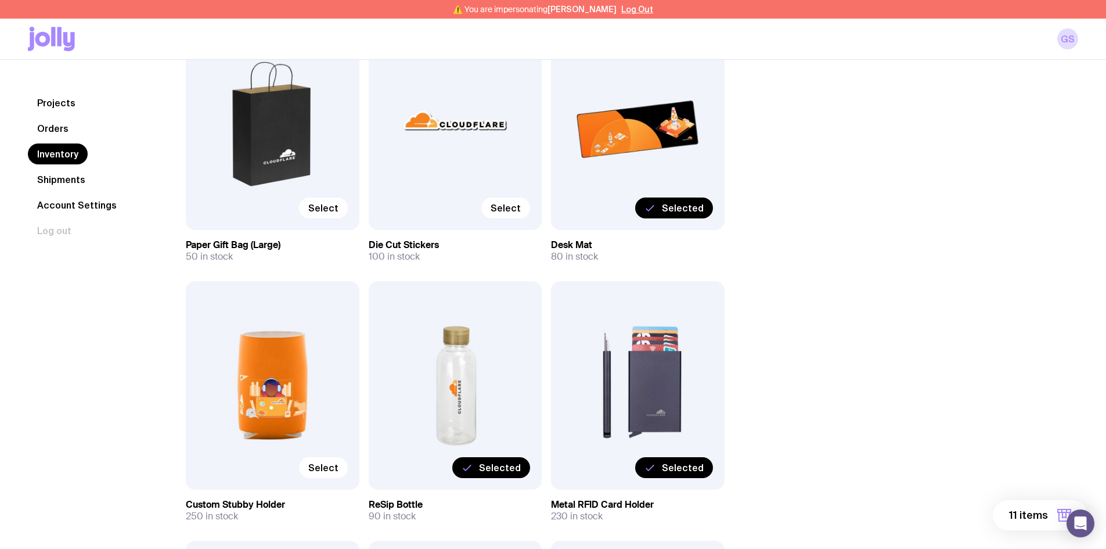
scroll to position [2032, 0]
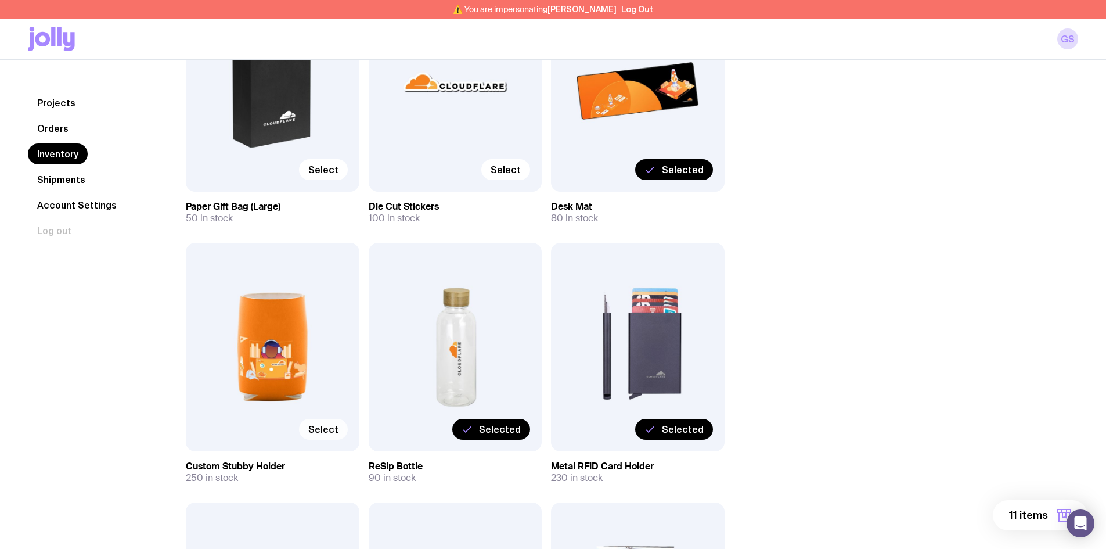
click at [336, 431] on span "Select" at bounding box center [323, 429] width 30 height 12
click at [0, 0] on input "Select" at bounding box center [0, 0] width 0 height 0
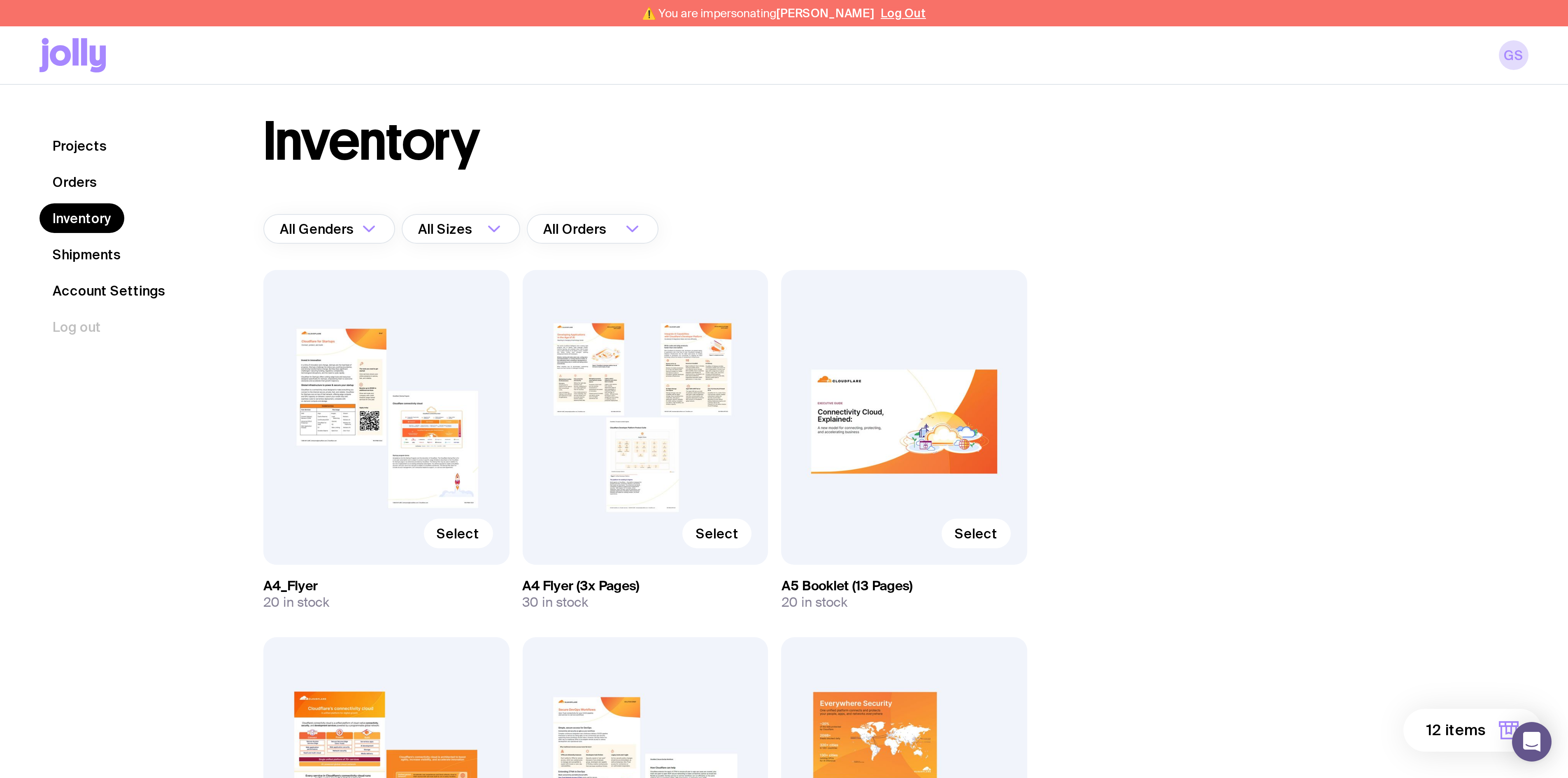
scroll to position [0, 0]
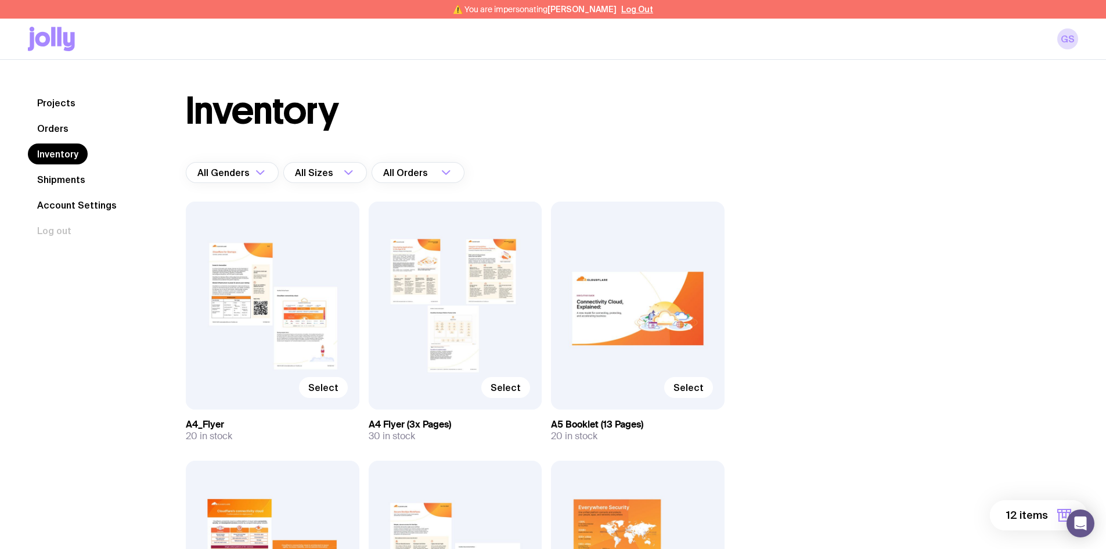
click at [1022, 518] on span "12 items" at bounding box center [1027, 515] width 42 height 14
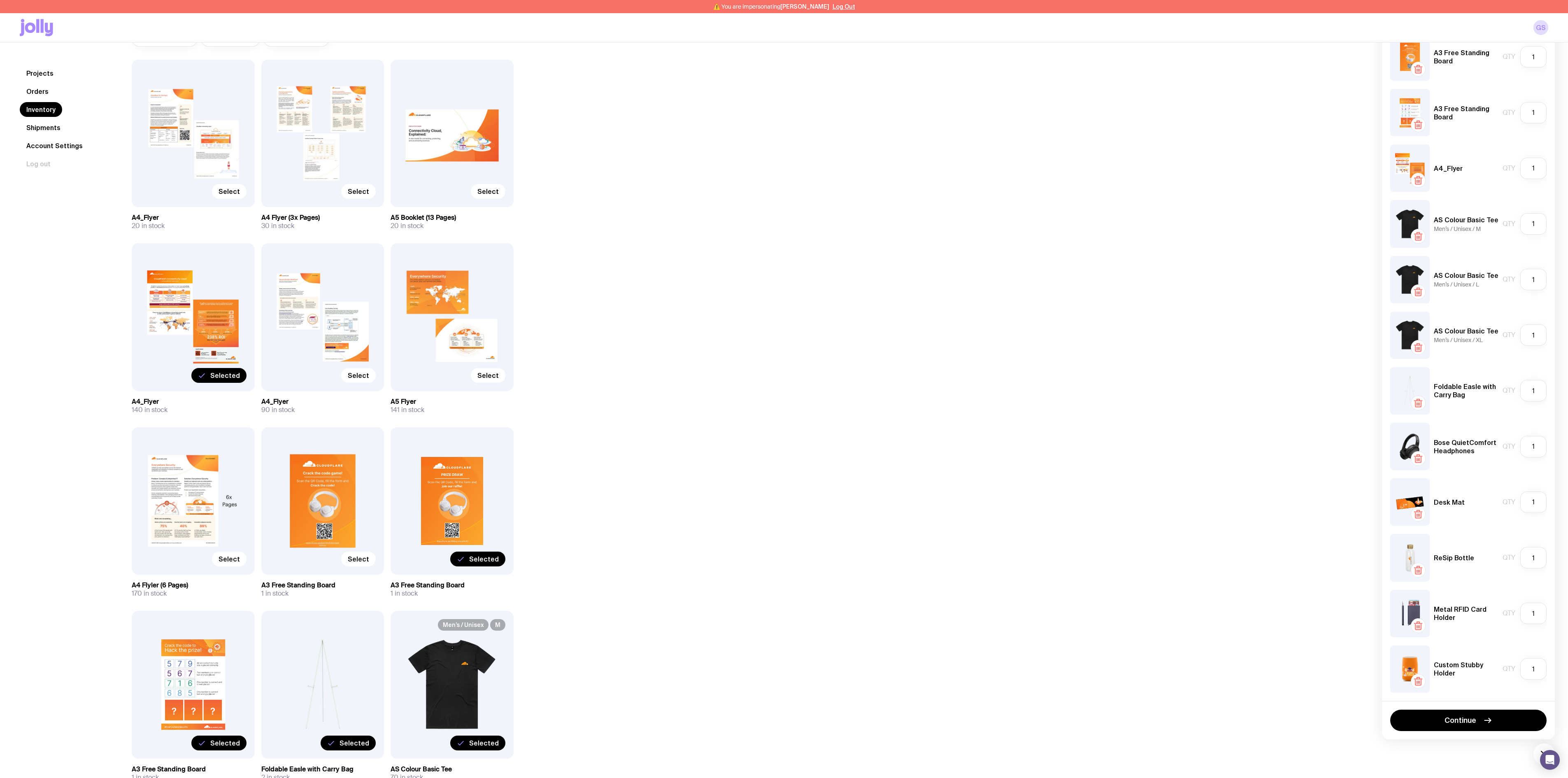
scroll to position [82, 0]
click at [491, 374] on span "Select" at bounding box center [488, 377] width 21 height 9
click at [0, 0] on input "Select" at bounding box center [0, 0] width 0 height 0
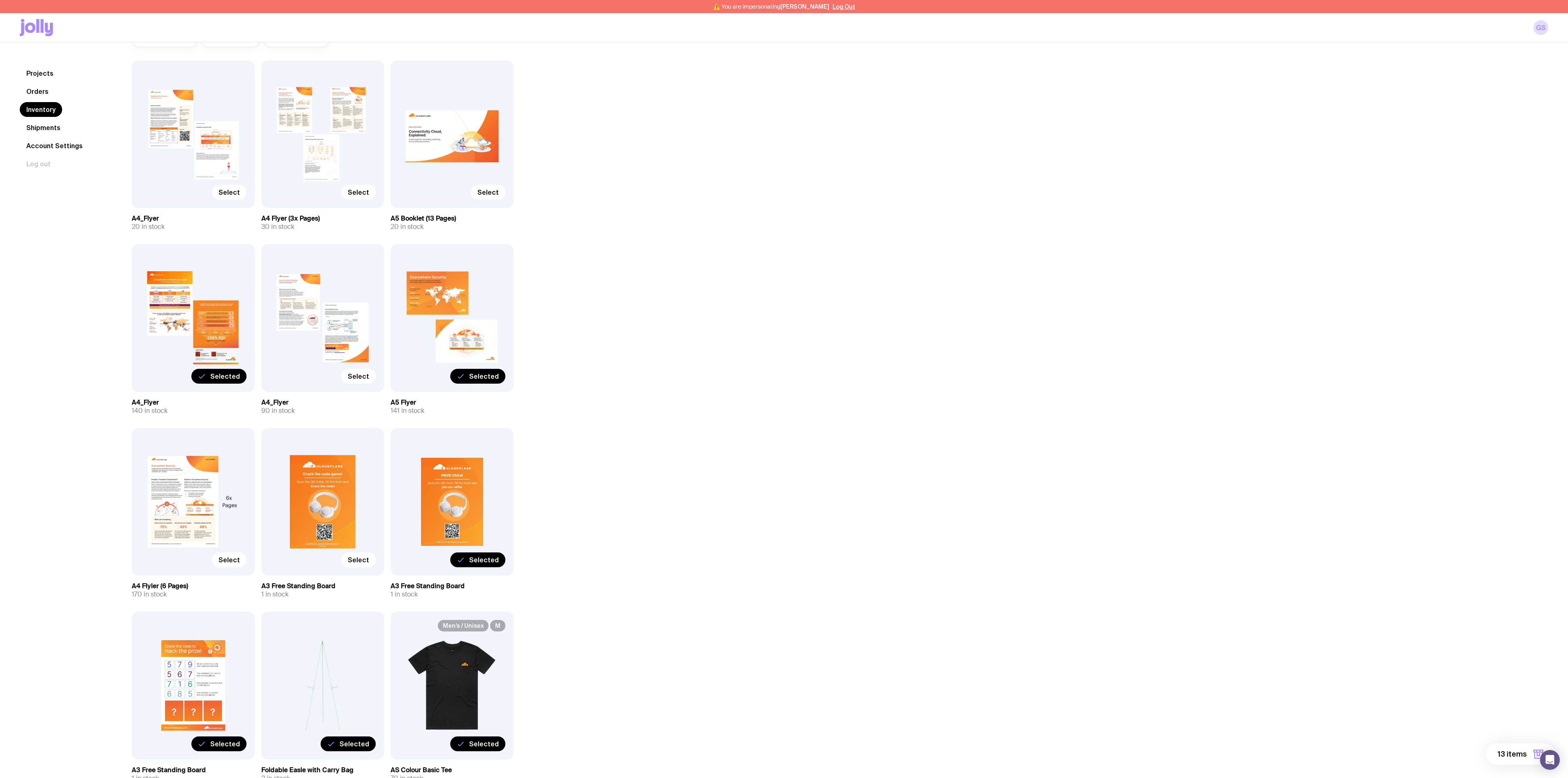
click at [870, 432] on button "13 items" at bounding box center [1520, 754] width 69 height 21
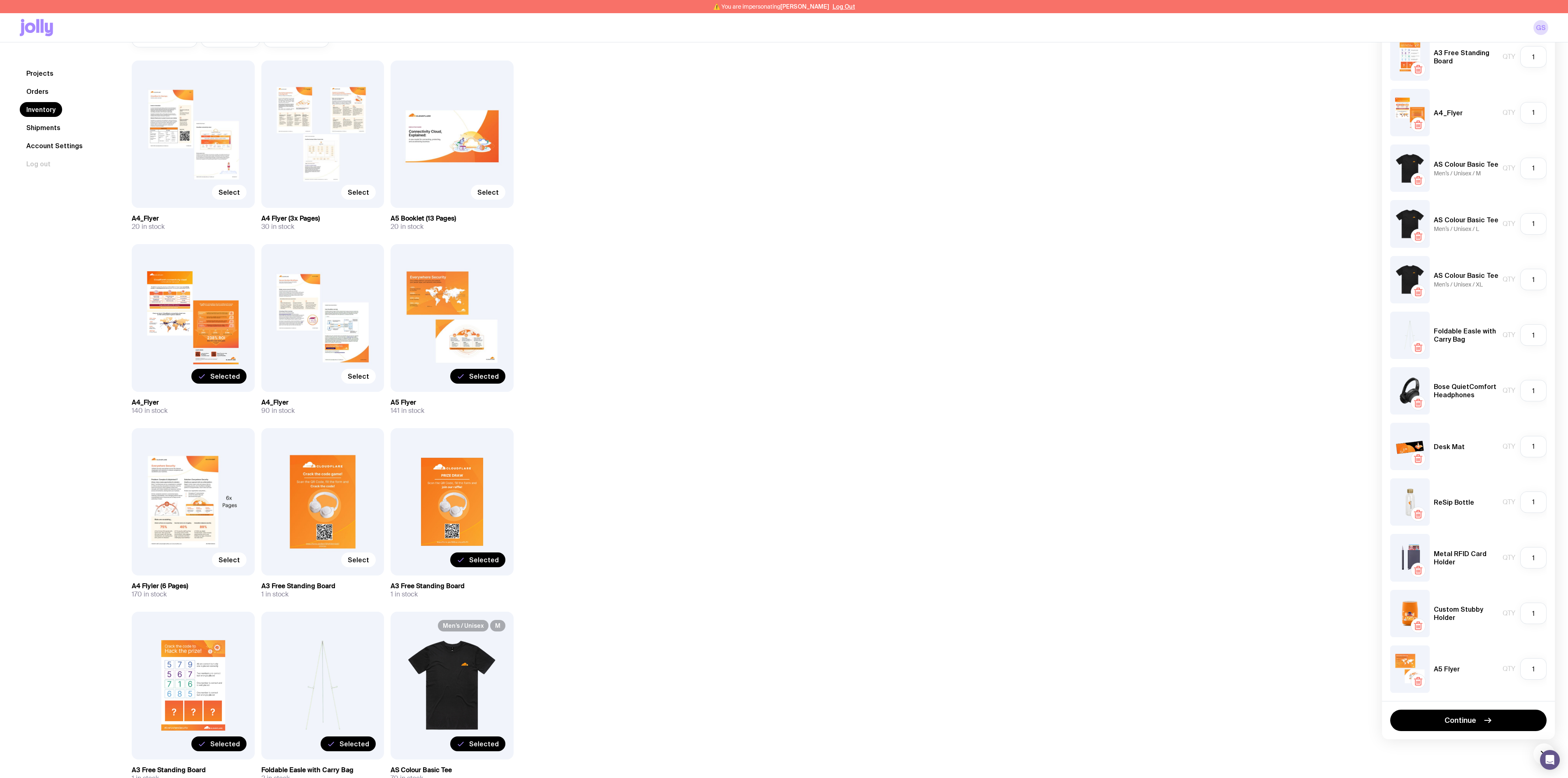
scroll to position [0, 0]
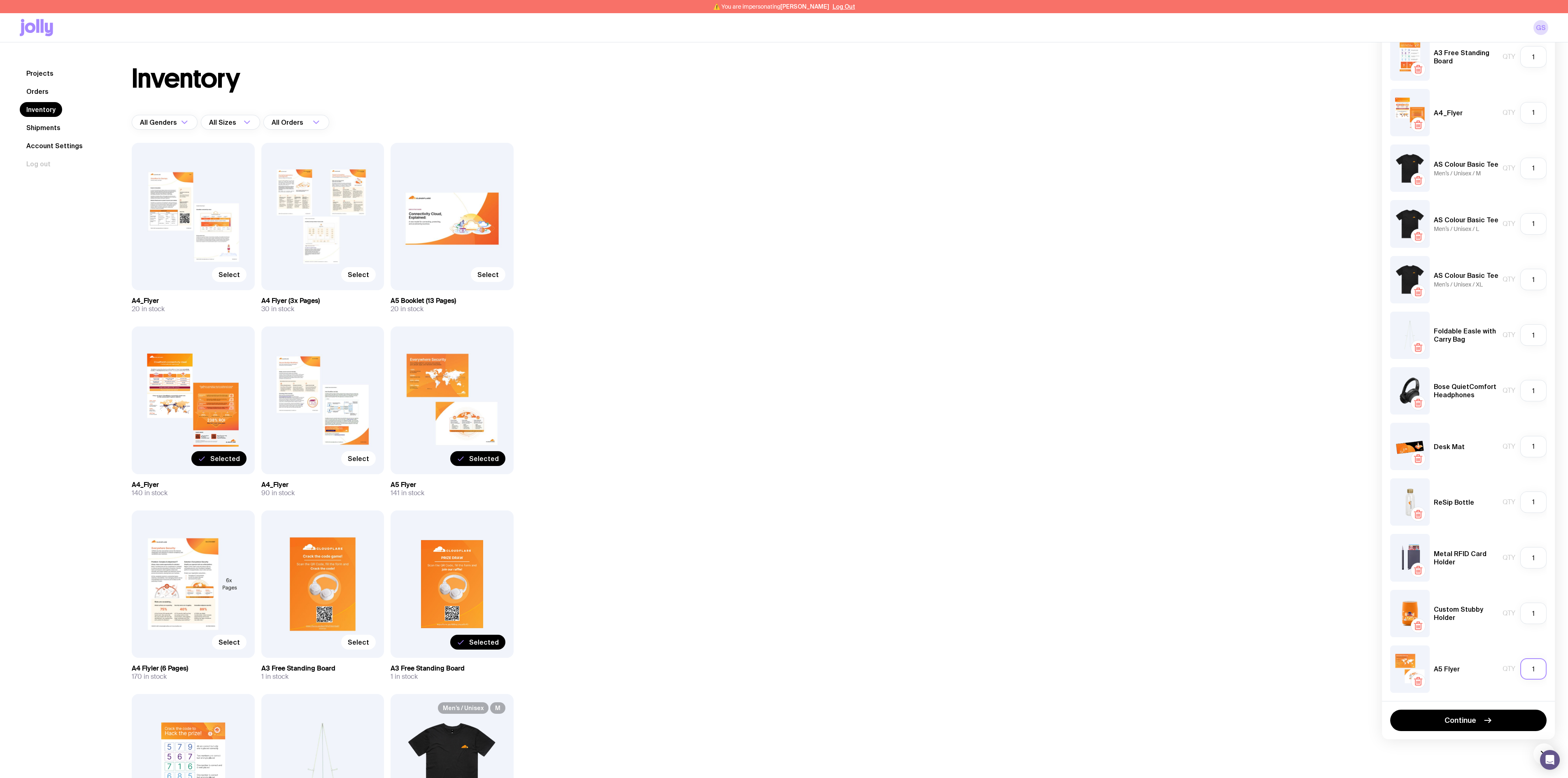
type textarea "1"
drag, startPoint x: 1536, startPoint y: 670, endPoint x: 1523, endPoint y: 670, distance: 13.0
click at [870, 432] on input "1" at bounding box center [1533, 669] width 26 height 21
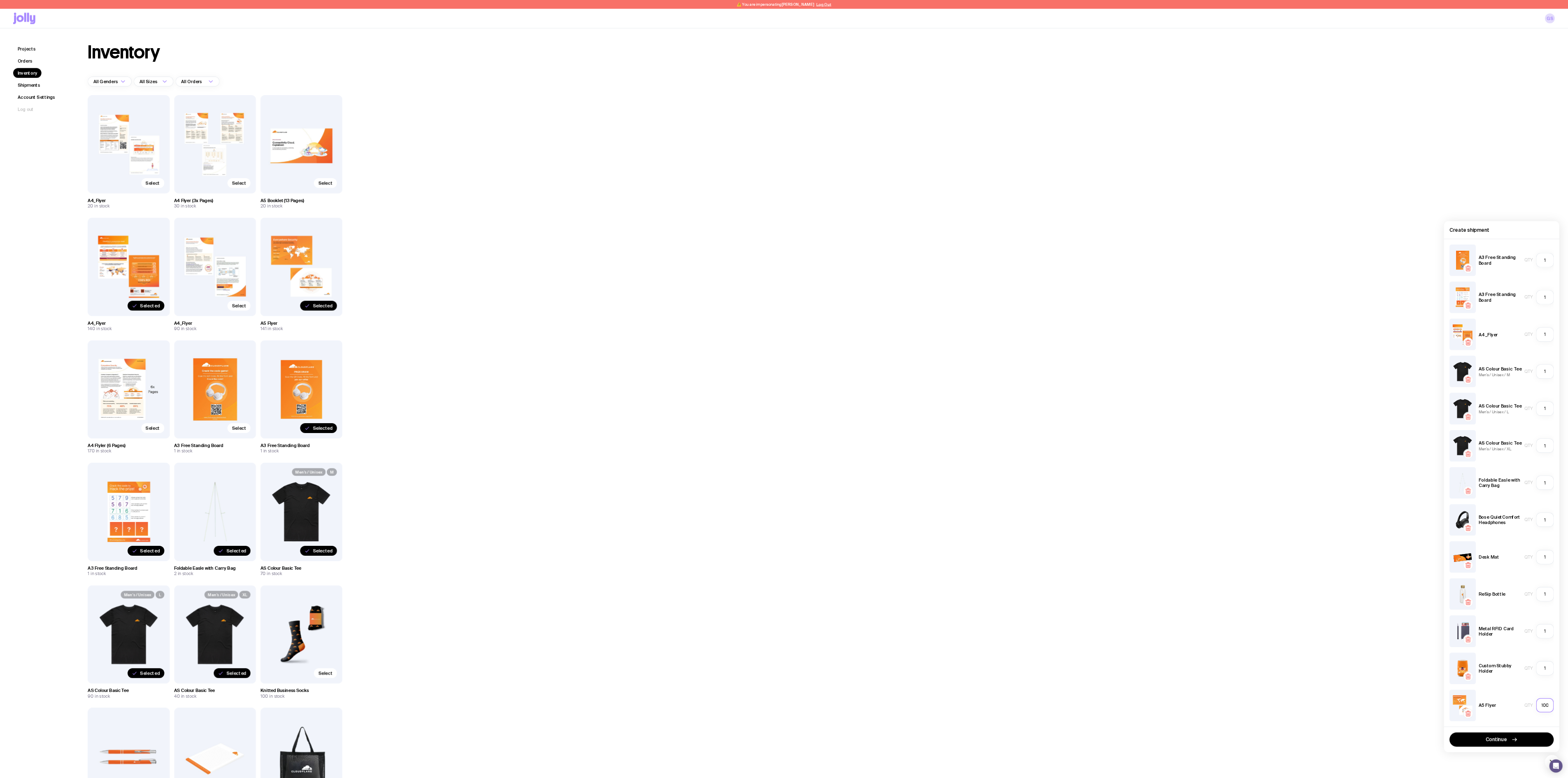
scroll to position [0, 1]
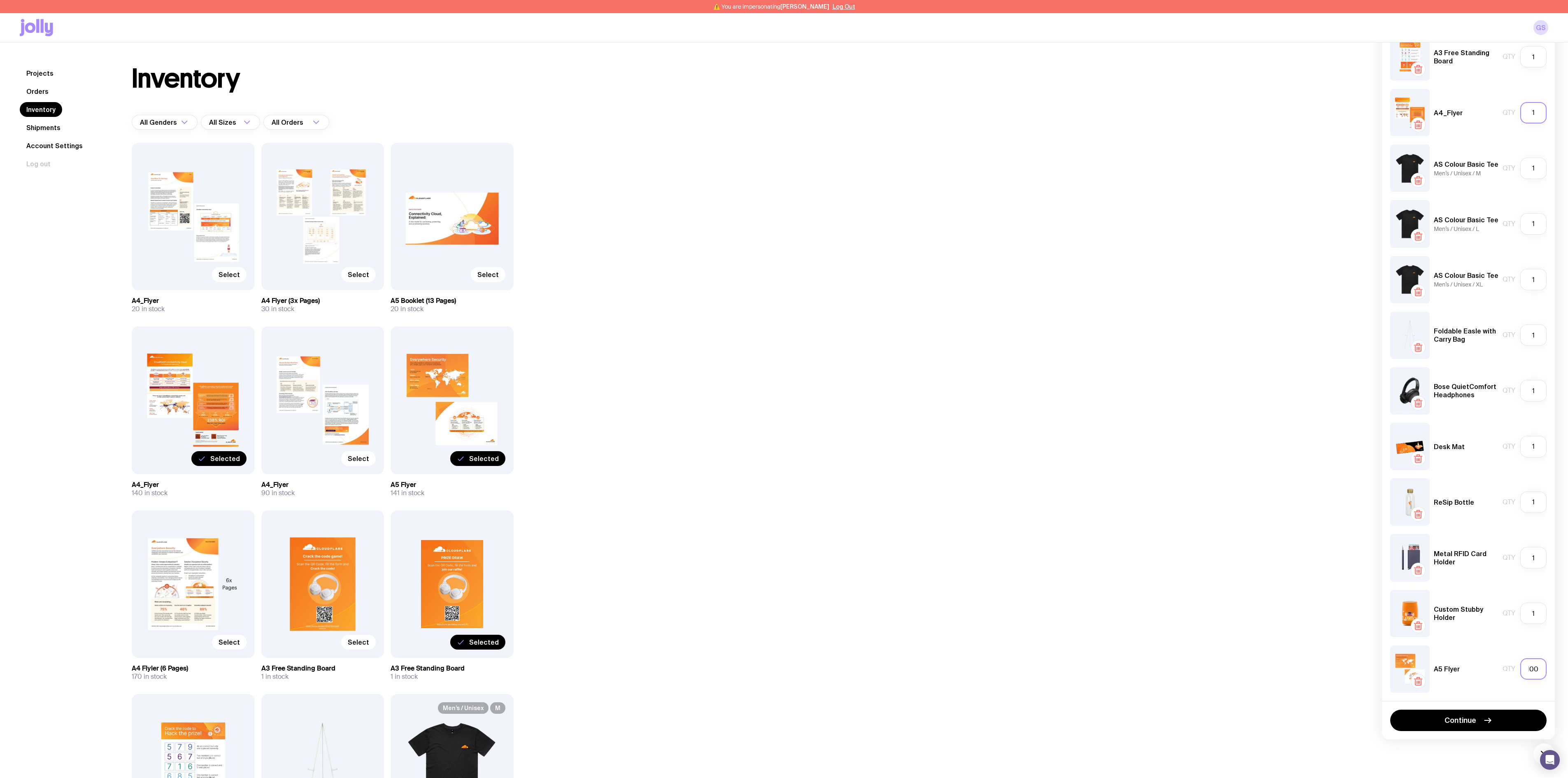
type input "100"
drag, startPoint x: 1540, startPoint y: 114, endPoint x: 1521, endPoint y: 109, distance: 19.6
click at [870, 109] on input "1" at bounding box center [1533, 113] width 26 height 21
type input "50"
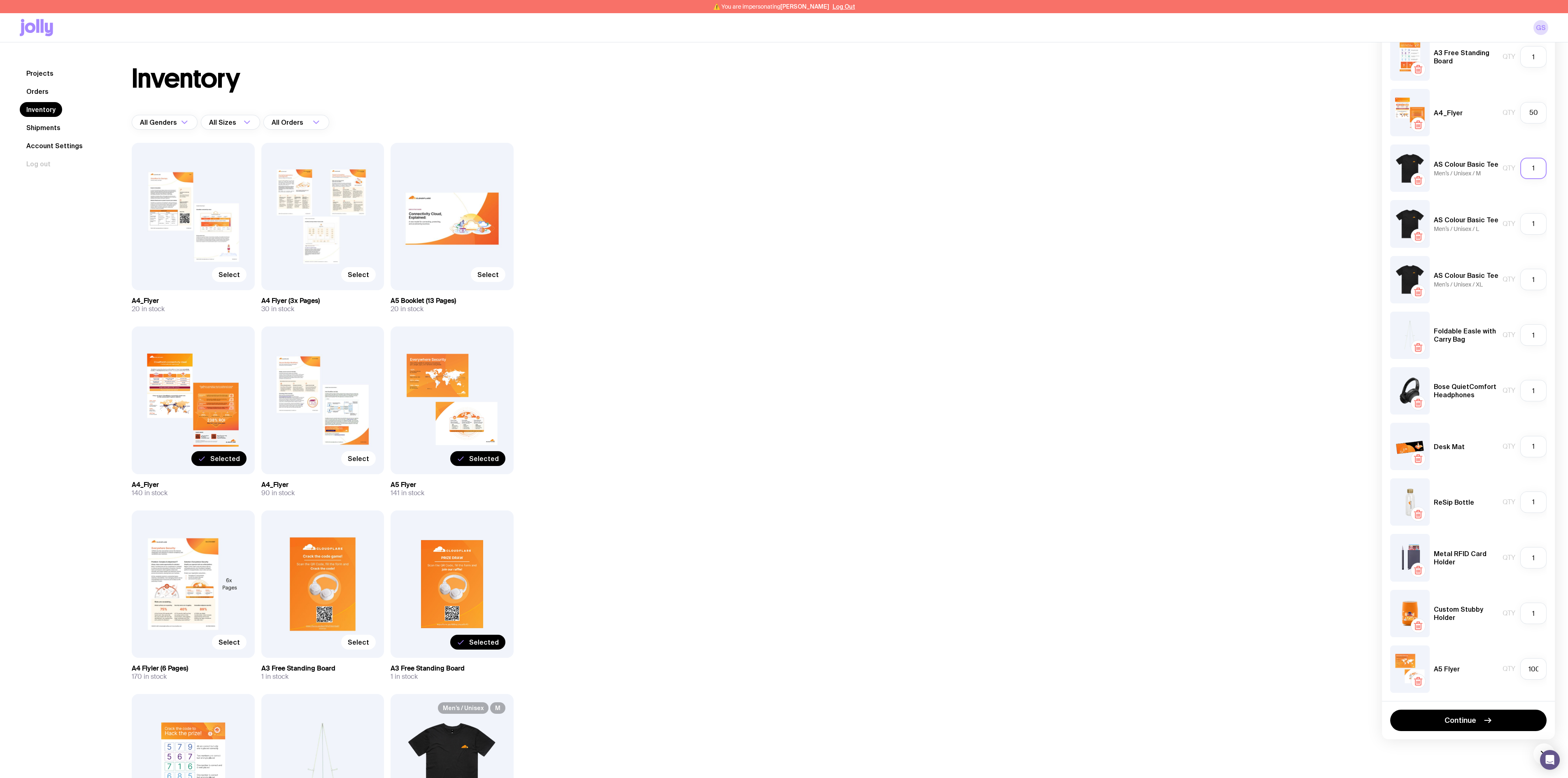
drag, startPoint x: 1542, startPoint y: 165, endPoint x: 1519, endPoint y: 165, distance: 23.0
click at [870, 165] on div "Qty 1" at bounding box center [1525, 168] width 44 height 21
type input "70"
drag, startPoint x: 1536, startPoint y: 227, endPoint x: 1521, endPoint y: 226, distance: 15.0
click at [870, 226] on input "1" at bounding box center [1533, 224] width 26 height 21
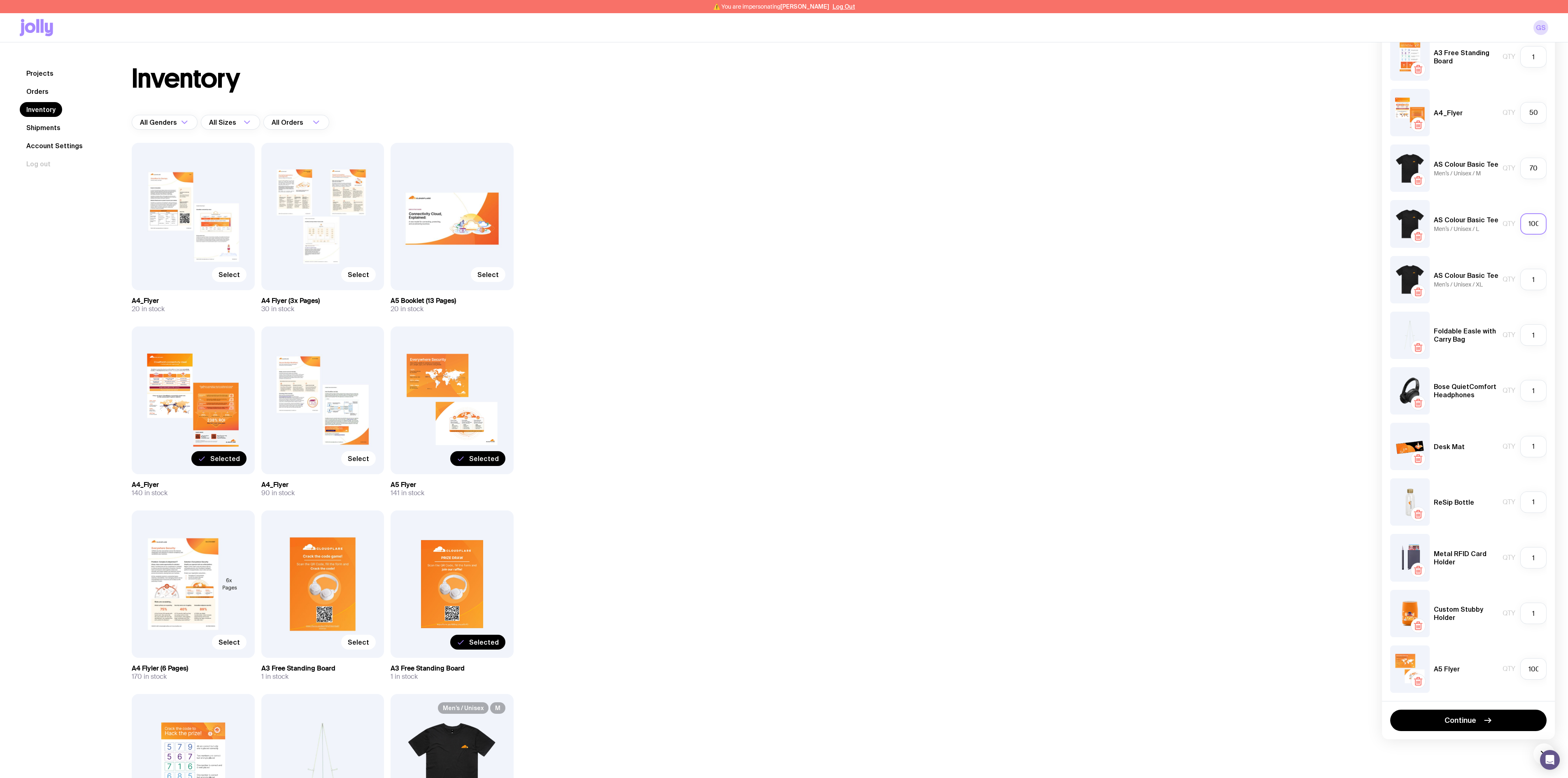
scroll to position [0, 1]
type input "90"
drag, startPoint x: 1540, startPoint y: 165, endPoint x: 1518, endPoint y: 165, distance: 22.0
click at [870, 165] on div "Qty 70" at bounding box center [1525, 168] width 44 height 21
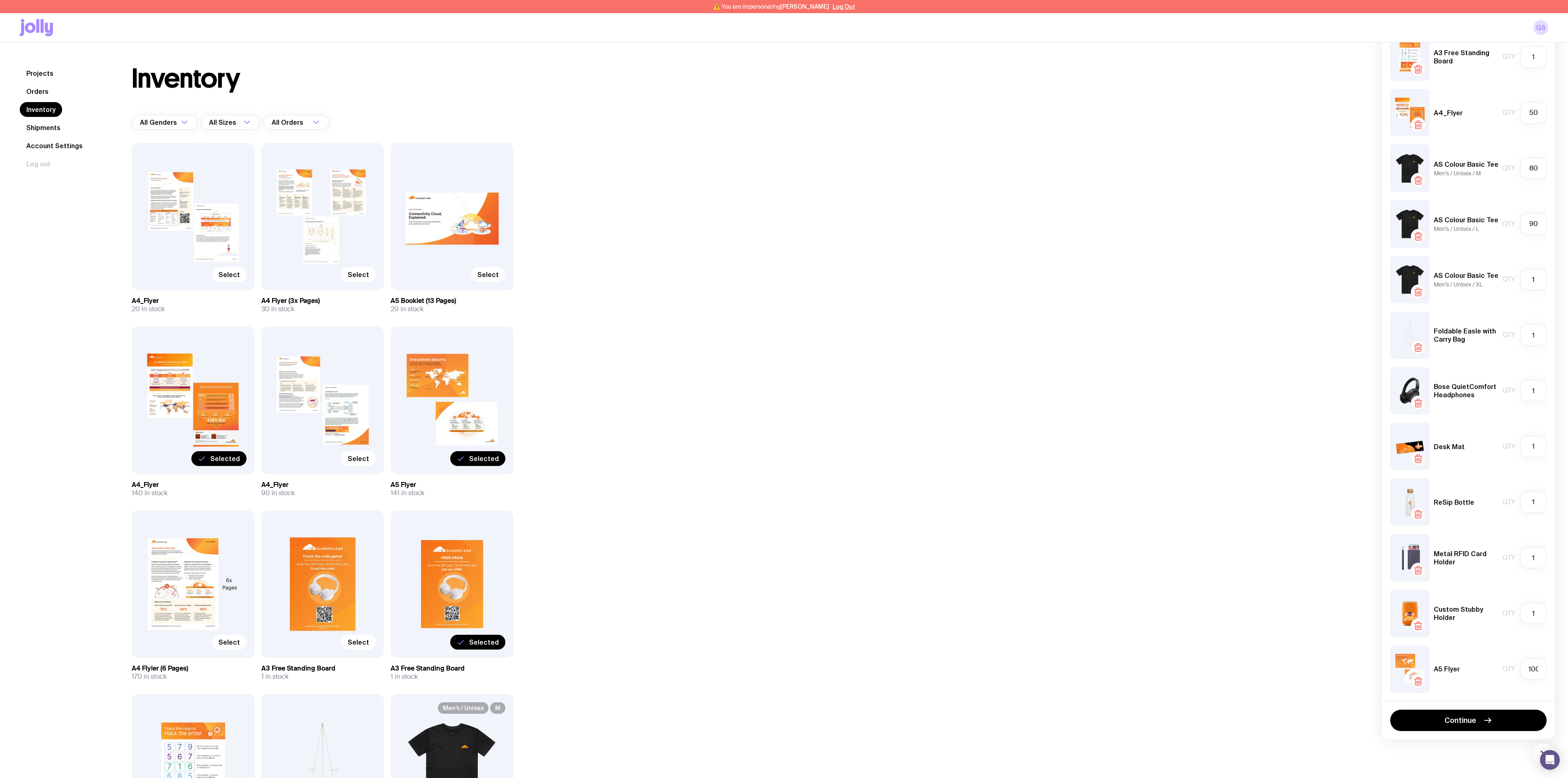
type input "70"
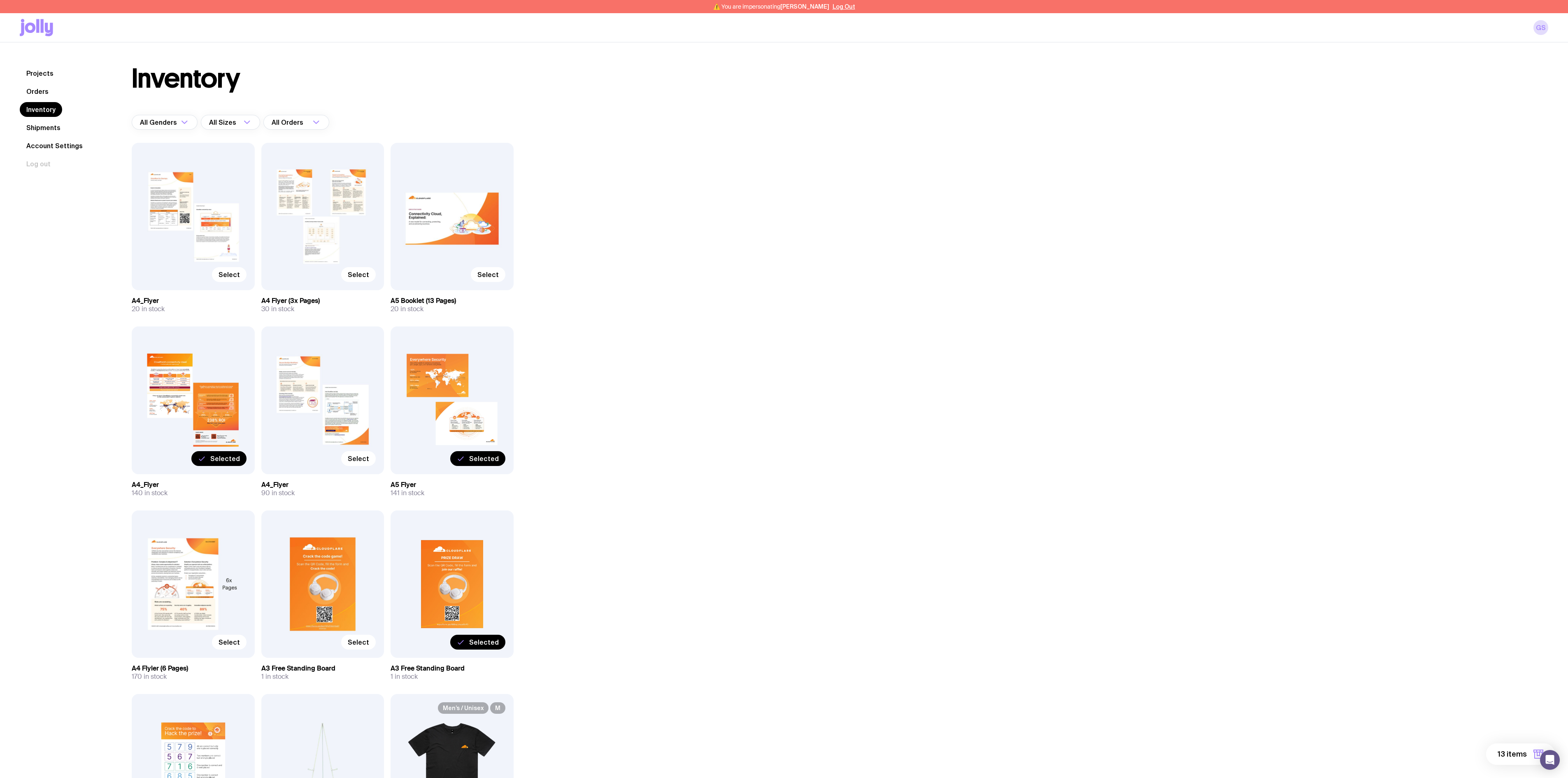
click at [870, 432] on span "13 items" at bounding box center [1512, 755] width 29 height 10
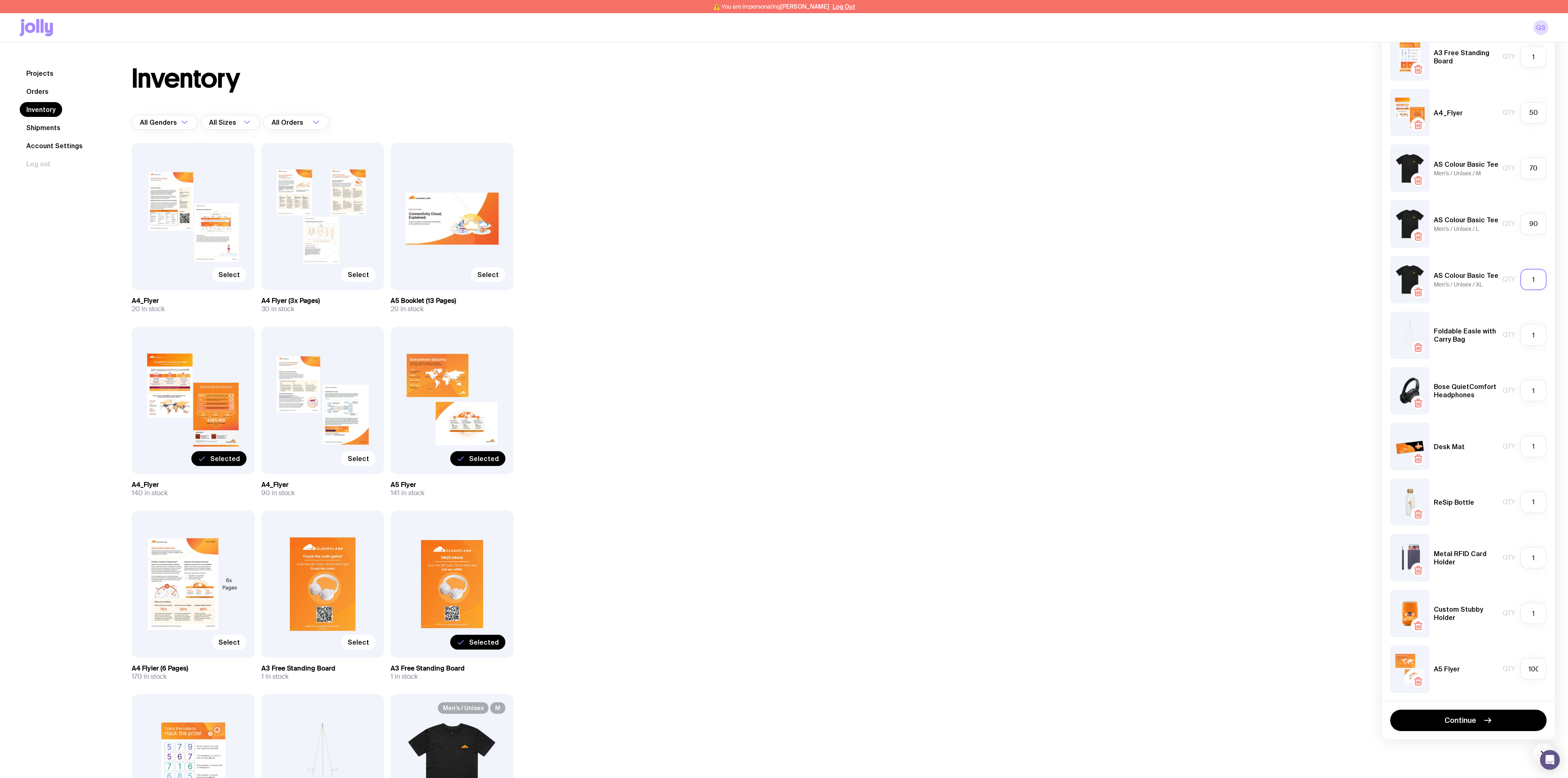
drag, startPoint x: 1538, startPoint y: 282, endPoint x: 1523, endPoint y: 278, distance: 15.5
click at [870, 278] on input "1" at bounding box center [1533, 279] width 26 height 21
type input "10"
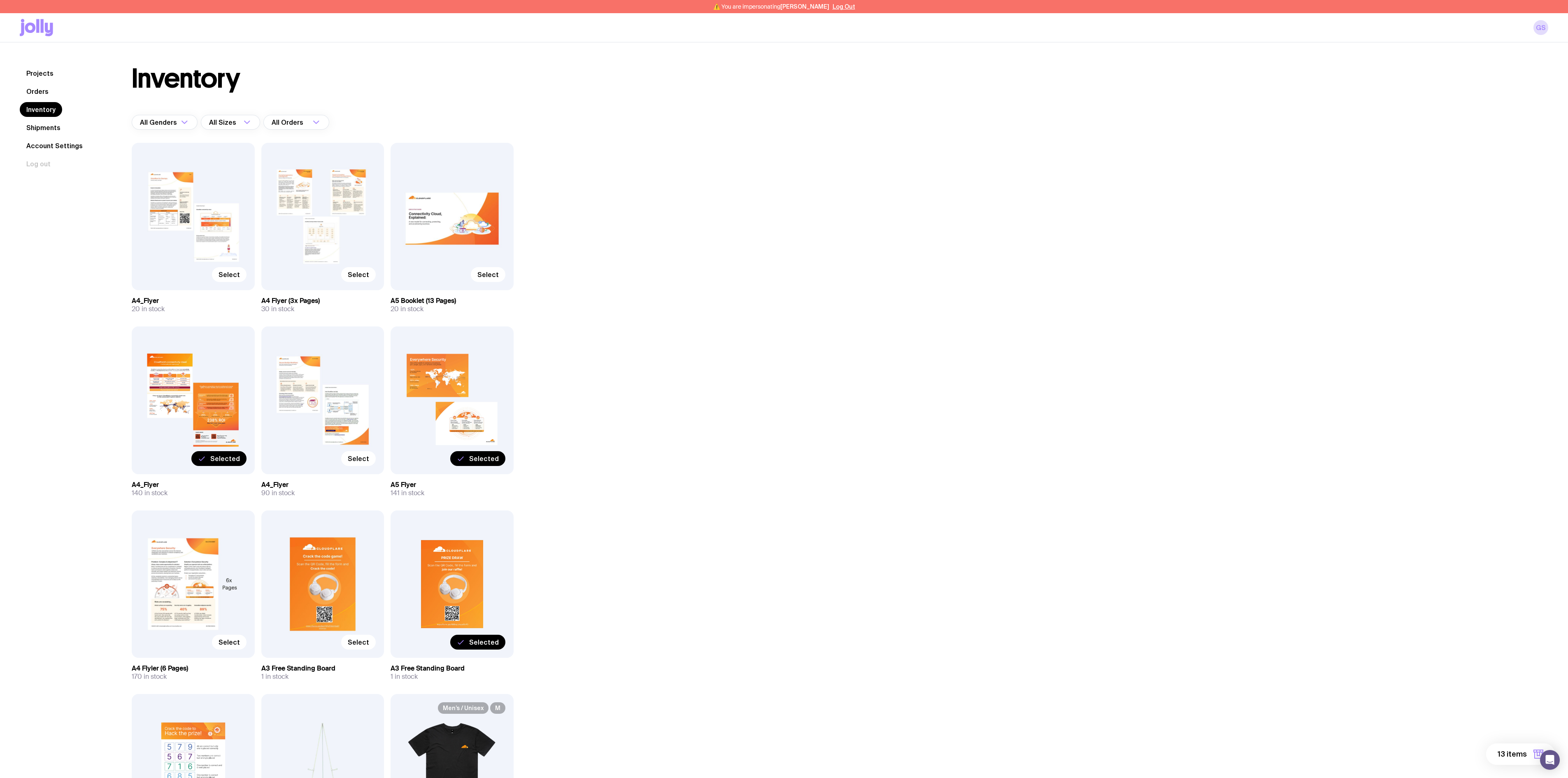
click at [870, 432] on span "13 items" at bounding box center [1512, 755] width 29 height 10
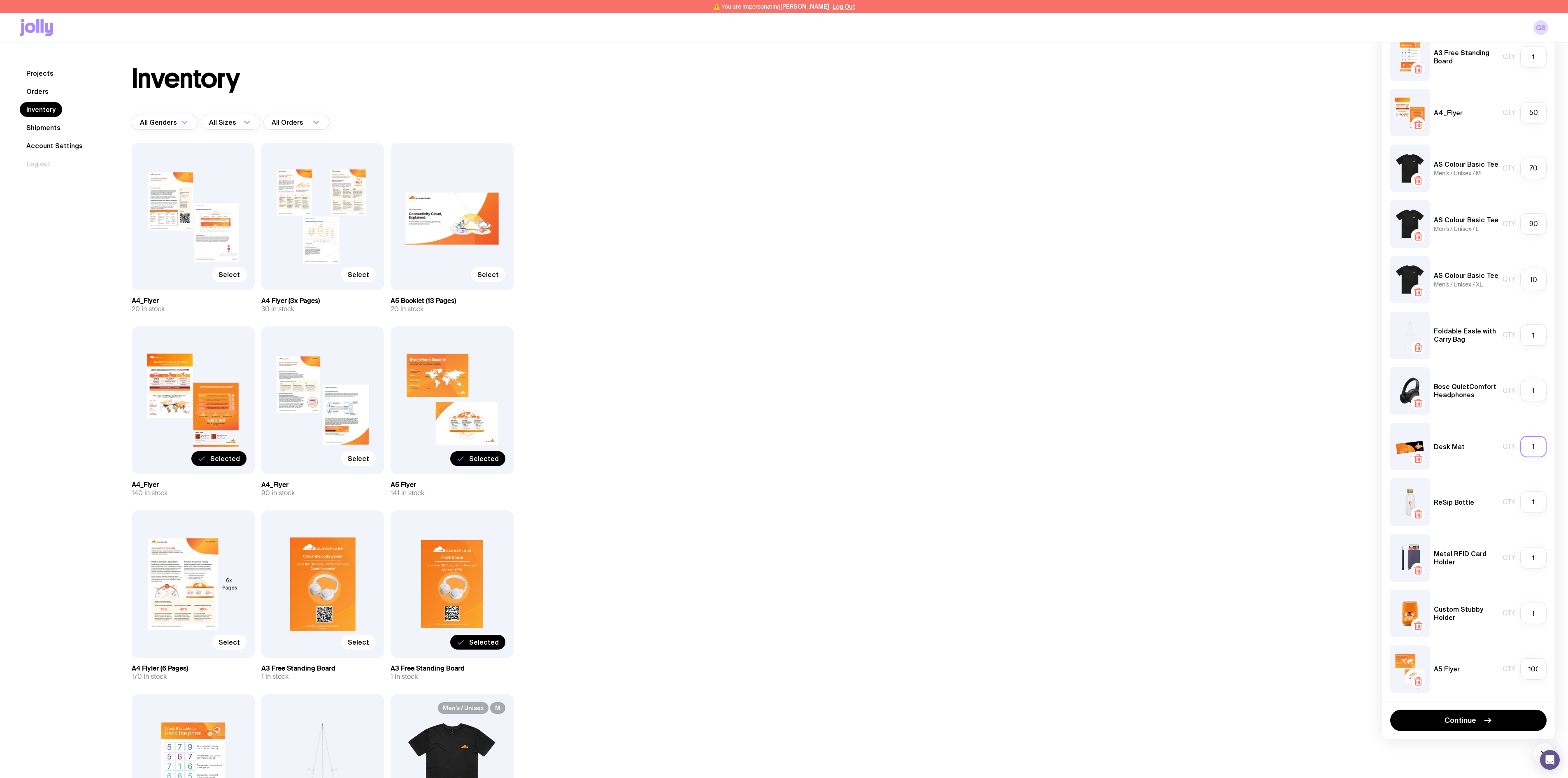
drag, startPoint x: 1539, startPoint y: 449, endPoint x: 1514, endPoint y: 449, distance: 25.0
click at [870, 432] on div "Qty 1" at bounding box center [1525, 447] width 44 height 21
type input "50"
drag, startPoint x: 1541, startPoint y: 505, endPoint x: 1525, endPoint y: 502, distance: 16.3
click at [870, 432] on input "1" at bounding box center [1533, 502] width 26 height 21
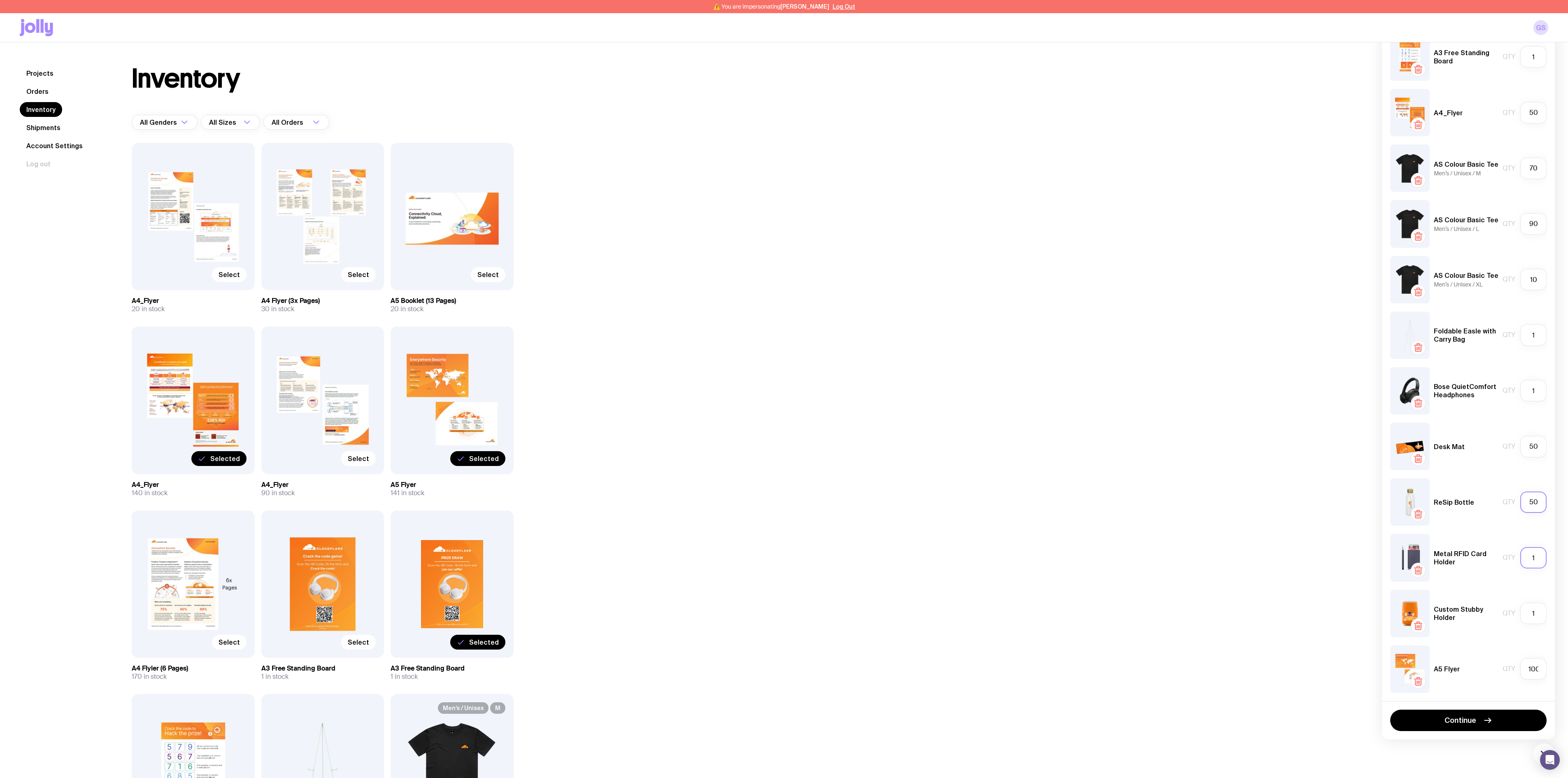
type input "50"
drag, startPoint x: 1529, startPoint y: 556, endPoint x: 1513, endPoint y: 556, distance: 16.0
click at [870, 432] on div "Qty 1" at bounding box center [1525, 558] width 44 height 21
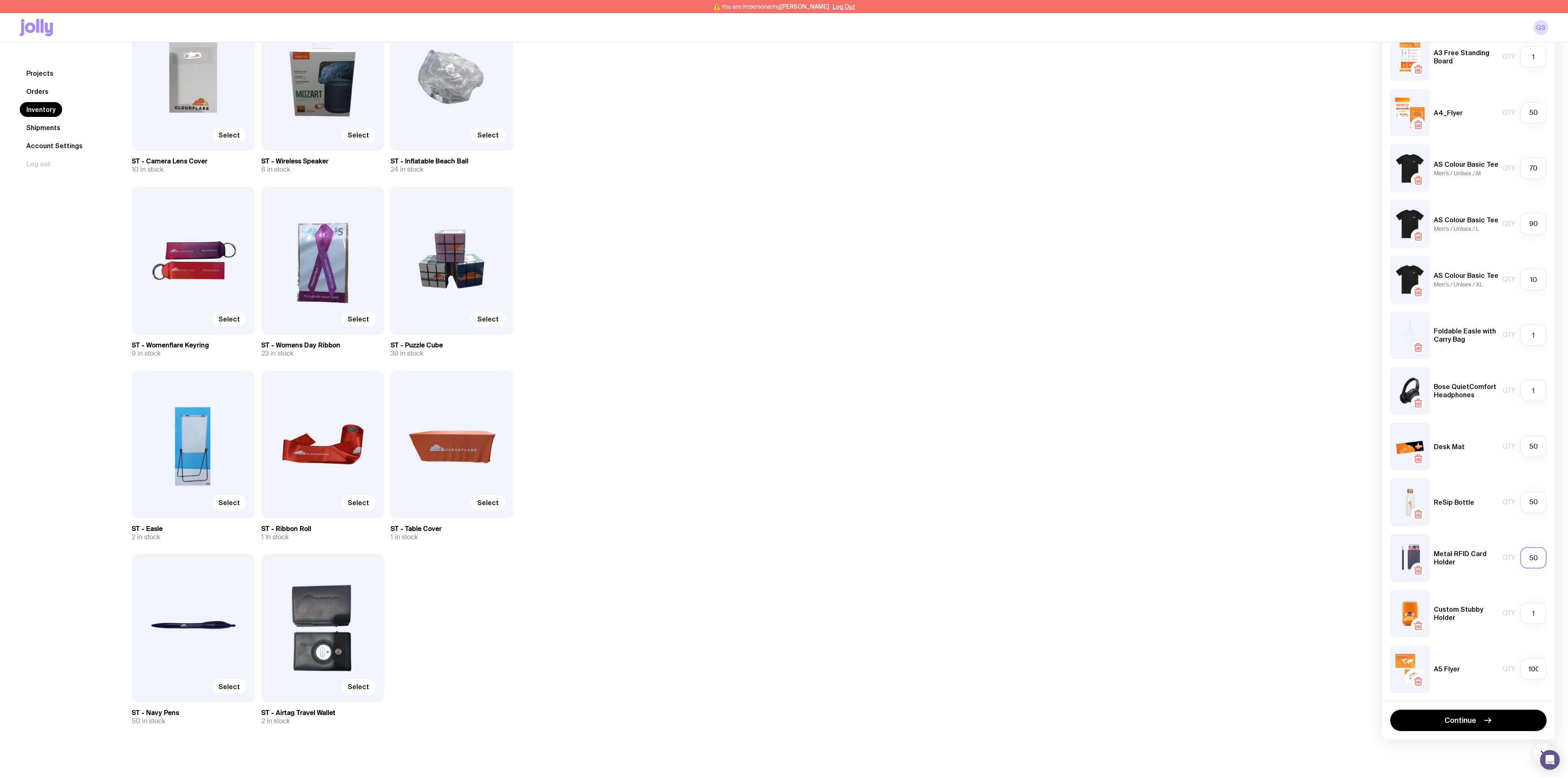
scroll to position [4203, 0]
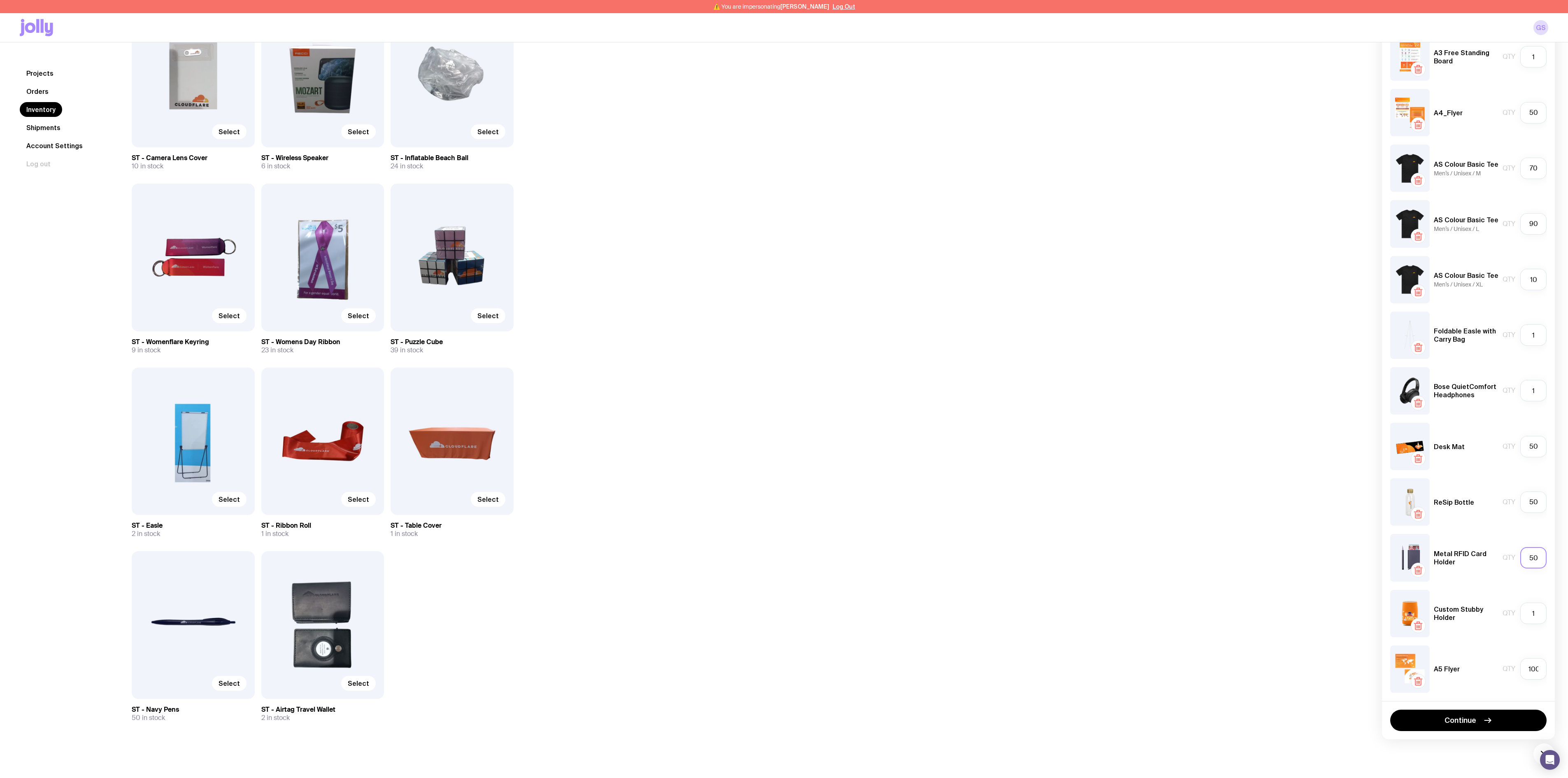
drag, startPoint x: 1539, startPoint y: 561, endPoint x: 1523, endPoint y: 556, distance: 16.8
click at [870, 432] on input "50" at bounding box center [1533, 558] width 26 height 21
type input "80"
drag, startPoint x: 1534, startPoint y: 616, endPoint x: 1527, endPoint y: 615, distance: 7.1
click at [870, 432] on input "1" at bounding box center [1533, 613] width 26 height 21
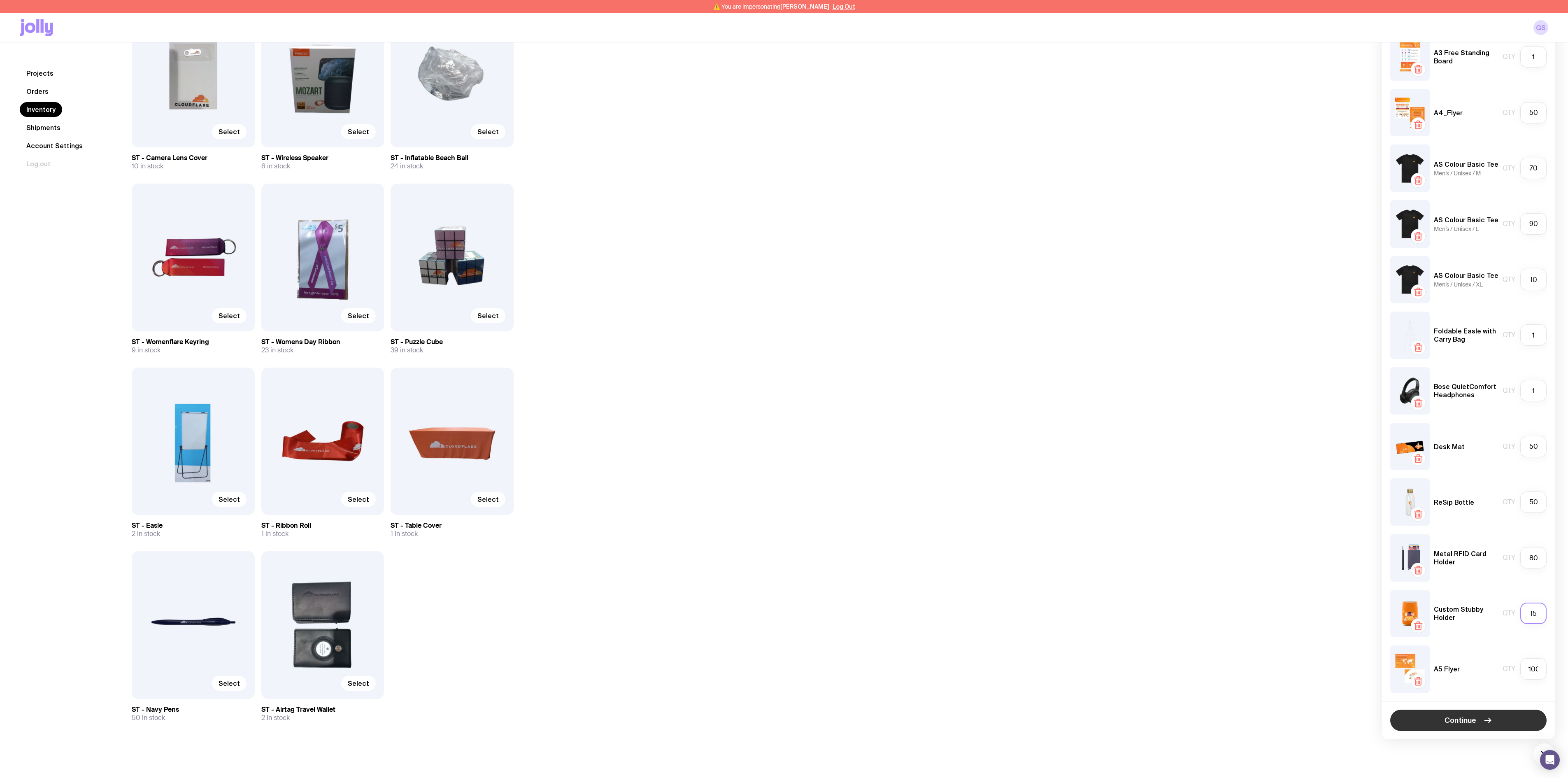
type input "15"
click at [870, 432] on span "Continue" at bounding box center [1460, 721] width 32 height 10
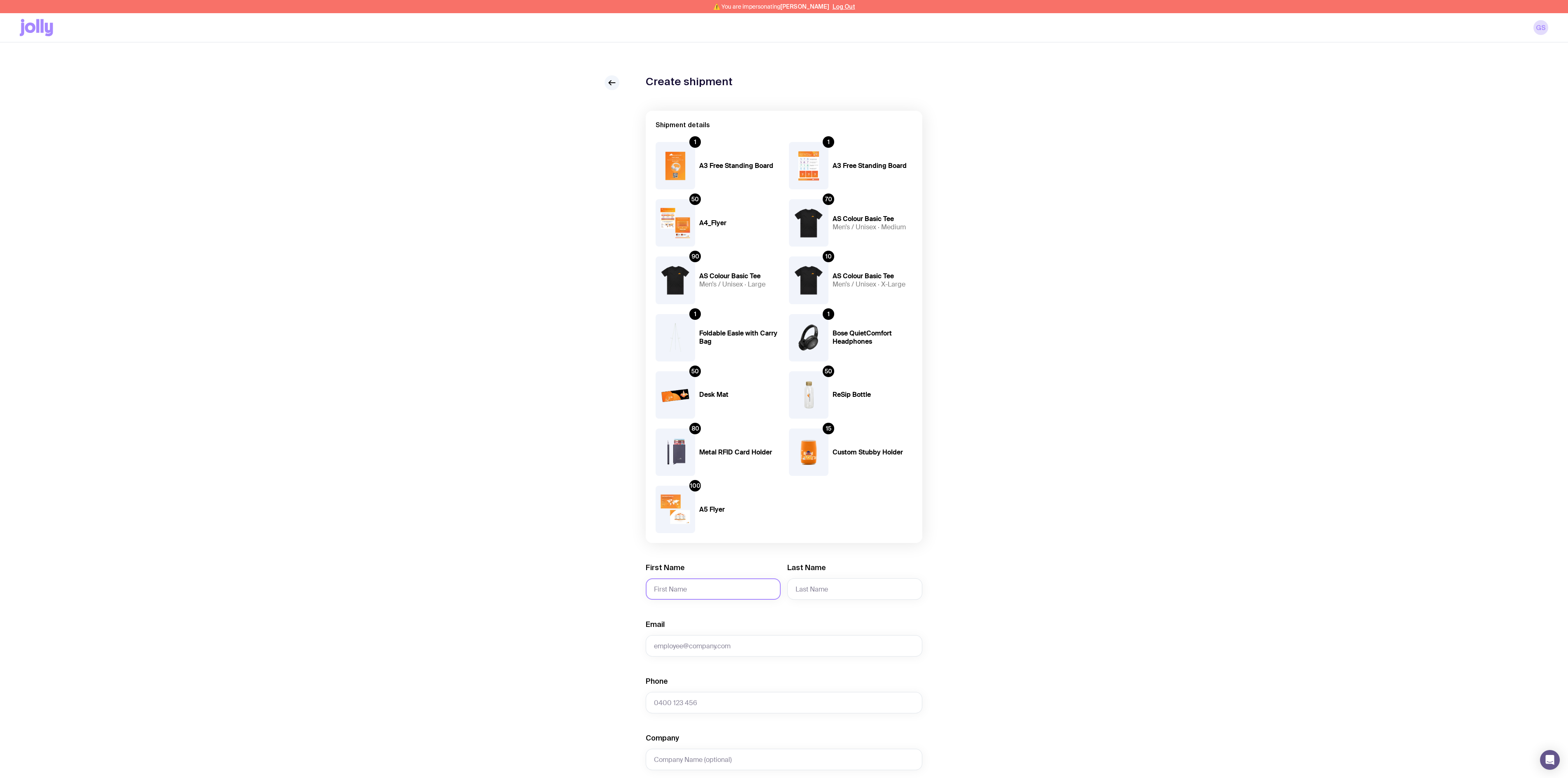
click at [678, 432] on input "First Name" at bounding box center [713, 589] width 135 height 21
click at [681, 432] on form "Shipment details 1 A3 Free Standing Board 1 A3 Free Standing Board 50 A4_Flyer …" at bounding box center [784, 561] width 276 height 901
drag, startPoint x: 681, startPoint y: 591, endPoint x: 638, endPoint y: 591, distance: 43.0
click at [638, 432] on div "Create shipment Shipment details 1 A3 Free Standing Board 1 A3 Free Standing Bo…" at bounding box center [784, 560] width 1528 height 970
paste input "iulia Sinatra"
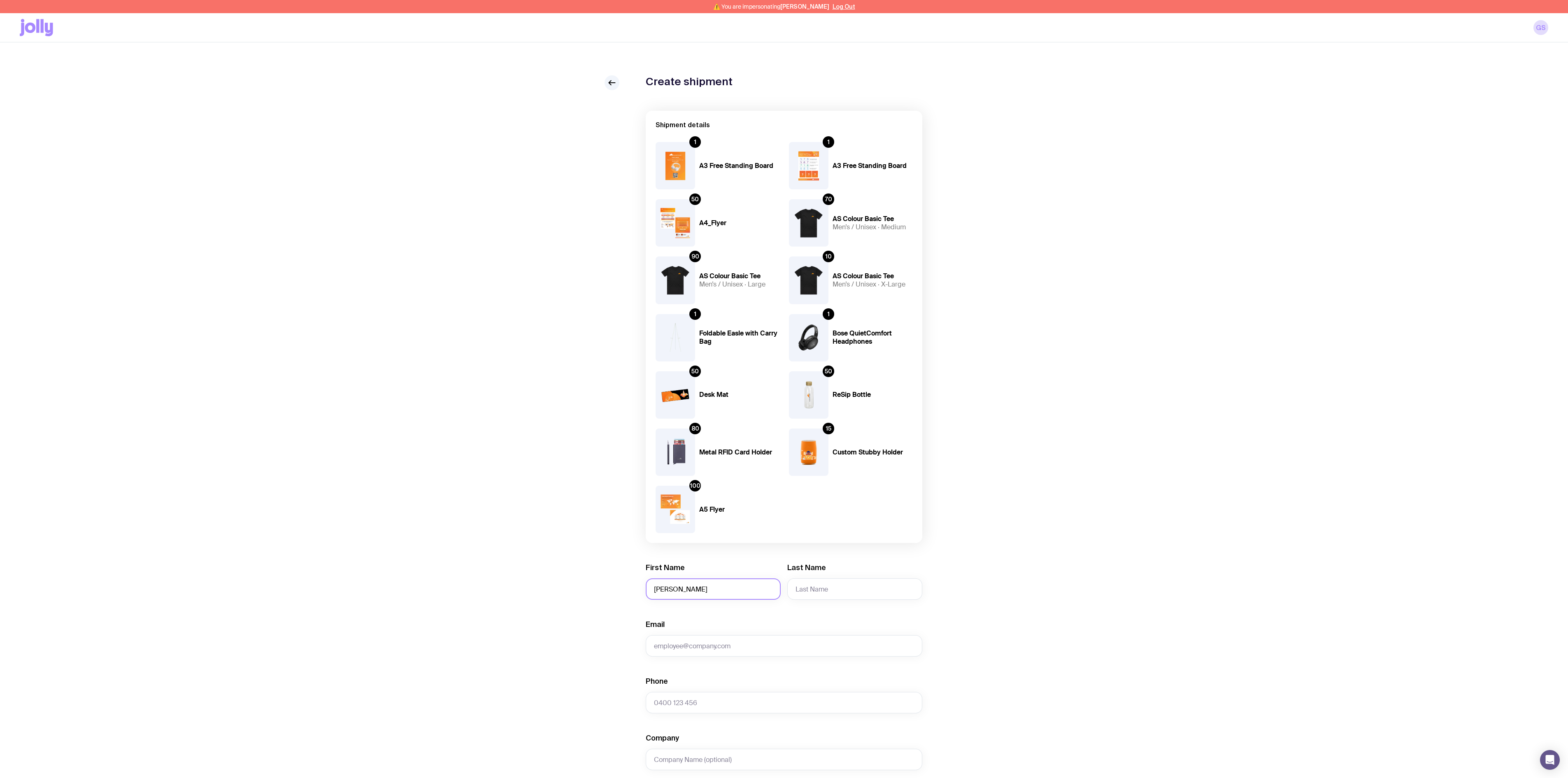
drag, startPoint x: 705, startPoint y: 595, endPoint x: 673, endPoint y: 594, distance: 32.0
click at [673, 432] on input "[PERSON_NAME]" at bounding box center [713, 589] width 135 height 21
type input "Giulia"
click at [807, 432] on input "Last Name" at bounding box center [855, 589] width 135 height 21
paste input "Sinatra"
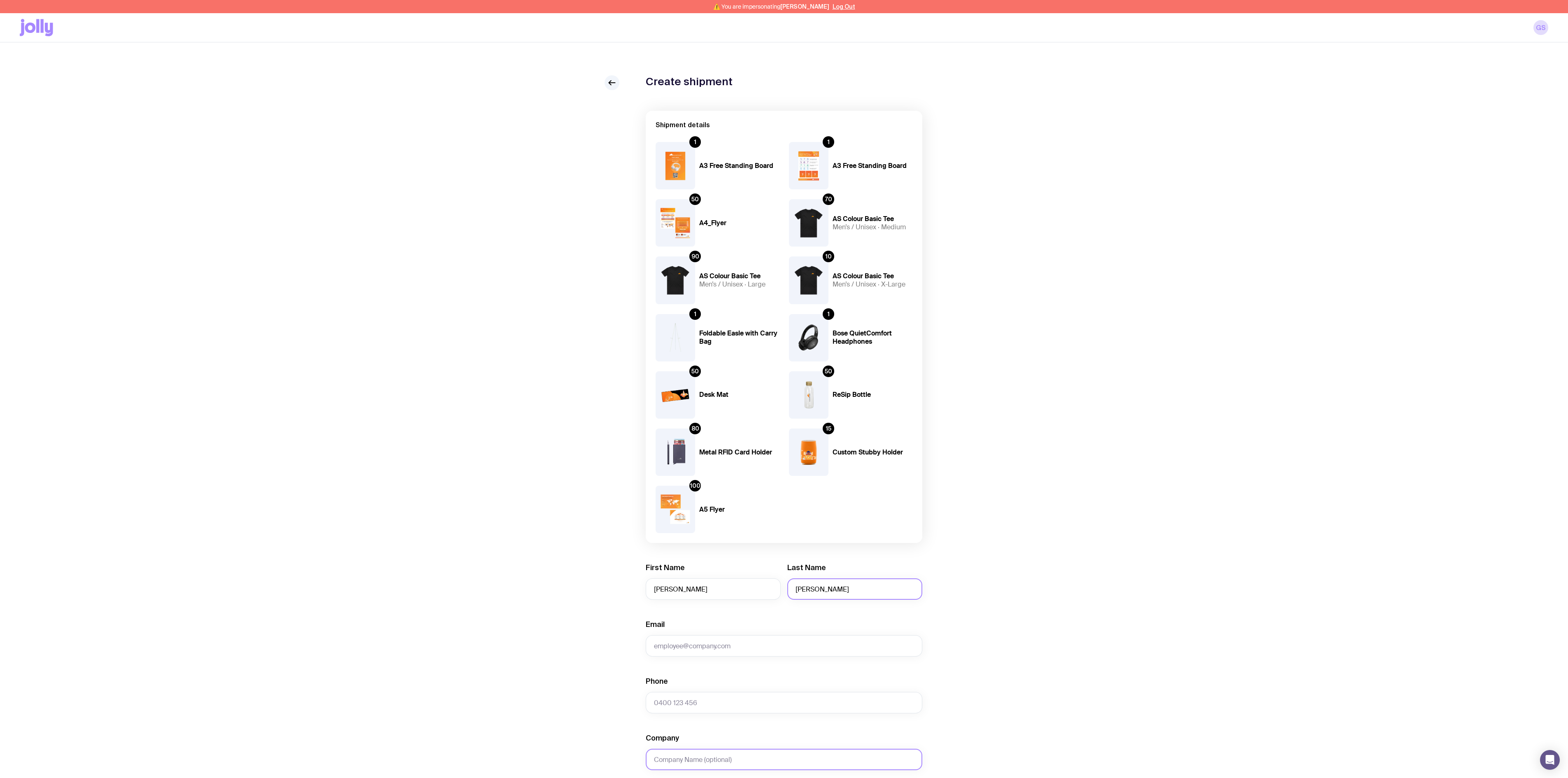
type input "Sinatra"
click at [678, 432] on input "Email" at bounding box center [784, 646] width 276 height 21
paste input "giulia@cloudflare.com"
type input "giulia@cloudflare.com"
click at [726, 333] on h4 "Foldable Easle with Carry Bag" at bounding box center [739, 337] width 80 height 16
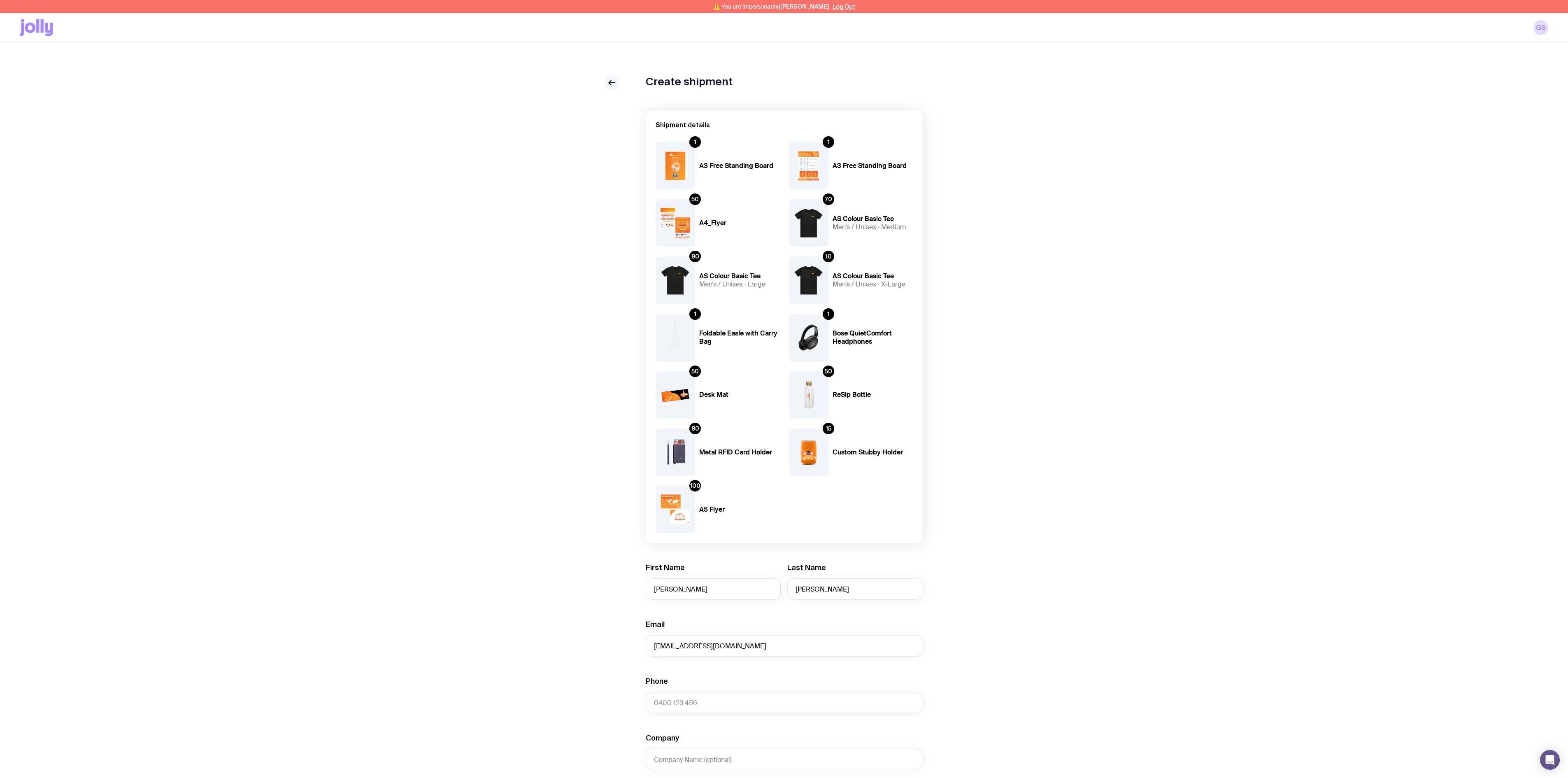
click at [613, 84] on icon at bounding box center [612, 83] width 10 height 10
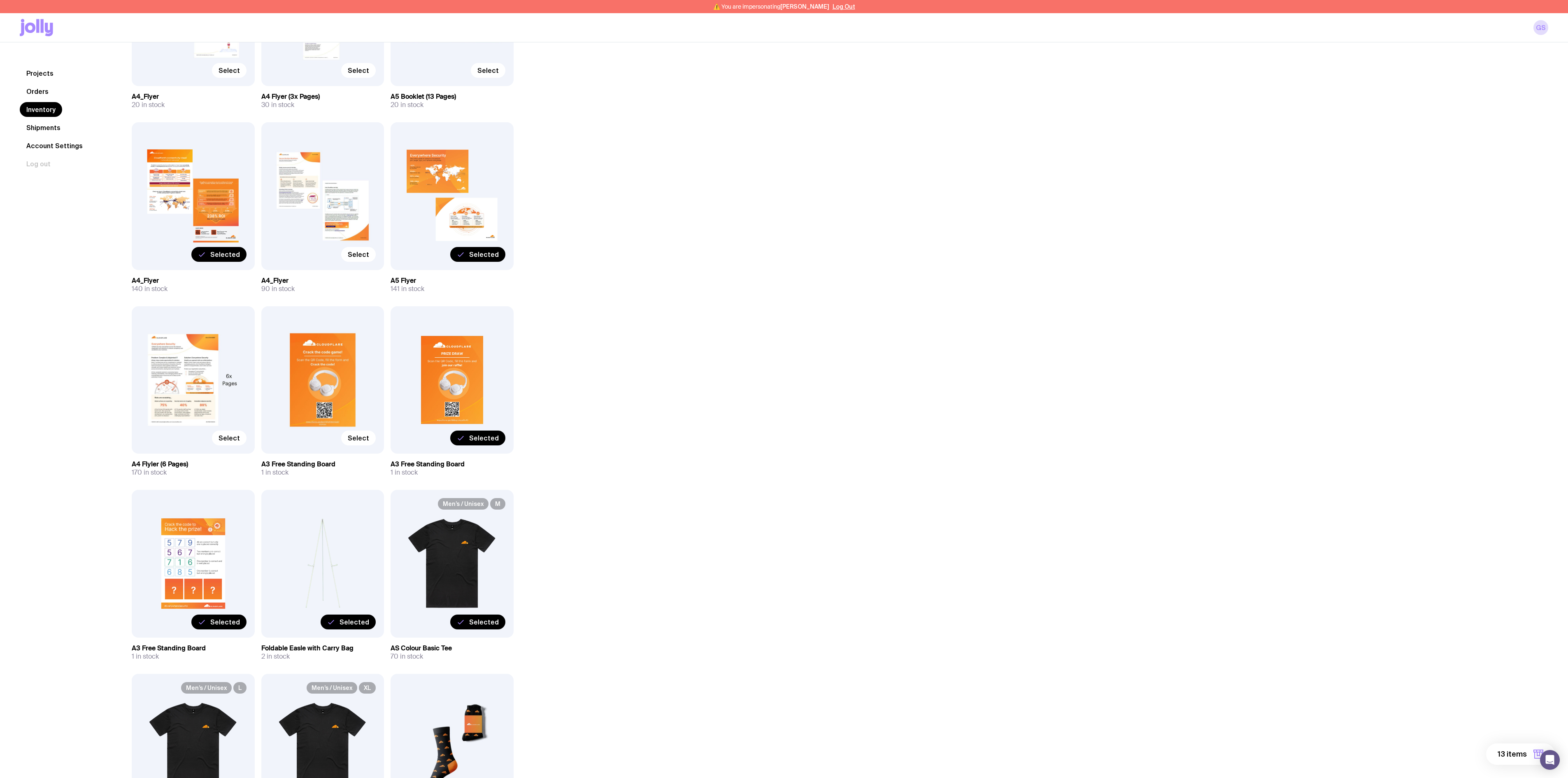
scroll to position [247, 0]
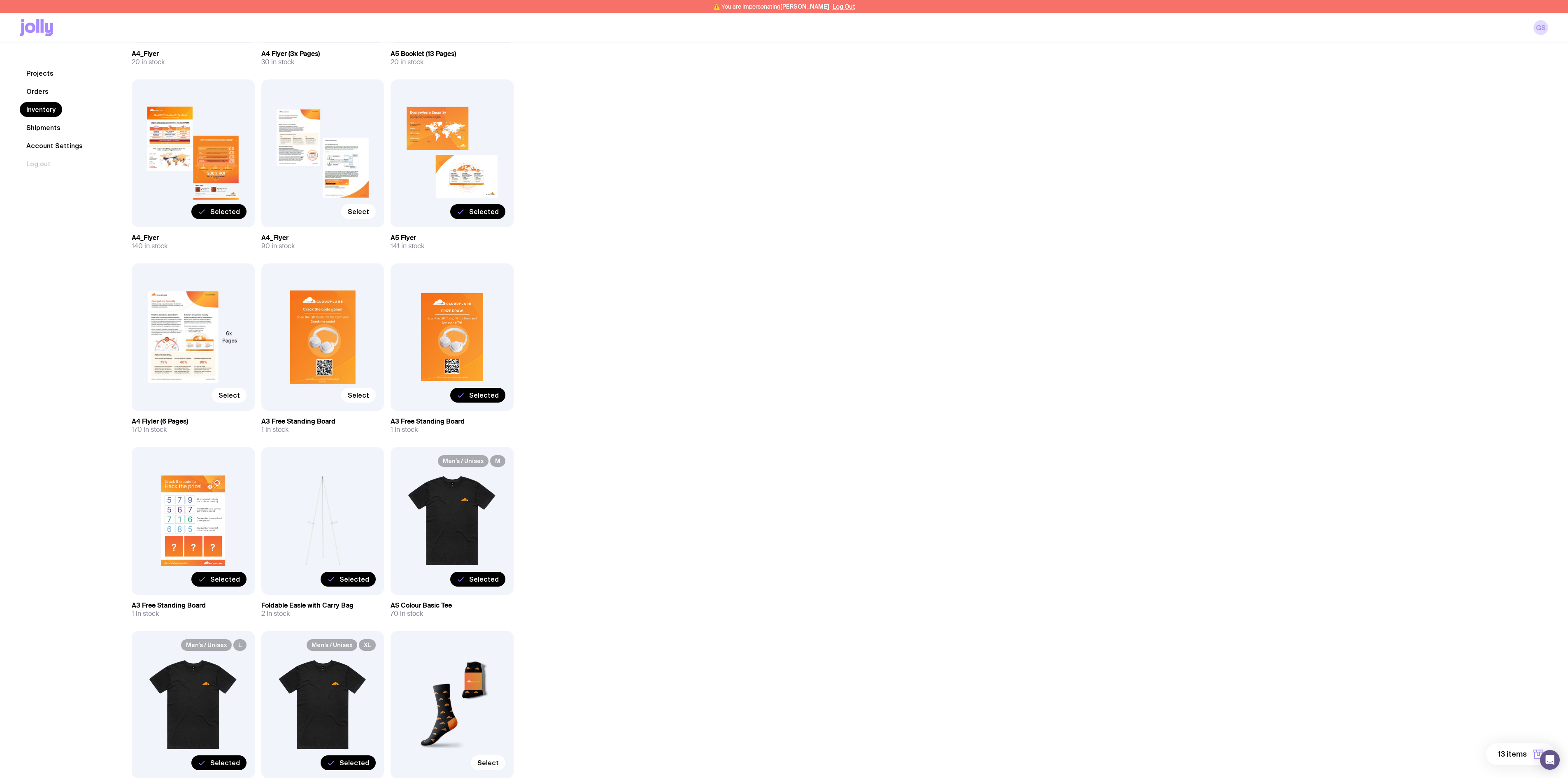
click at [335, 432] on icon at bounding box center [332, 579] width 9 height 10
click at [0, 0] on input "Selected" at bounding box center [0, 0] width 0 height 0
click at [870, 432] on span "12 items" at bounding box center [1512, 755] width 30 height 10
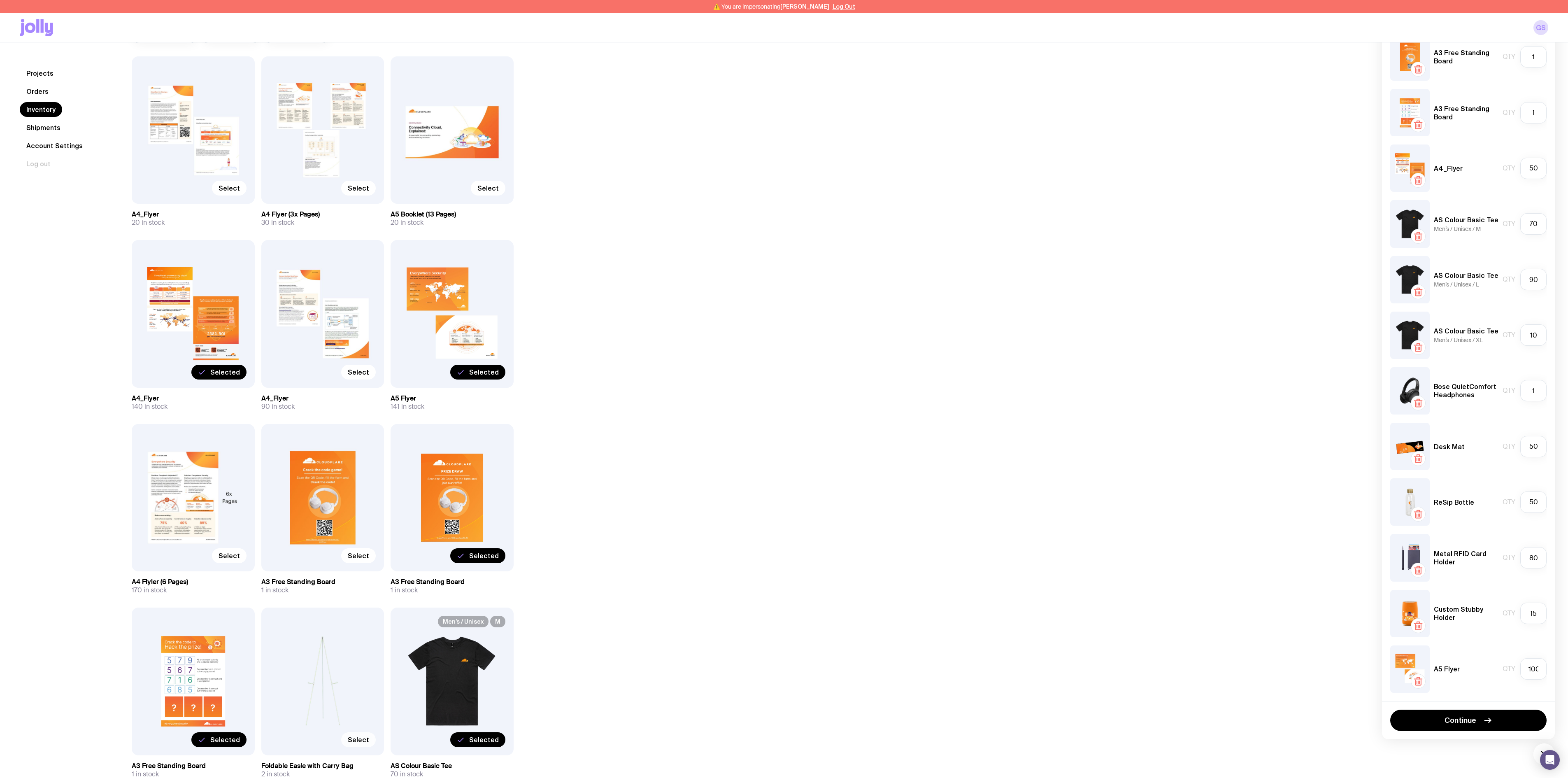
scroll to position [82, 0]
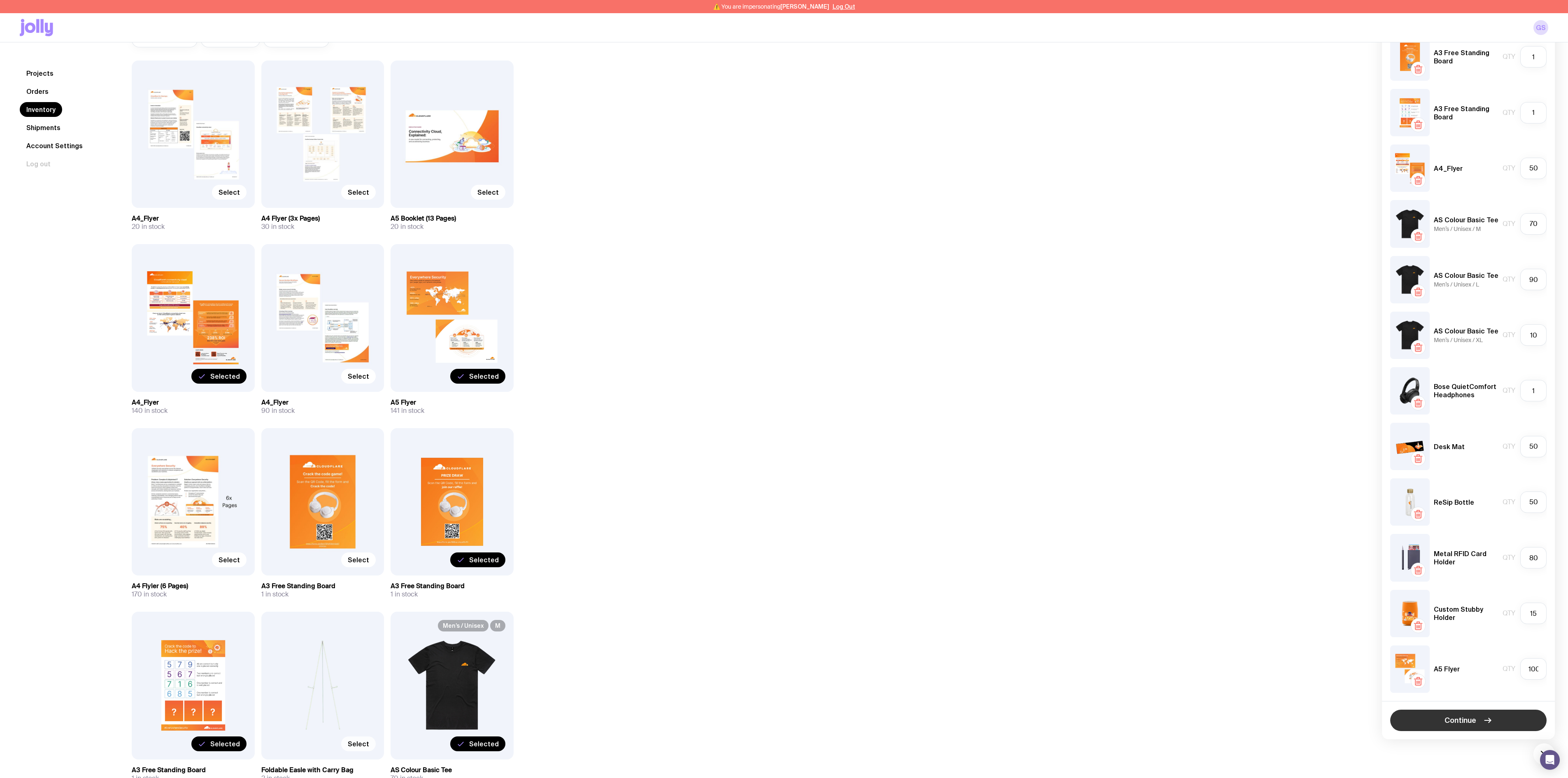
click at [870, 432] on span "Continue" at bounding box center [1460, 721] width 32 height 10
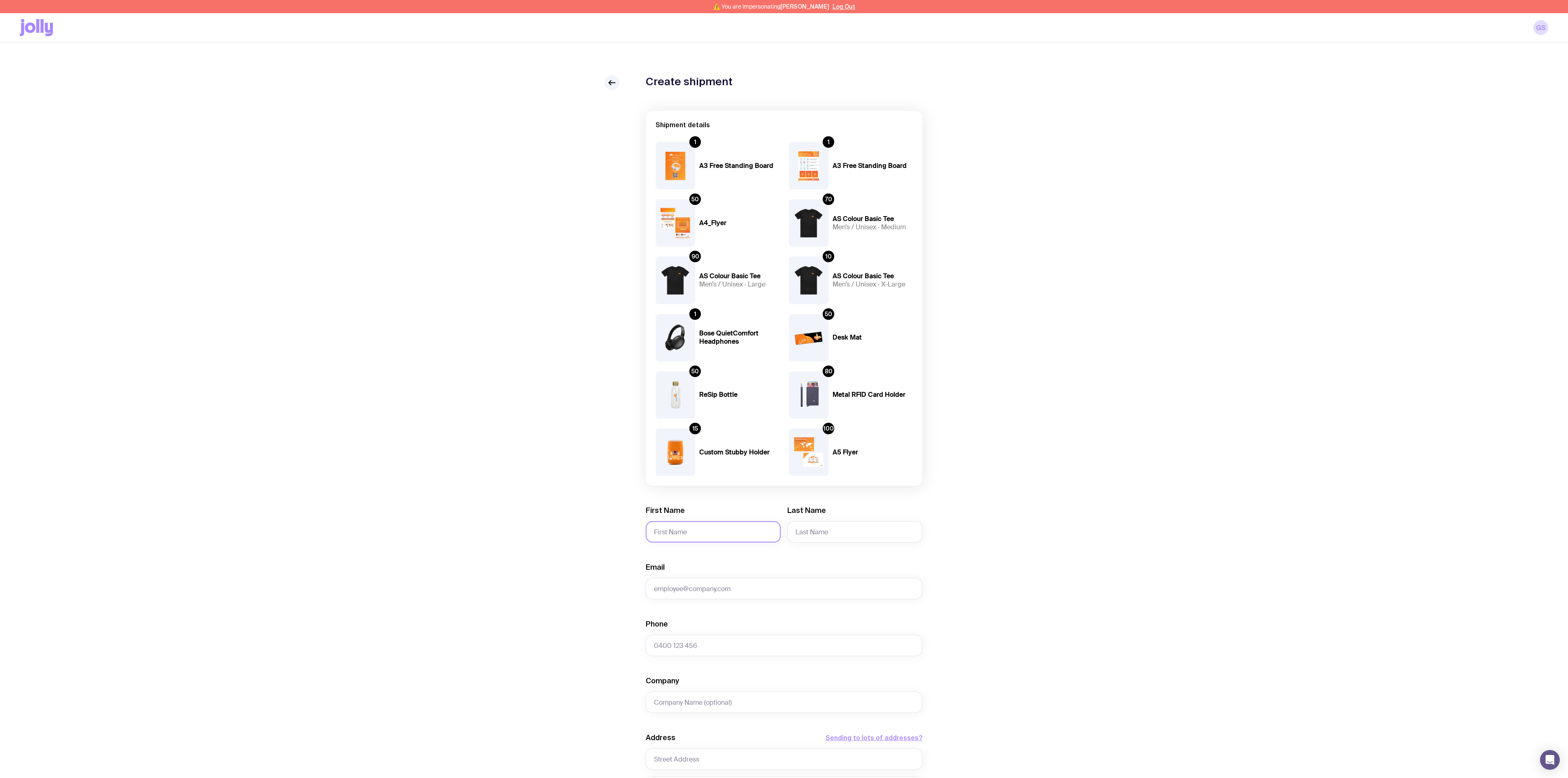
click at [689, 432] on input "First Name" at bounding box center [713, 532] width 135 height 21
type input "G"
click at [685, 432] on input "First Name" at bounding box center [713, 532] width 135 height 21
paste input "[PERSON_NAME]"
drag, startPoint x: 704, startPoint y: 535, endPoint x: 673, endPoint y: 530, distance: 31.4
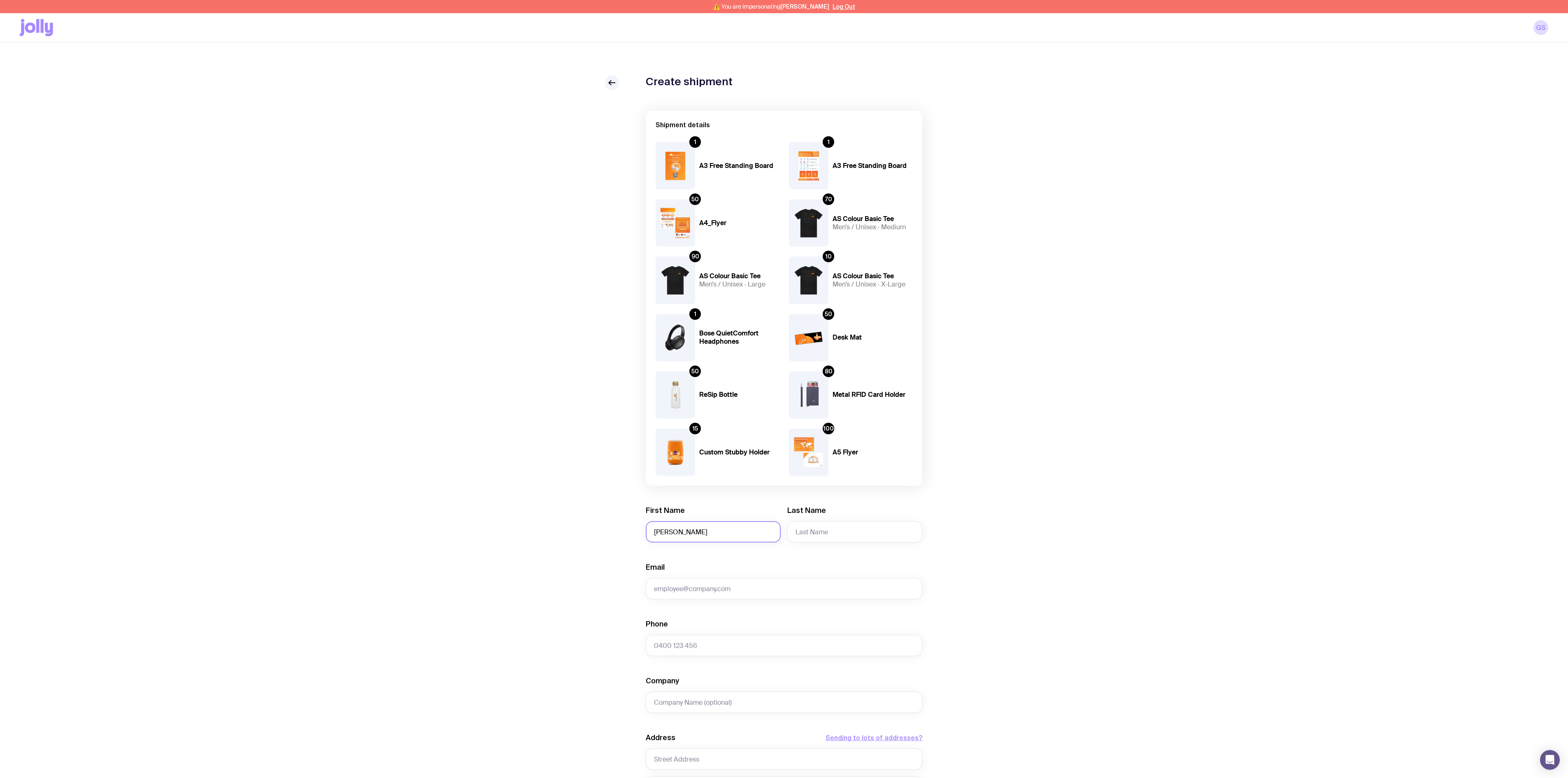
click at [673, 432] on input "[PERSON_NAME]" at bounding box center [713, 532] width 135 height 21
type input "Giulia"
click at [841, 432] on input "Last Name" at bounding box center [855, 532] width 135 height 21
paste input "Sinatra"
type input "Sinatra"
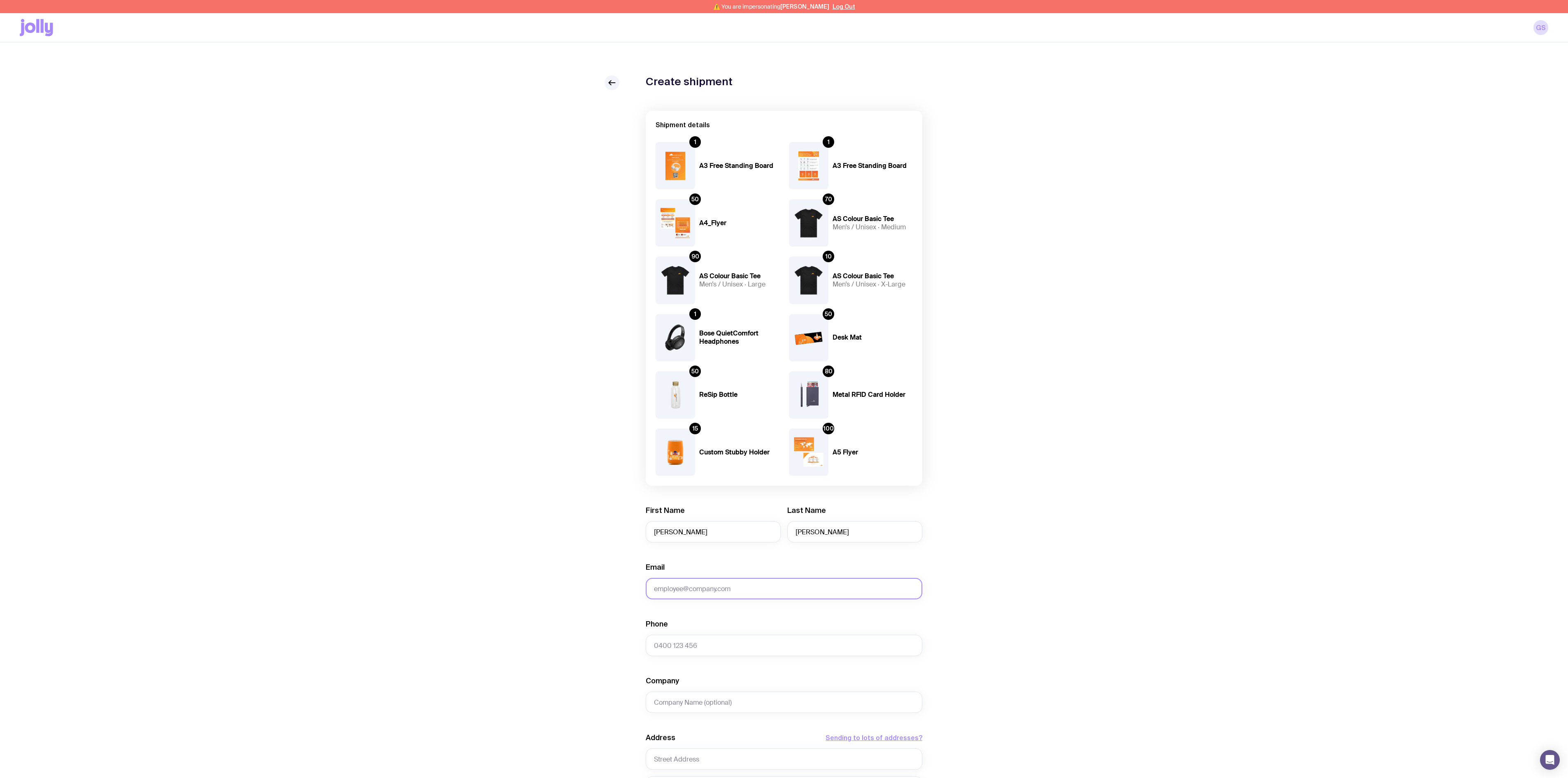
click at [671, 432] on input "Email" at bounding box center [784, 589] width 276 height 21
paste input "giulia@cloudflare.com"
type input "giulia@cloudflare.com"
click at [688, 432] on input "Phone" at bounding box center [784, 645] width 276 height 21
paste input "61 413 627 638"
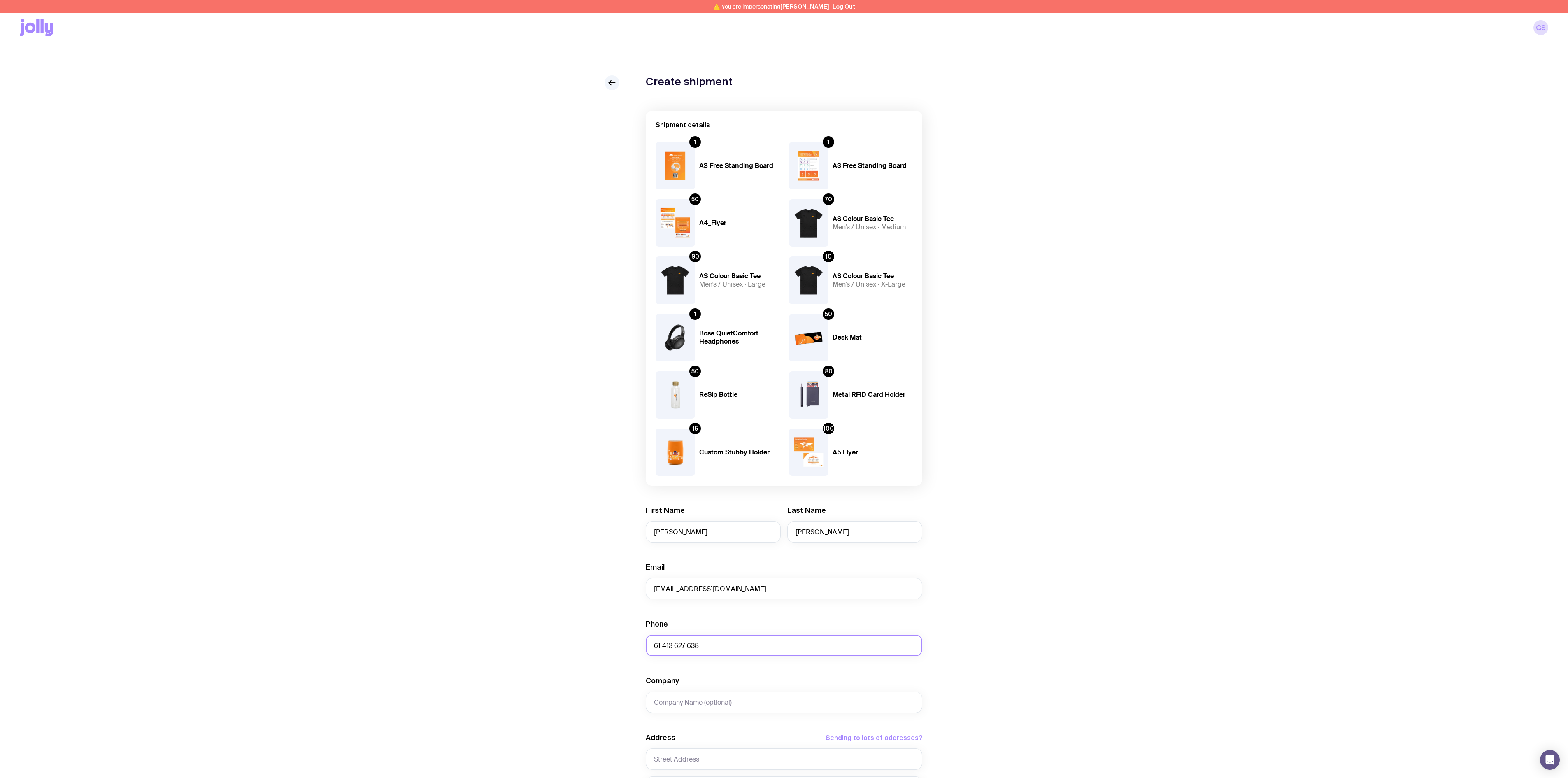
type input "61 413 627 638"
drag, startPoint x: 681, startPoint y: 533, endPoint x: 596, endPoint y: 535, distance: 85.0
click at [596, 432] on div "Create shipment Shipment details 1 A3 Free Standing Board 1 A3 Free Standing Bo…" at bounding box center [784, 531] width 1528 height 913
paste input "Yvonne Klette"
drag, startPoint x: 711, startPoint y: 537, endPoint x: 676, endPoint y: 537, distance: 35.0
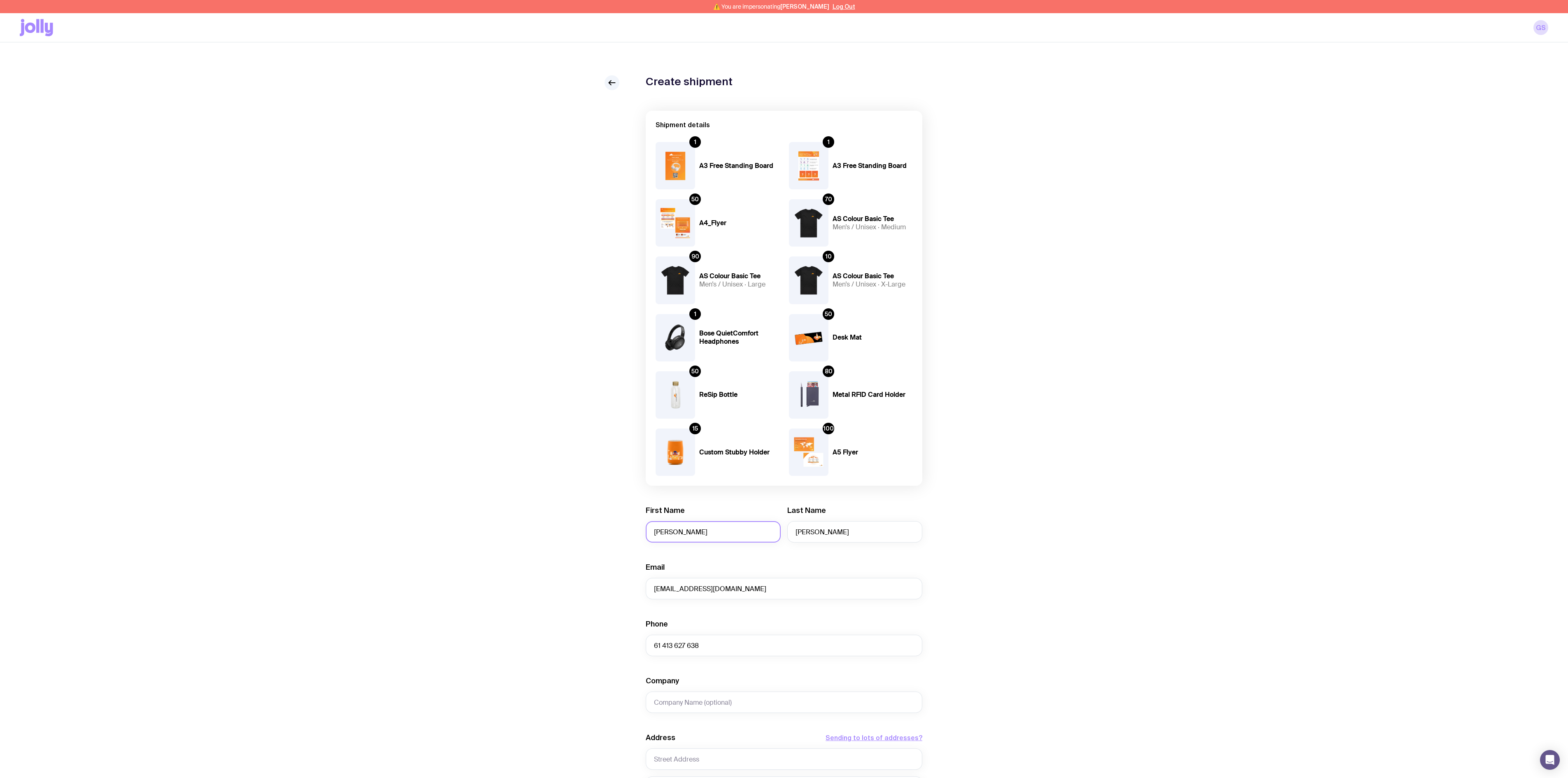
click at [676, 432] on input "Yvonne Klette" at bounding box center [713, 532] width 135 height 21
type input "Yvonne"
click at [812, 432] on input "Sinatra" at bounding box center [855, 532] width 135 height 21
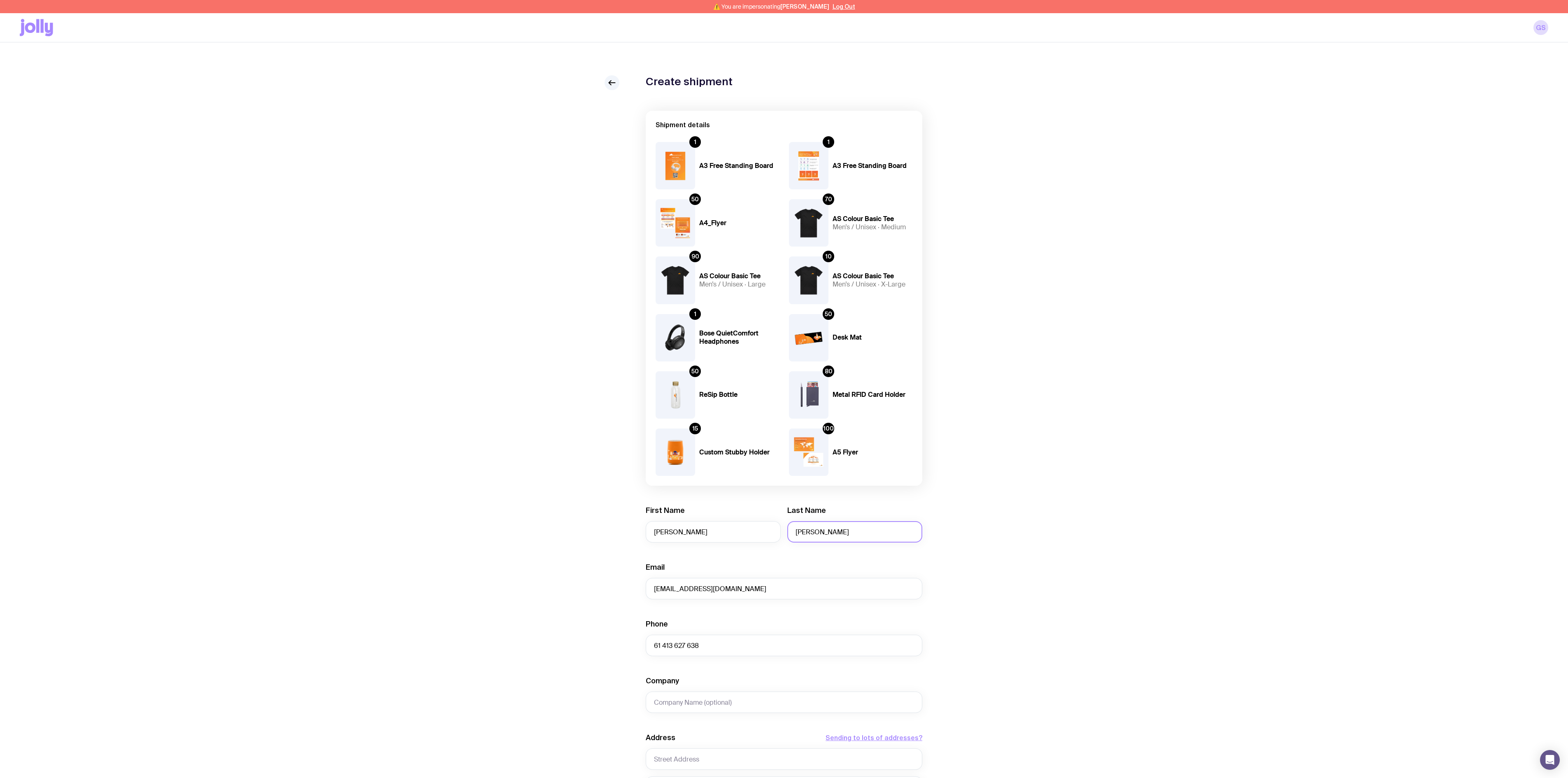
paste input "Klette"
type input "Klette"
drag, startPoint x: 662, startPoint y: 645, endPoint x: 604, endPoint y: 648, distance: 58.1
click at [607, 432] on div "Create shipment Shipment details 1 A3 Free Standing Board 1 A3 Free Standing Bo…" at bounding box center [784, 531] width 1528 height 913
type input "0413 627 638"
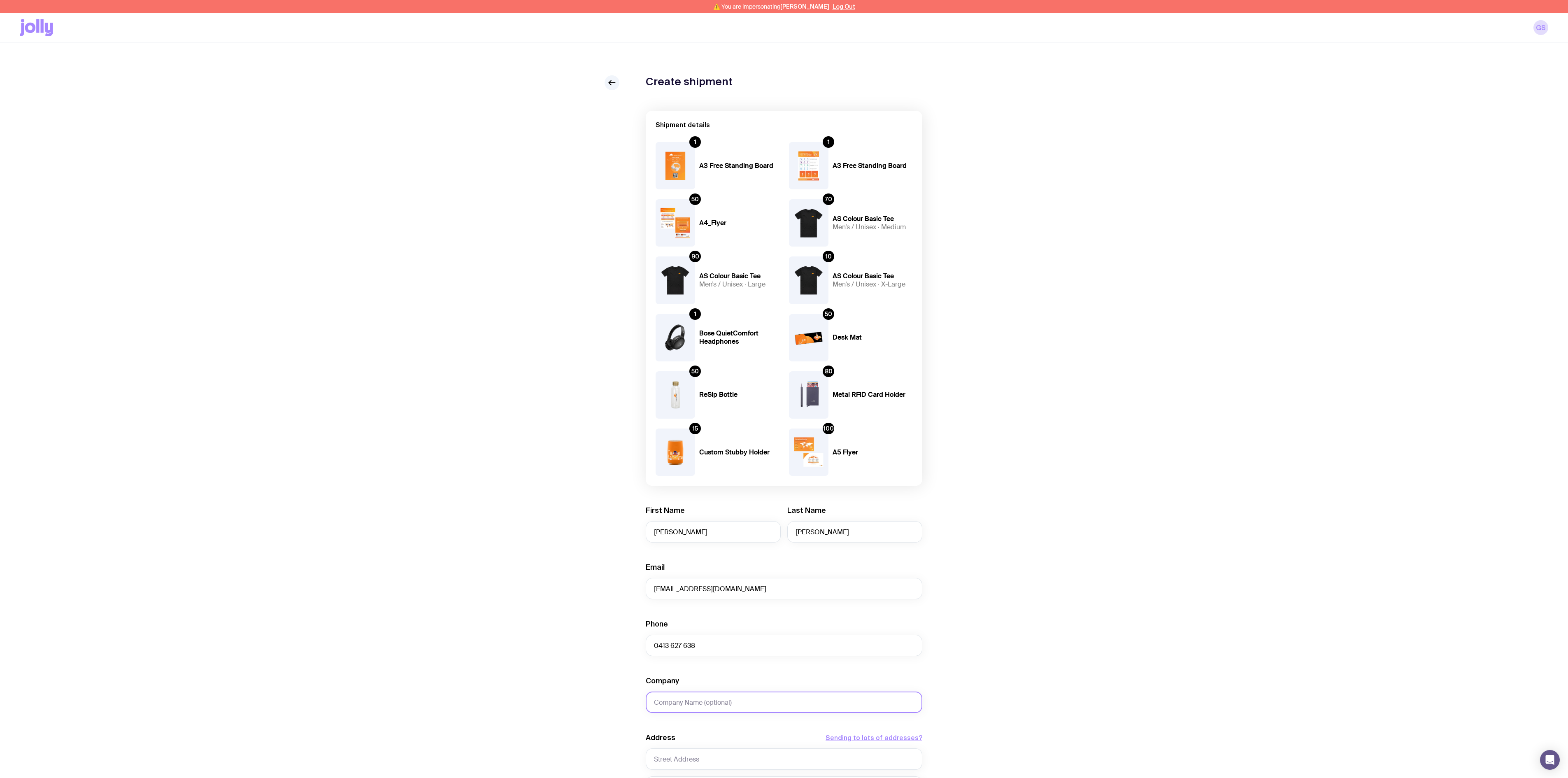
click at [683, 432] on input "Company" at bounding box center [784, 702] width 276 height 21
paste input "ADELAIDE CONVENTION CENTRE"
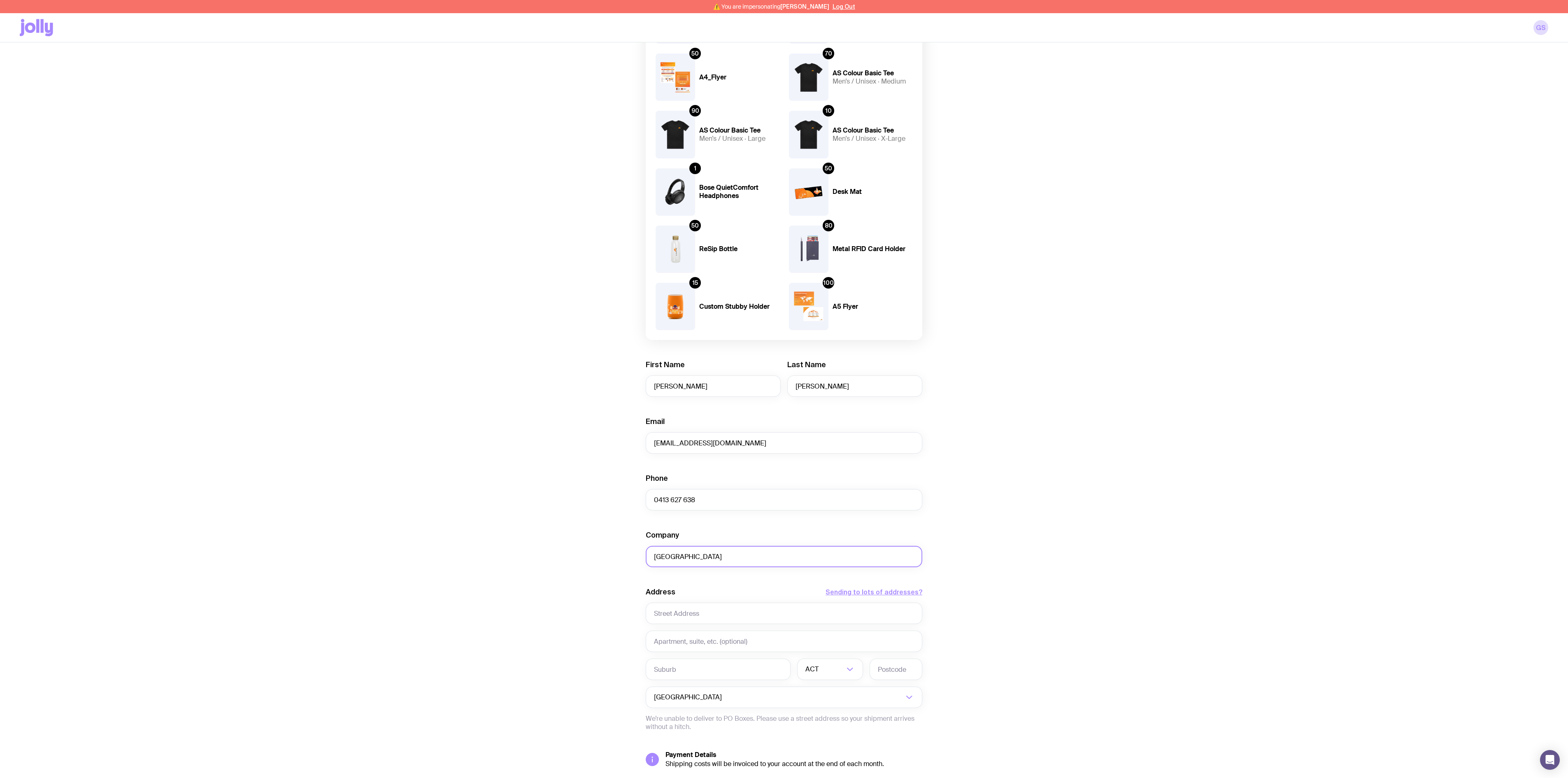
scroll to position [165, 0]
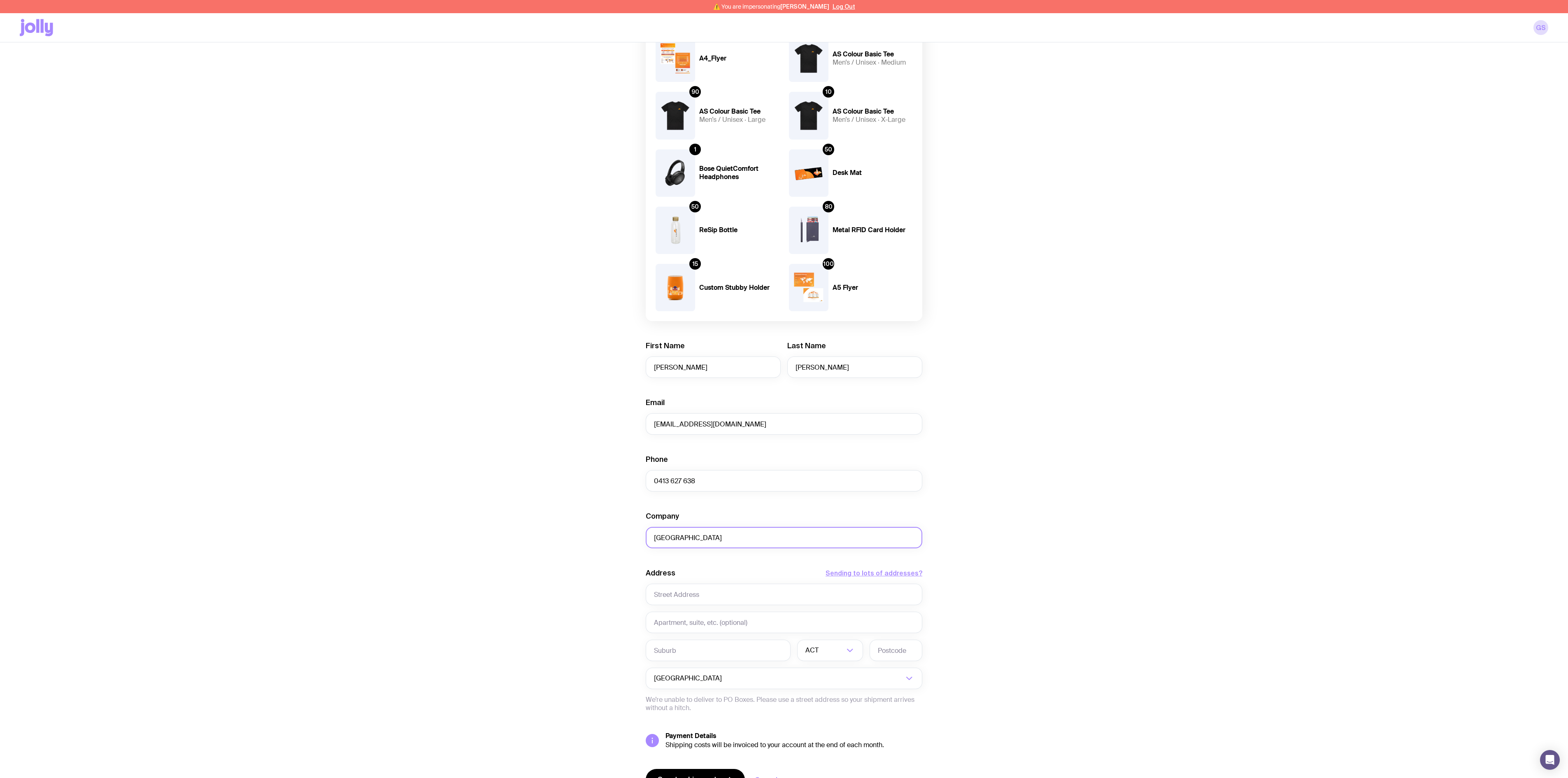
type input "ADELAIDE CONVENTION CENTRE"
click at [690, 432] on input "text" at bounding box center [784, 623] width 276 height 21
paste input "PLAZA RAMP LOADING DOCK"
type input "PLAZA RAMP LOADING DOCK"
click at [673, 432] on input "text" at bounding box center [784, 594] width 276 height 21
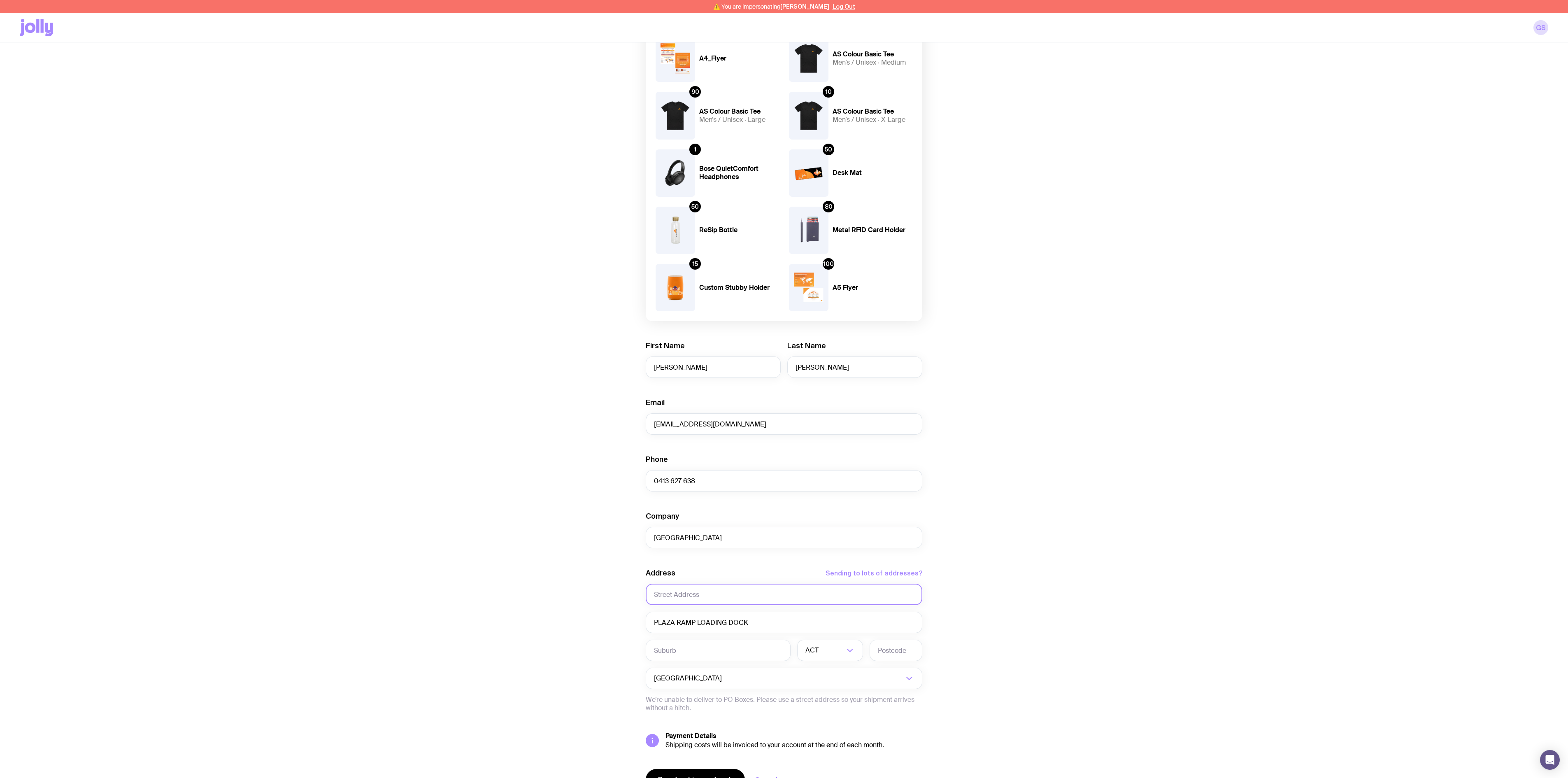
paste input "North Terrace"
type input "North Terrace"
click at [686, 432] on input "text" at bounding box center [718, 650] width 145 height 21
paste input "Adelaide"
type input "Adelaide"
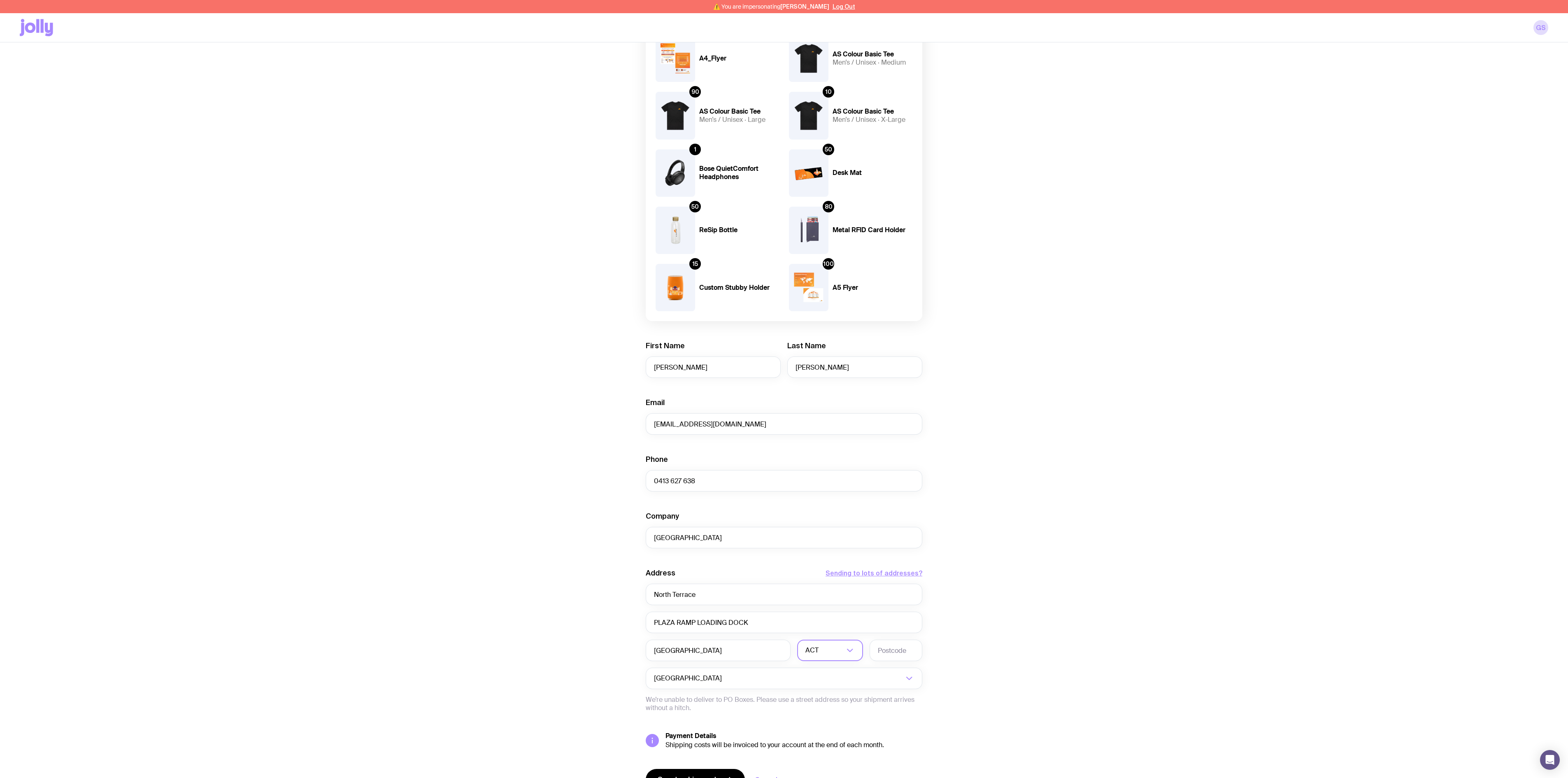
click at [817, 432] on div "ACT" at bounding box center [821, 650] width 47 height 21
click at [822, 432] on li "SA" at bounding box center [830, 674] width 65 height 18
click at [870, 432] on input "text" at bounding box center [896, 650] width 52 height 21
type input "5000"
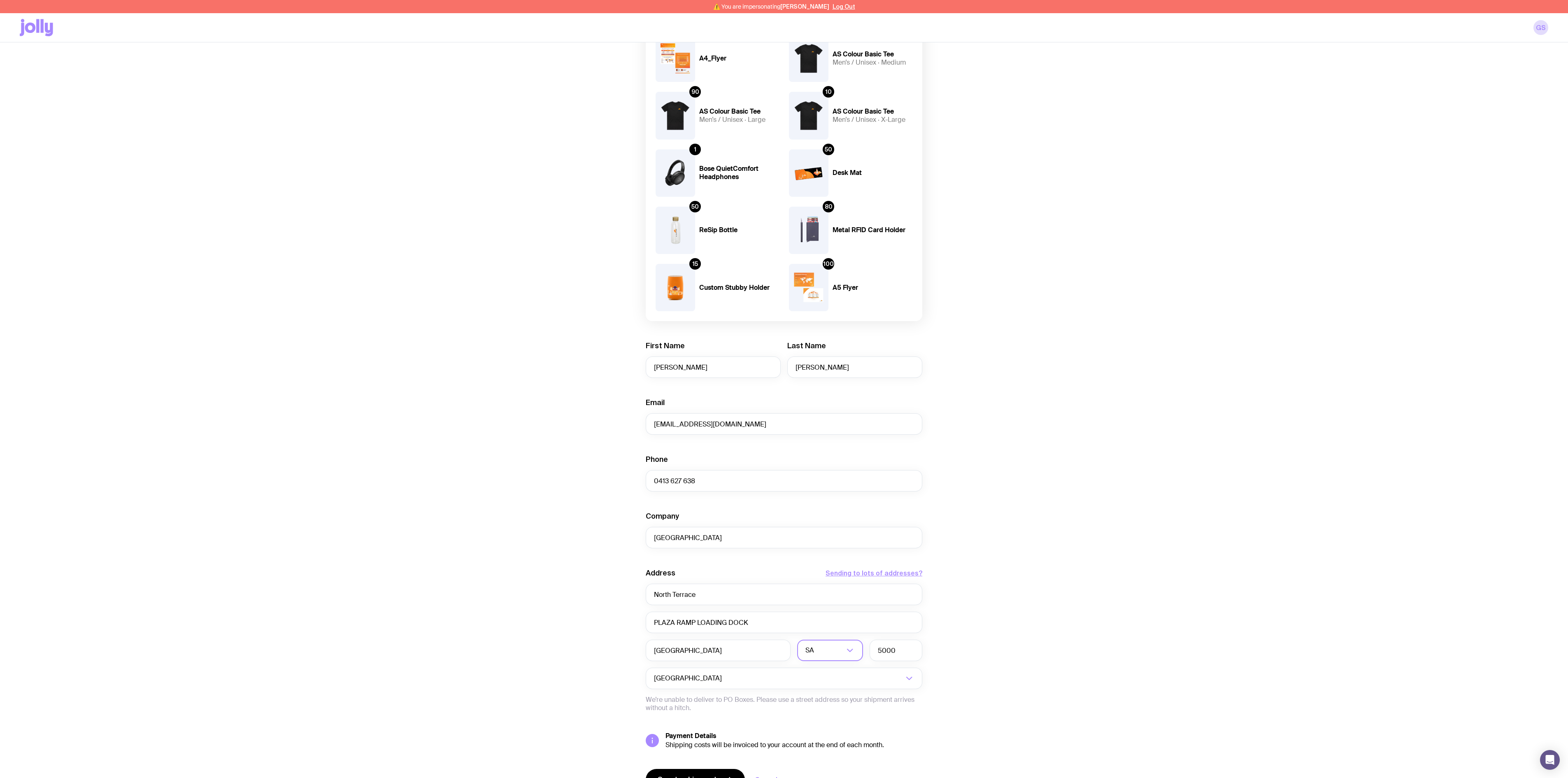
drag, startPoint x: 1095, startPoint y: 612, endPoint x: 1112, endPoint y: 594, distance: 24.8
click at [870, 432] on div "Create shipment Shipment details 1 A3 Free Standing Board 1 A3 Free Standing Bo…" at bounding box center [784, 367] width 1528 height 913
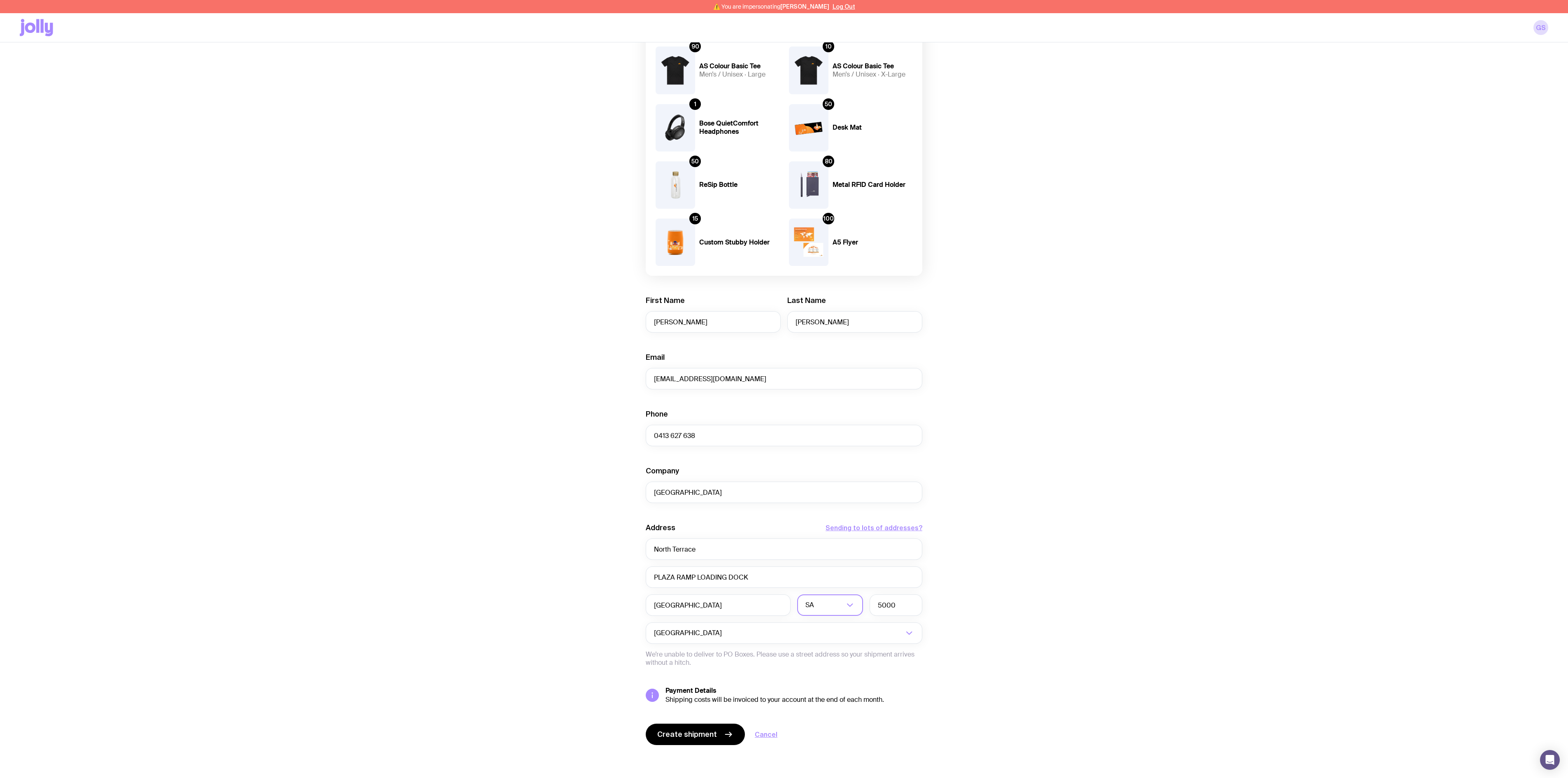
scroll to position [211, 0]
click at [676, 432] on button "Create shipment" at bounding box center [695, 733] width 99 height 21
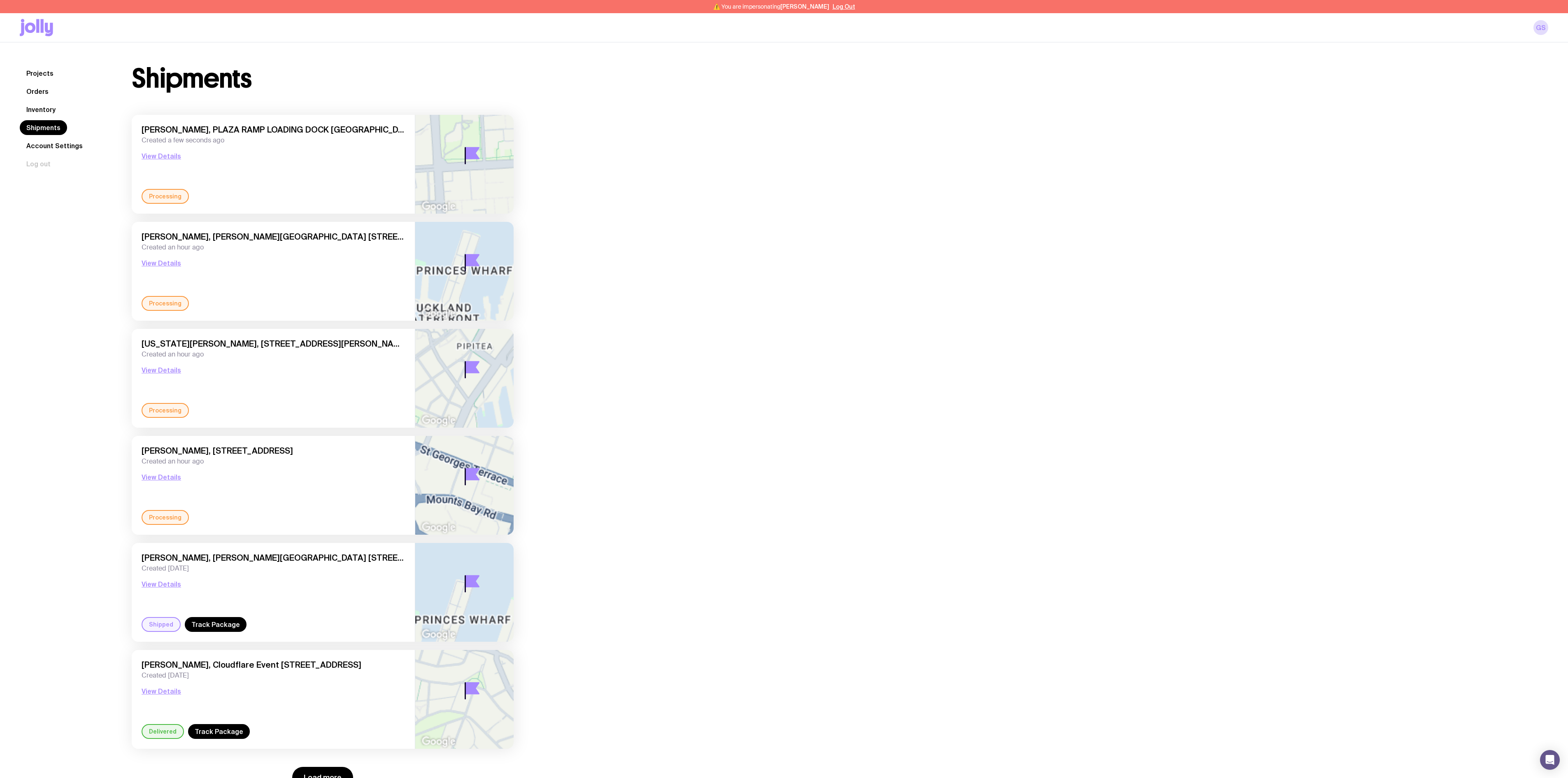
click at [870, 372] on div "Shipments Yvonne Klette, PLAZA RAMP LOADING DOCK North Terrace, Adelaide 5000 S…" at bounding box center [830, 426] width 1436 height 723
click at [840, 9] on button "Log Out" at bounding box center [844, 6] width 23 height 6
